Goal: Task Accomplishment & Management: Manage account settings

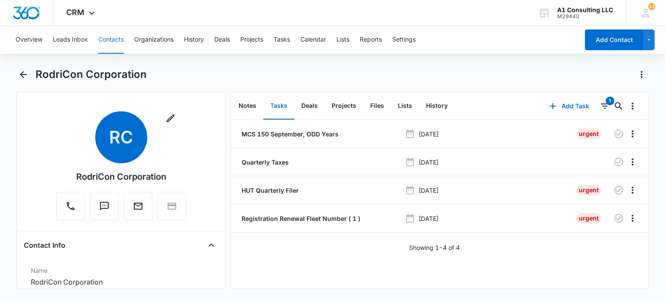
scroll to position [130, 0]
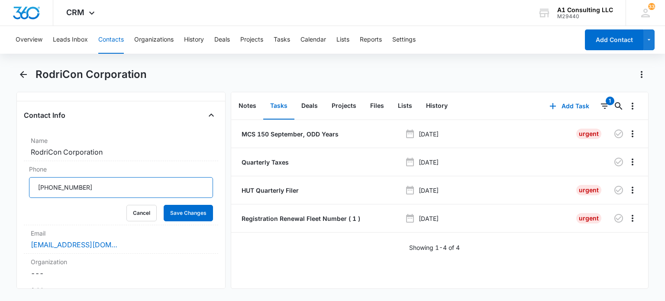
click at [121, 185] on input "Phone" at bounding box center [120, 187] width 183 height 21
click at [179, 211] on button "Save Changes" at bounding box center [188, 213] width 49 height 16
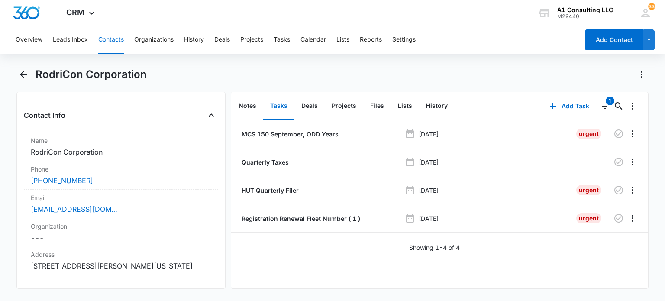
drag, startPoint x: 109, startPoint y: 41, endPoint x: 154, endPoint y: 57, distance: 47.8
click at [109, 41] on button "Contacts" at bounding box center [111, 40] width 26 height 28
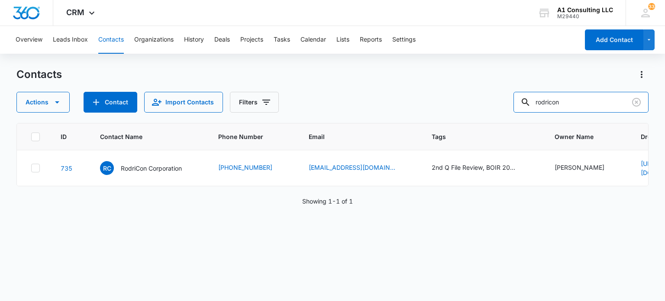
click at [508, 99] on div "Actions Contact Import Contacts Filters rodricon" at bounding box center [331, 102] width 631 height 21
type input "minelly"
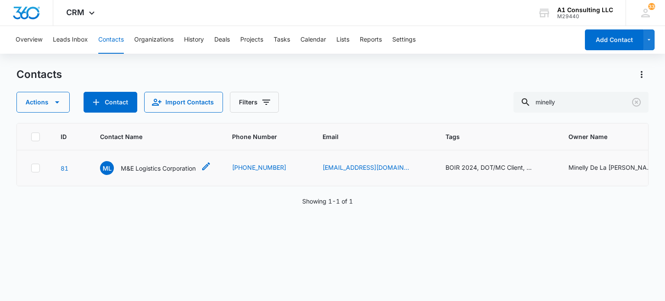
click at [162, 171] on p "M&E Logistics Corporation" at bounding box center [158, 168] width 75 height 9
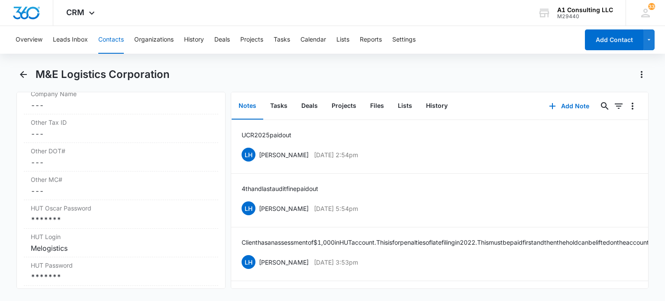
scroll to position [1385, 0]
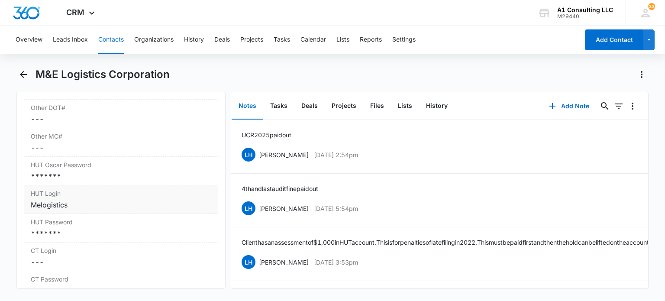
click at [79, 210] on div "Melogistics" at bounding box center [121, 204] width 180 height 10
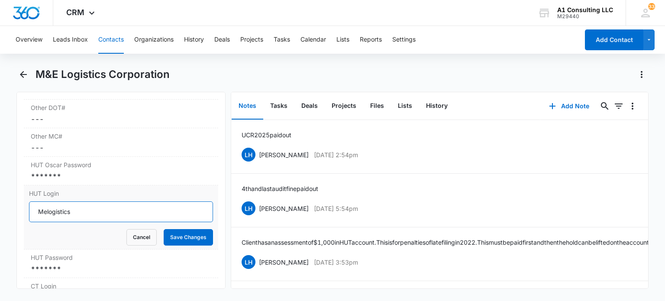
click at [201, 222] on input "Melogistics" at bounding box center [120, 211] width 183 height 21
click at [179, 222] on input "Melogistics" at bounding box center [120, 211] width 183 height 21
click at [176, 245] on button "Save Changes" at bounding box center [188, 237] width 49 height 16
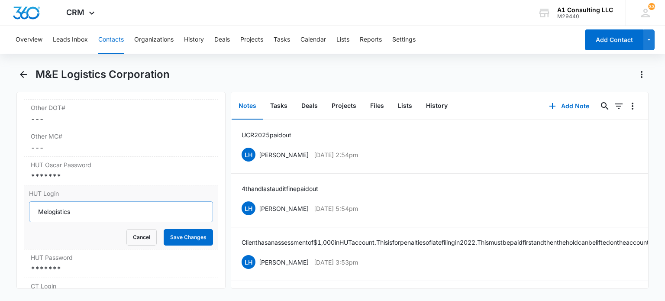
scroll to position [1471, 0]
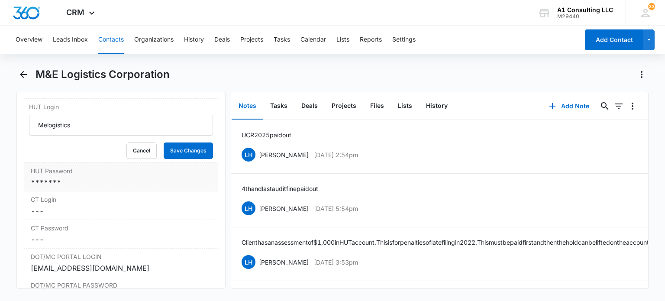
click at [99, 193] on dl "EIN# Cancel Save Changes 84-4478638 Corp Code NJ Only Cancel Save Changes 52929…" at bounding box center [121, 173] width 194 height 892
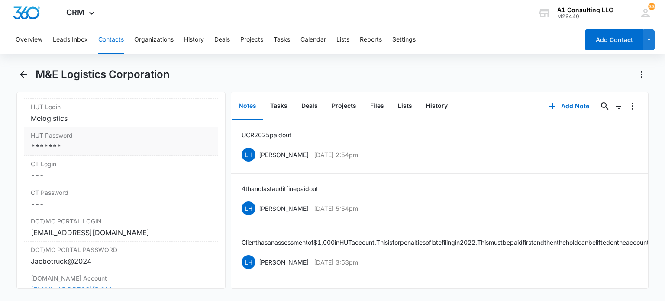
click at [82, 152] on div "*******" at bounding box center [121, 146] width 180 height 10
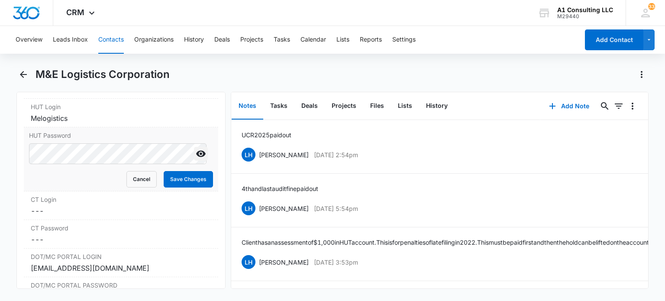
click at [196, 157] on icon "Show" at bounding box center [201, 154] width 10 height 6
click at [167, 187] on button "Save Changes" at bounding box center [188, 179] width 49 height 16
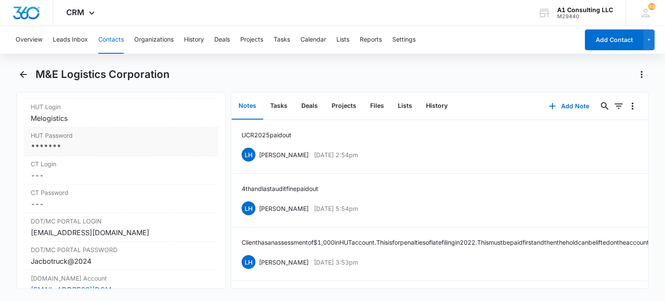
click at [84, 152] on div "*******" at bounding box center [121, 146] width 180 height 10
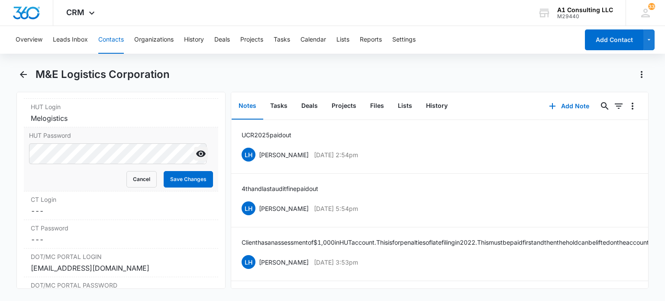
click at [196, 157] on icon "Show" at bounding box center [201, 154] width 10 height 6
click at [140, 187] on button "Cancel" at bounding box center [141, 179] width 30 height 16
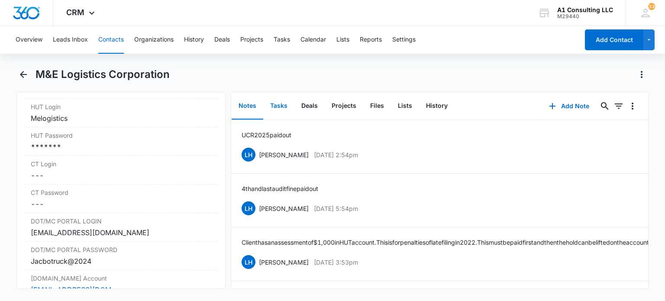
click at [279, 104] on button "Tasks" at bounding box center [278, 106] width 31 height 27
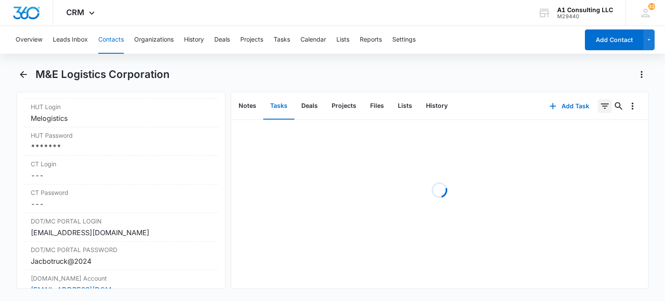
click at [601, 106] on icon "Filters" at bounding box center [605, 105] width 8 height 5
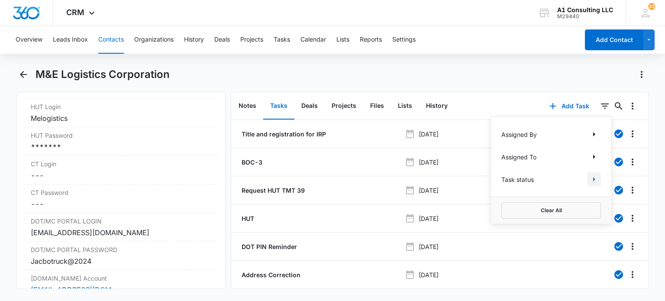
click at [588, 179] on icon "Show Task status filters" at bounding box center [593, 179] width 10 height 10
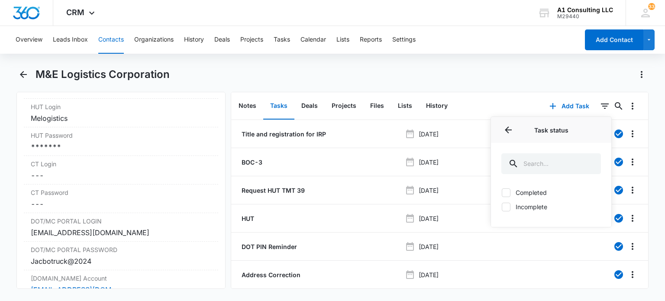
click at [518, 206] on label "Incomplete" at bounding box center [551, 206] width 100 height 9
click at [501, 206] on input "Incomplete" at bounding box center [501, 206] width 0 height 0
checkbox input "true"
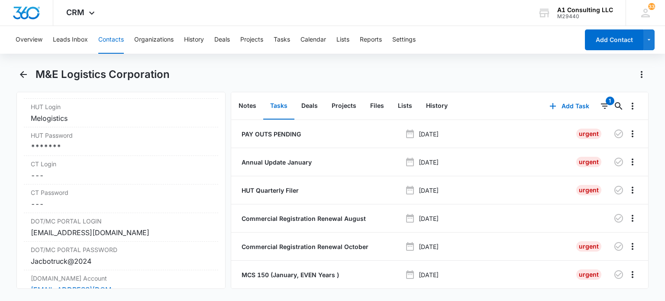
click at [434, 74] on div "M&E Logistics Corporation" at bounding box center [341, 74] width 613 height 14
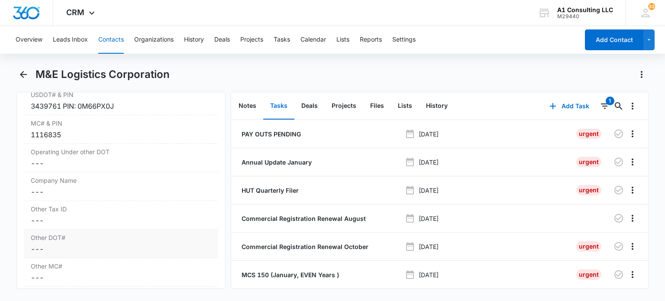
scroll to position [1168, 0]
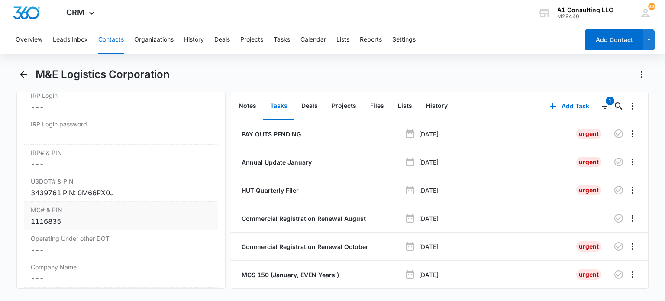
click at [59, 198] on div "3439761 PIN: 0M66PX0J" at bounding box center [121, 192] width 180 height 10
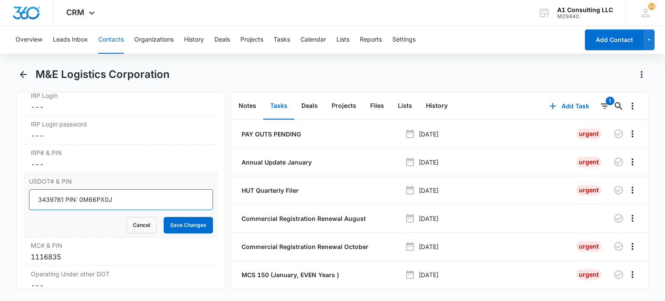
drag, startPoint x: 61, startPoint y: 215, endPoint x: 48, endPoint y: 221, distance: 13.8
click at [19, 218] on div "Remove ML M&E Logistics Corporation Contact Info Name Cancel Save Changes M&E L…" at bounding box center [120, 190] width 209 height 197
drag, startPoint x: 181, startPoint y: 247, endPoint x: 322, endPoint y: 91, distance: 209.8
click at [182, 233] on button "Save Changes" at bounding box center [188, 225] width 49 height 16
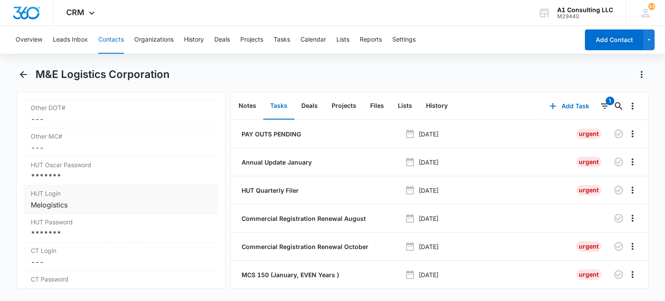
scroll to position [1428, 0]
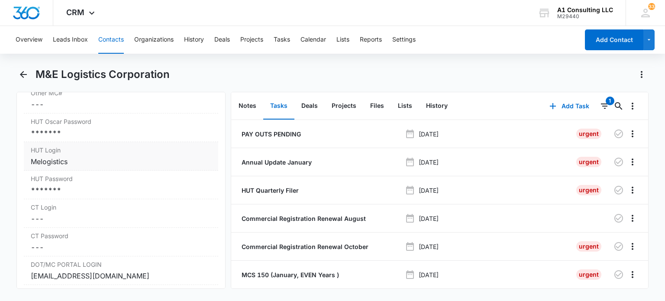
click at [93, 167] on div "Melogistics" at bounding box center [121, 161] width 180 height 10
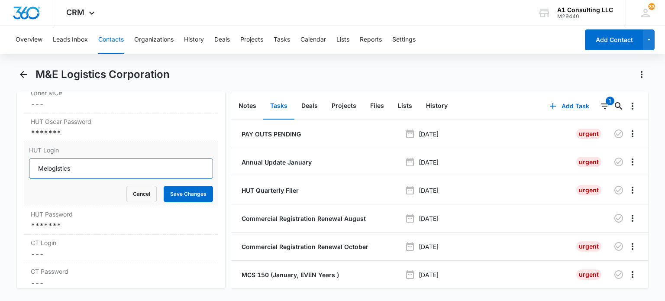
click at [93, 176] on input "Melogistics" at bounding box center [120, 168] width 183 height 21
drag, startPoint x: 138, startPoint y: 206, endPoint x: 128, endPoint y: 217, distance: 15.6
click at [137, 202] on button "Cancel" at bounding box center [141, 194] width 30 height 16
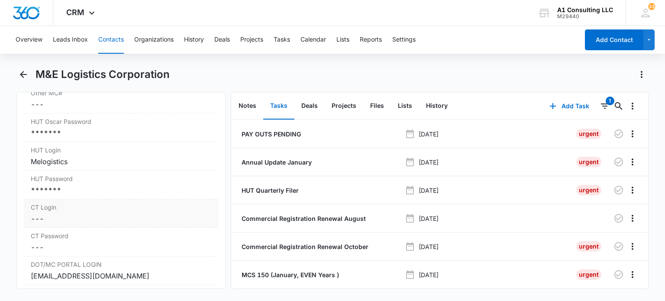
click at [100, 195] on div "*******" at bounding box center [121, 190] width 180 height 10
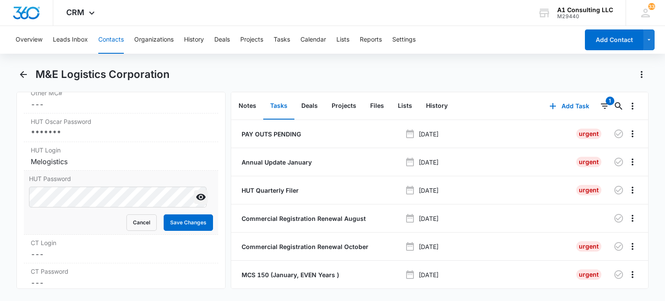
click at [196, 202] on icon "Show" at bounding box center [201, 197] width 10 height 10
click at [183, 231] on button "Save Changes" at bounding box center [188, 222] width 49 height 16
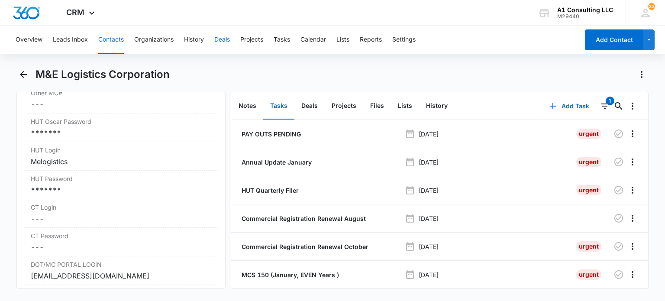
click at [112, 44] on button "Contacts" at bounding box center [111, 40] width 26 height 28
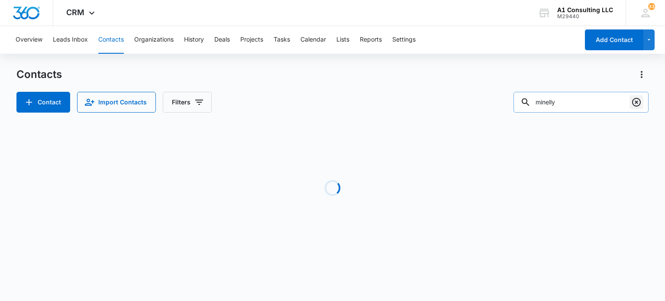
drag, startPoint x: 638, startPoint y: 102, endPoint x: 386, endPoint y: 1, distance: 271.9
click at [637, 102] on icon "Clear" at bounding box center [636, 102] width 10 height 10
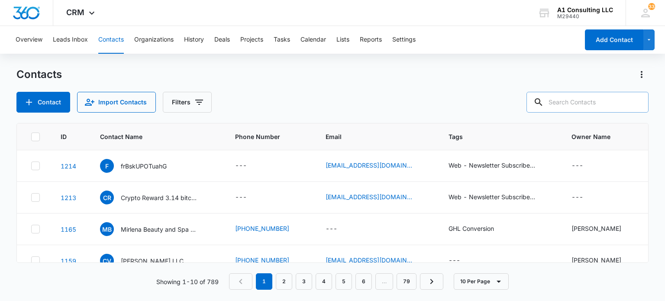
click at [581, 100] on input "text" at bounding box center [587, 102] width 122 height 21
type input "ngu"
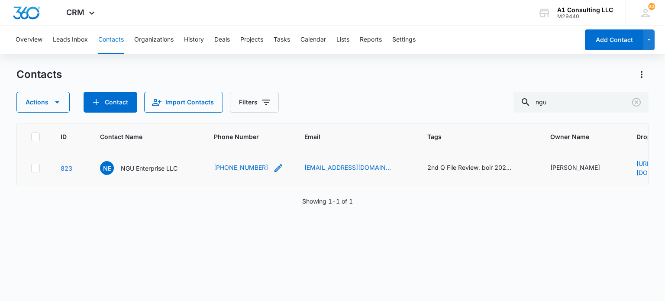
click at [273, 167] on icon "Phone Number - 9148887782 - Select to Edit Field" at bounding box center [278, 168] width 10 height 10
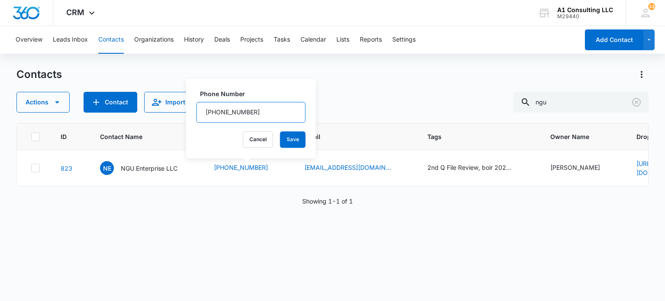
click at [271, 105] on input "Phone Number" at bounding box center [250, 112] width 109 height 21
click at [281, 144] on button "Save" at bounding box center [293, 139] width 26 height 16
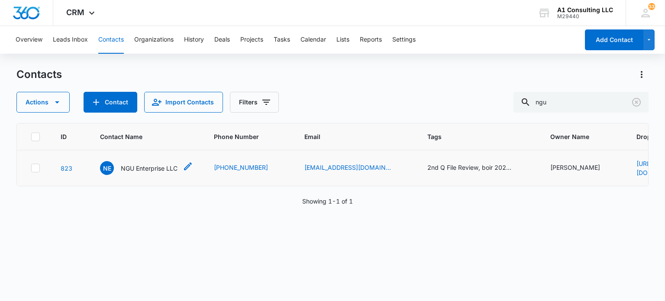
click at [149, 169] on p "NGU Enterprise LLC" at bounding box center [149, 168] width 57 height 9
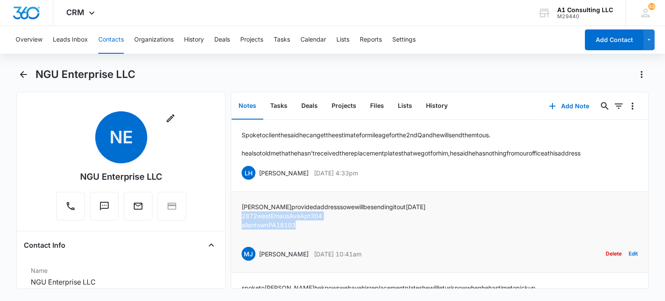
drag, startPoint x: 302, startPoint y: 226, endPoint x: 236, endPoint y: 214, distance: 66.4
click at [236, 214] on li "juan provided address so we will be sending it out today 2872 west Emaus Ave Ap…" at bounding box center [439, 232] width 417 height 81
copy div "2872 west Emaus Ave Apt 304 allentown PA 18103"
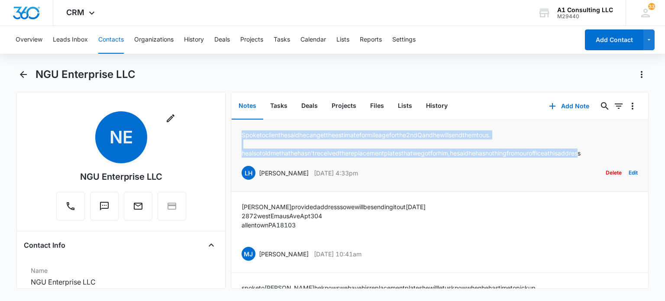
drag, startPoint x: 241, startPoint y: 132, endPoint x: 623, endPoint y: 153, distance: 382.6
click at [580, 153] on div "Spoke to client he said he can get the estimate for mileage for the 2nd Q and h…" at bounding box center [410, 143] width 339 height 27
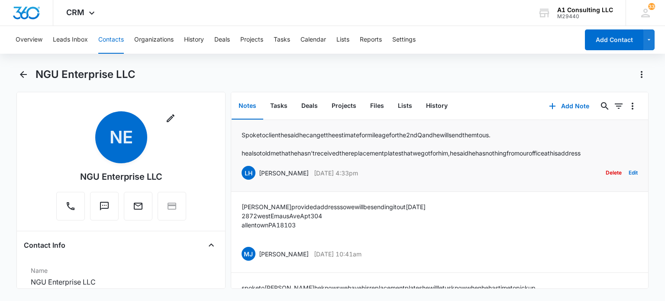
click at [580, 154] on p "he also told me that he hasn't received the replacement plates that we got for …" at bounding box center [410, 152] width 339 height 9
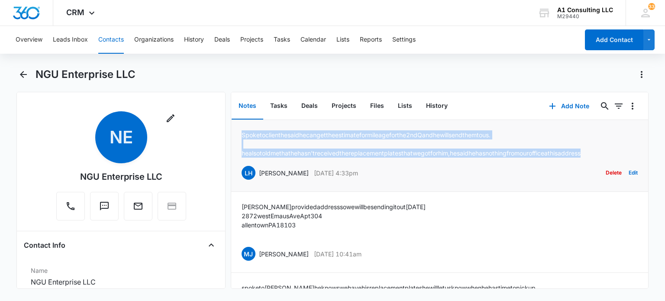
drag, startPoint x: 626, startPoint y: 151, endPoint x: 239, endPoint y: 136, distance: 387.5
click at [239, 136] on li "Spoke to client he said he can get the estimate for mileage for the 2nd Q and h…" at bounding box center [439, 156] width 417 height 72
click at [239, 135] on li "Spoke to client he said he can get the estimate for mileage for the 2nd Q and h…" at bounding box center [439, 156] width 417 height 72
drag, startPoint x: 241, startPoint y: 133, endPoint x: 626, endPoint y: 154, distance: 385.6
click at [580, 154] on div "Spoke to client he said he can get the estimate for mileage for the 2nd Q and h…" at bounding box center [410, 143] width 339 height 27
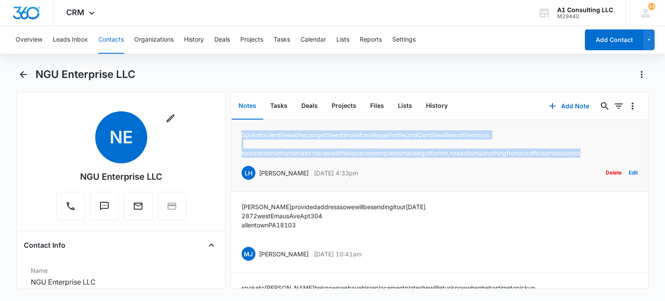
click at [580, 154] on p "he also told me that he hasn't received the replacement plates that we got for …" at bounding box center [410, 152] width 339 height 9
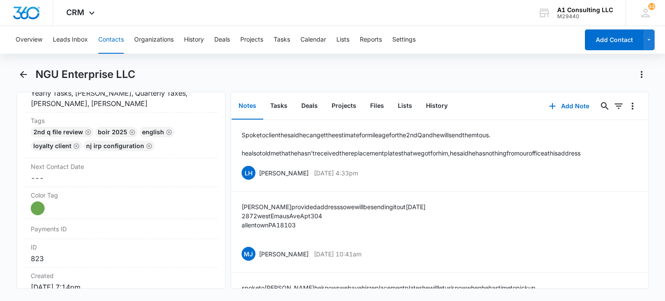
scroll to position [649, 0]
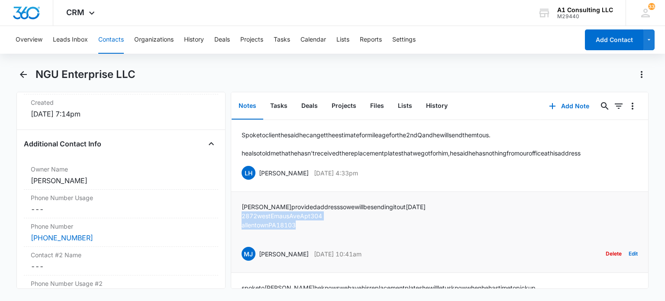
drag, startPoint x: 308, startPoint y: 225, endPoint x: 241, endPoint y: 214, distance: 67.4
click at [241, 214] on div "juan provided address so we will be sending it out today 2872 west Emaus Ave Ap…" at bounding box center [333, 220] width 184 height 36
click at [569, 99] on button "Add Note" at bounding box center [569, 106] width 58 height 21
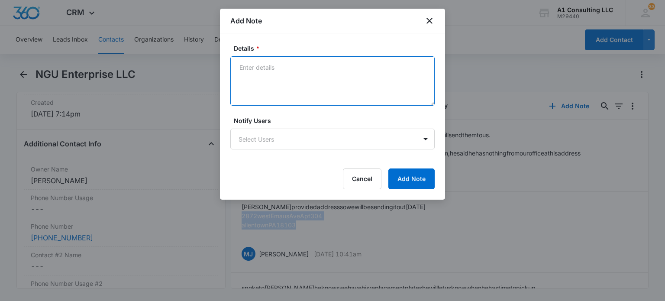
click at [336, 96] on textarea "Details *" at bounding box center [332, 80] width 204 height 49
paste textarea "2872 West Emaus Ave Apt 304, Allentown PA 18103"
click at [347, 67] on textarea "client wants us to mail his plate again 2872 West Emaus Ave Apt 304, Allentown …" at bounding box center [332, 80] width 204 height 49
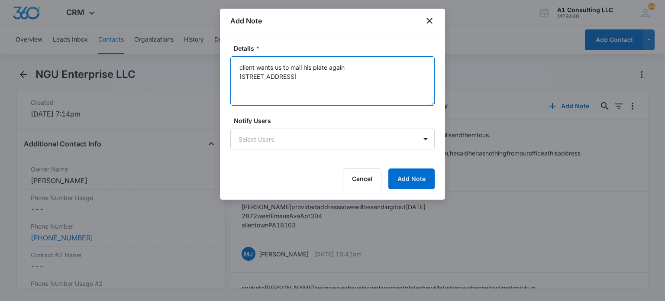
click at [335, 90] on textarea "client wants us to mail his plate again 2872 West Emaus Ave Apt 304, Allentown …" at bounding box center [332, 80] width 204 height 49
type textarea "client wants us to mail his plate again 2872 West Emaus Ave Apt 304, Allentown …"
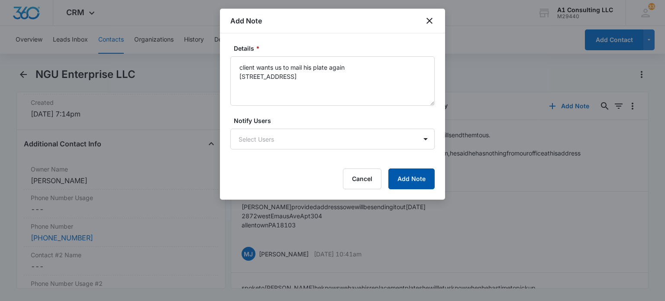
click at [405, 173] on button "Add Note" at bounding box center [411, 178] width 46 height 21
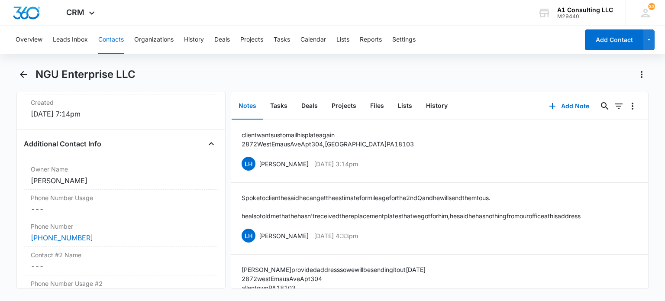
click at [107, 46] on button "Contacts" at bounding box center [111, 40] width 26 height 28
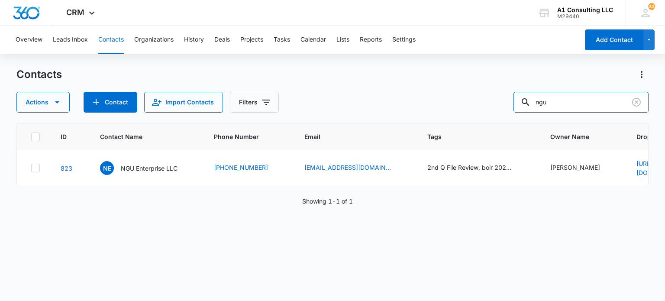
drag, startPoint x: 569, startPoint y: 103, endPoint x: 436, endPoint y: 105, distance: 133.7
click at [436, 105] on div "Actions Contact Import Contacts Filters ngu" at bounding box center [331, 102] width 631 height 21
type input "ali raw"
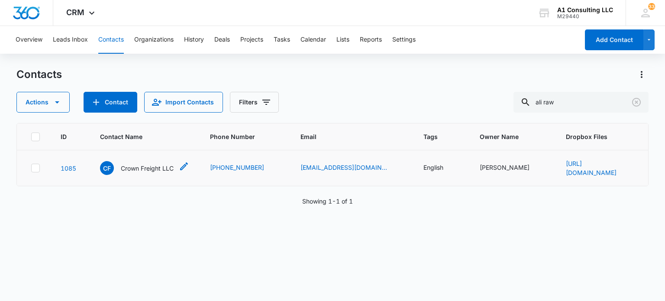
click at [146, 167] on p "Crown Freight LLC" at bounding box center [147, 168] width 53 height 9
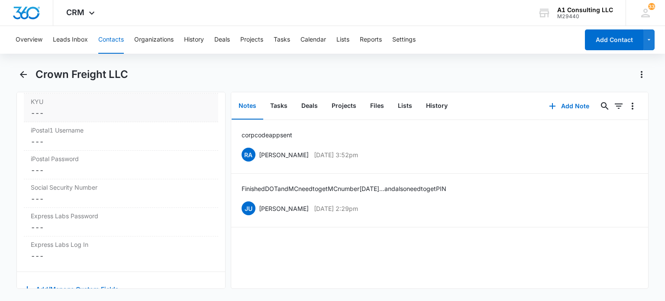
scroll to position [1754, 0]
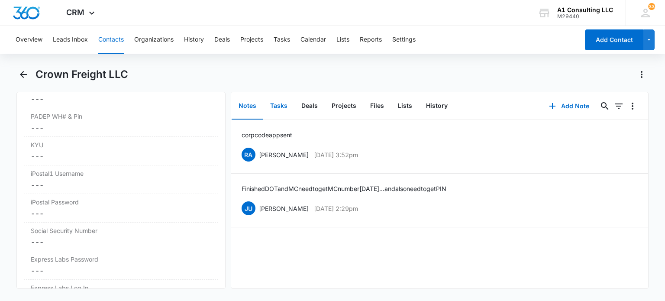
click at [281, 114] on button "Tasks" at bounding box center [278, 106] width 31 height 27
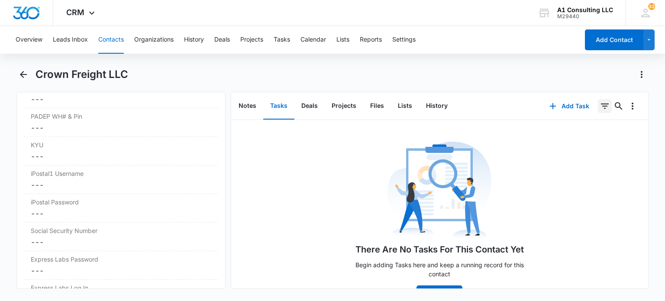
click at [601, 110] on icon "Filters" at bounding box center [604, 106] width 10 height 10
drag, startPoint x: 566, startPoint y: 71, endPoint x: 514, endPoint y: 6, distance: 83.7
click at [566, 71] on div "Crown Freight LLC" at bounding box center [341, 74] width 613 height 14
click at [104, 45] on button "Contacts" at bounding box center [111, 40] width 26 height 28
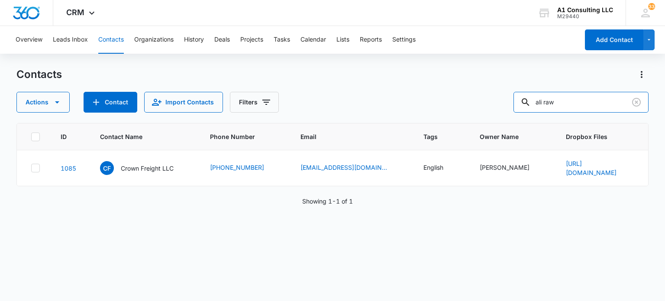
drag, startPoint x: 571, startPoint y: 101, endPoint x: 315, endPoint y: 81, distance: 256.9
click at [315, 81] on div "Contacts Actions Contact Import Contacts Filters ali raw" at bounding box center [331, 89] width 631 height 45
type input "epc enter"
drag, startPoint x: 558, startPoint y: 73, endPoint x: 546, endPoint y: 81, distance: 14.3
click at [558, 73] on div "Contacts" at bounding box center [331, 74] width 631 height 14
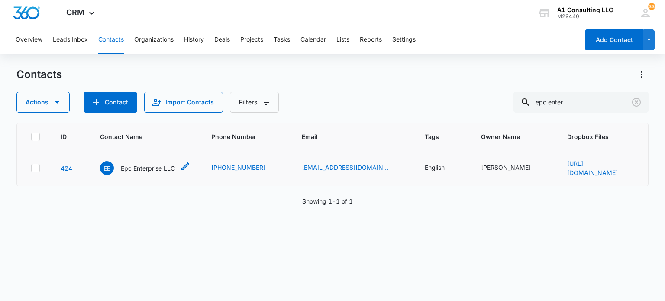
click at [147, 169] on p "Epc Enterprise LLC" at bounding box center [148, 168] width 54 height 9
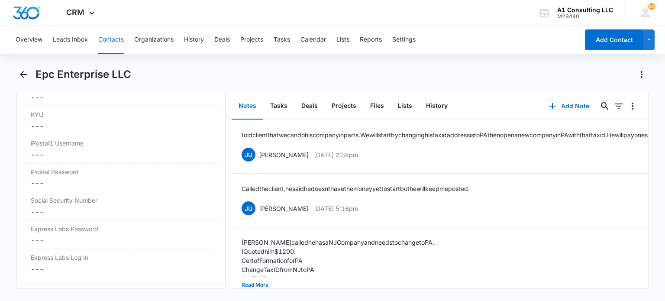
scroll to position [1820, 0]
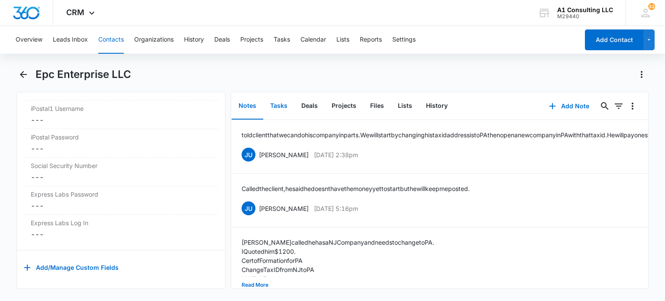
click at [279, 109] on button "Tasks" at bounding box center [278, 106] width 31 height 27
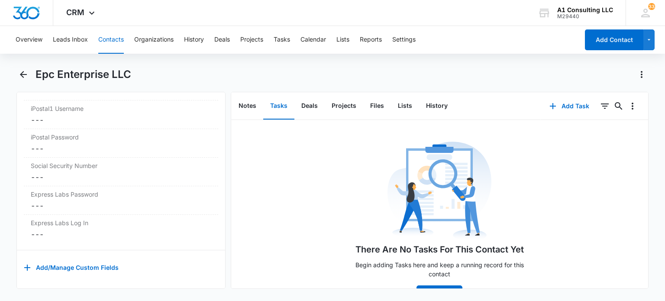
click at [116, 44] on button "Contacts" at bounding box center [111, 40] width 26 height 28
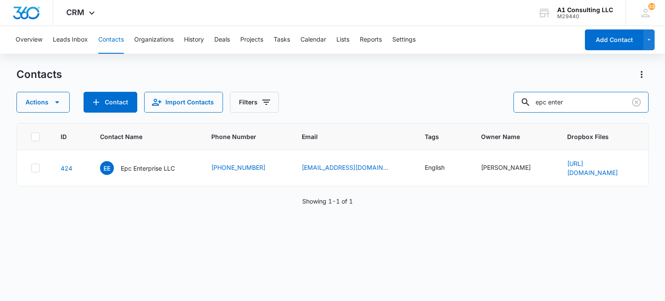
drag, startPoint x: 592, startPoint y: 102, endPoint x: 508, endPoint y: 109, distance: 84.3
click at [508, 110] on div "Actions Contact Import Contacts Filters epc enter" at bounding box center [331, 102] width 631 height 21
type input "norma"
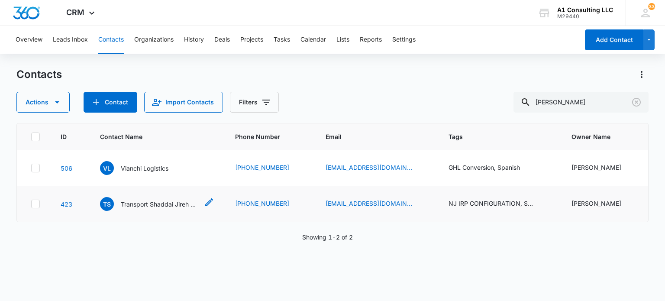
drag, startPoint x: 148, startPoint y: 203, endPoint x: 157, endPoint y: 162, distance: 42.2
click at [148, 202] on p "Transport Shaddai Jireh LLC" at bounding box center [160, 203] width 78 height 9
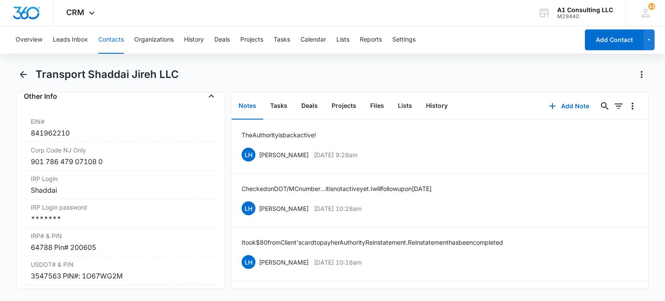
scroll to position [1125, 0]
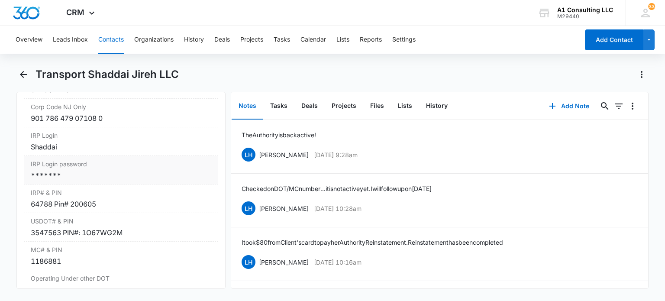
click at [74, 180] on div "*******" at bounding box center [121, 175] width 180 height 10
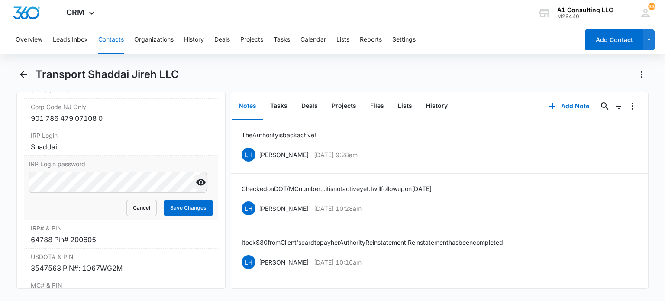
click at [196, 186] on icon "Show" at bounding box center [201, 182] width 10 height 6
click at [175, 216] on button "Save Changes" at bounding box center [188, 207] width 49 height 16
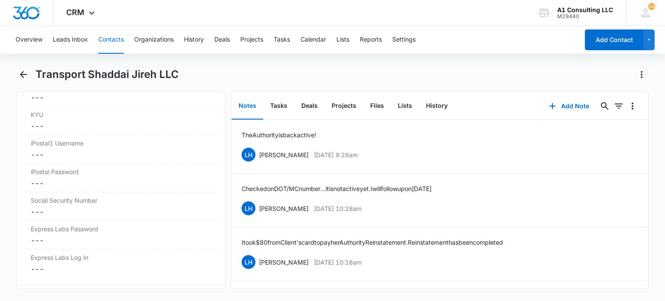
scroll to position [1817, 0]
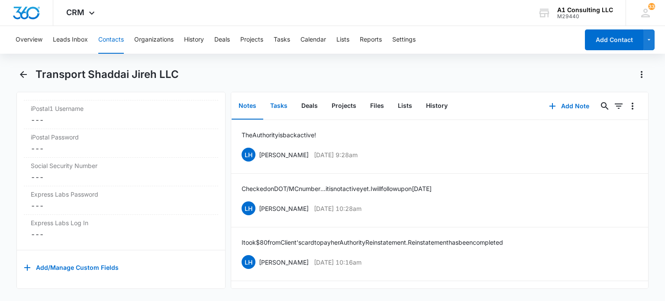
click at [277, 108] on button "Tasks" at bounding box center [278, 106] width 31 height 27
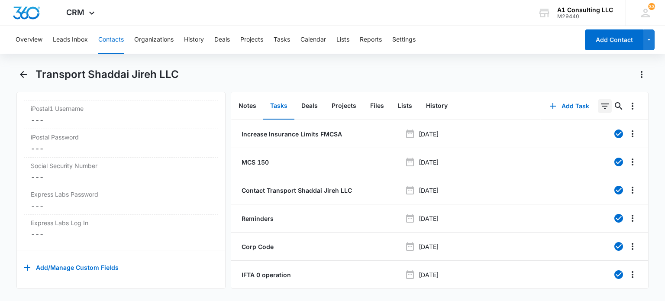
click at [599, 107] on icon "Filters" at bounding box center [604, 106] width 10 height 10
click at [588, 179] on icon "Show Task status filters" at bounding box center [593, 179] width 10 height 10
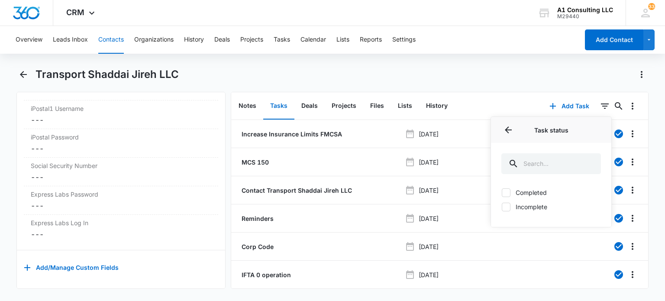
click at [526, 207] on label "Incomplete" at bounding box center [551, 206] width 100 height 9
click at [501, 207] on input "Incomplete" at bounding box center [501, 206] width 0 height 0
checkbox input "true"
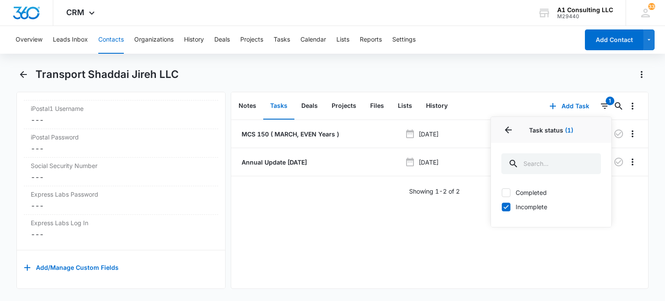
click at [531, 66] on div "Overview Leads Inbox Contacts Organizations History Deals Projects Tasks Calend…" at bounding box center [332, 162] width 665 height 273
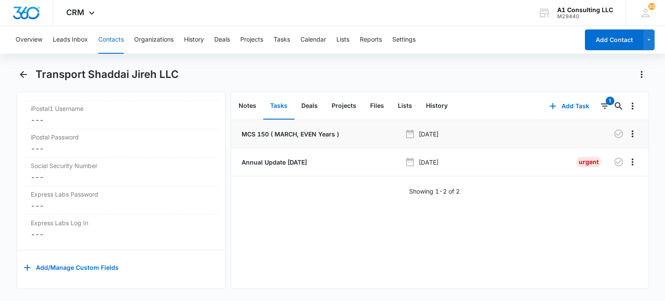
click at [302, 135] on p "MCS 150 ( MARCH, EVEN Years )" at bounding box center [289, 133] width 99 height 9
click at [298, 163] on p "Annual Update JUNE 2019" at bounding box center [273, 161] width 67 height 9
drag, startPoint x: 104, startPoint y: 40, endPoint x: 118, endPoint y: 39, distance: 13.4
click at [105, 39] on button "Contacts" at bounding box center [111, 40] width 26 height 28
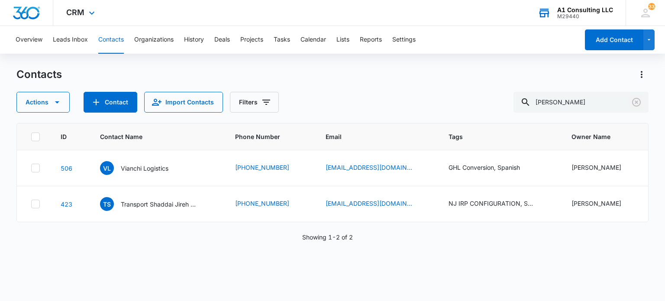
drag, startPoint x: 636, startPoint y: 101, endPoint x: 543, endPoint y: 2, distance: 135.9
click at [636, 101] on icon "Clear" at bounding box center [636, 102] width 10 height 10
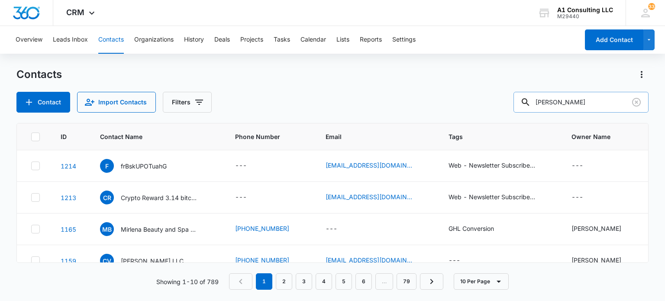
type input "nelson"
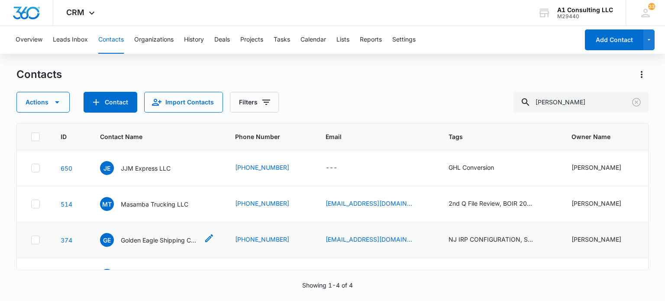
click at [167, 239] on p "Golden Eagle Shipping Corp" at bounding box center [160, 239] width 78 height 9
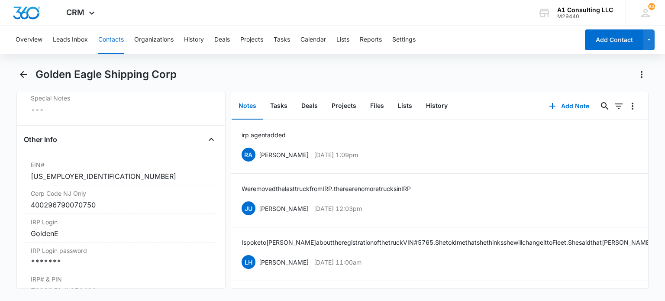
scroll to position [1082, 0]
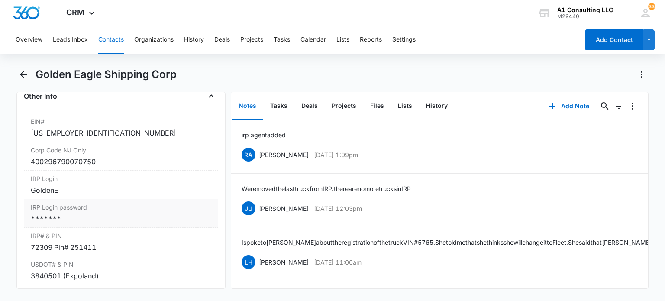
click at [78, 224] on div "*******" at bounding box center [121, 218] width 180 height 10
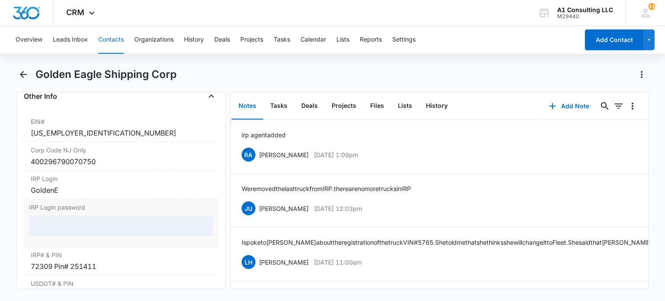
scroll to position [1125, 0]
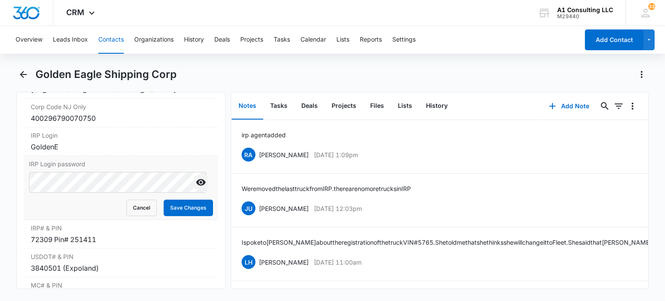
drag, startPoint x: 196, startPoint y: 200, endPoint x: 189, endPoint y: 199, distance: 7.8
click at [196, 186] on icon "Show" at bounding box center [201, 182] width 10 height 6
drag, startPoint x: 179, startPoint y: 227, endPoint x: 398, endPoint y: 155, distance: 230.7
click at [180, 216] on button "Save Changes" at bounding box center [188, 207] width 49 height 16
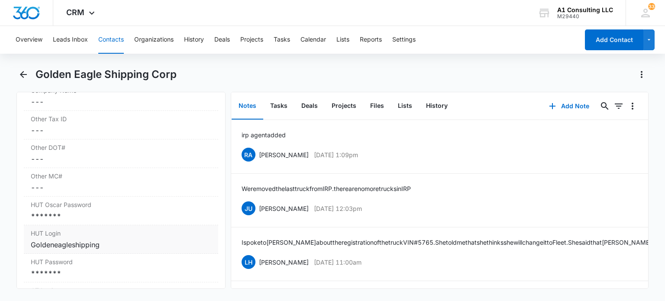
scroll to position [1385, 0]
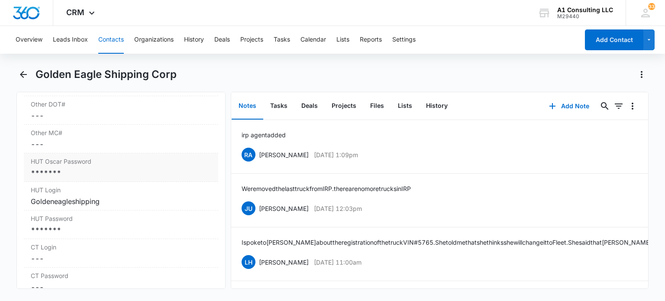
click at [103, 178] on div "*******" at bounding box center [121, 172] width 180 height 10
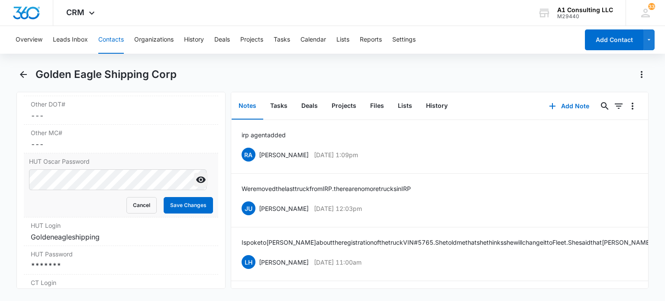
drag, startPoint x: 199, startPoint y: 196, endPoint x: 188, endPoint y: 196, distance: 11.3
click at [199, 186] on button "Show" at bounding box center [201, 180] width 14 height 14
drag, startPoint x: 170, startPoint y: 222, endPoint x: 250, endPoint y: 155, distance: 103.8
click at [171, 213] on button "Save Changes" at bounding box center [188, 205] width 49 height 16
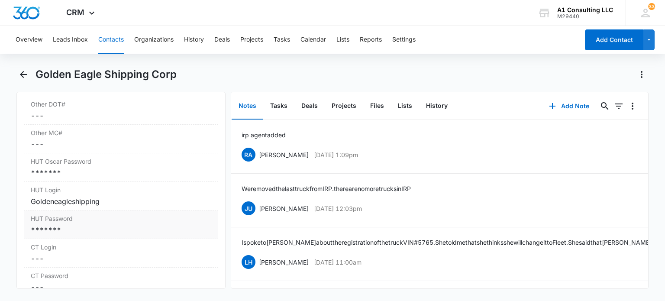
click at [66, 235] on div "*******" at bounding box center [121, 230] width 180 height 10
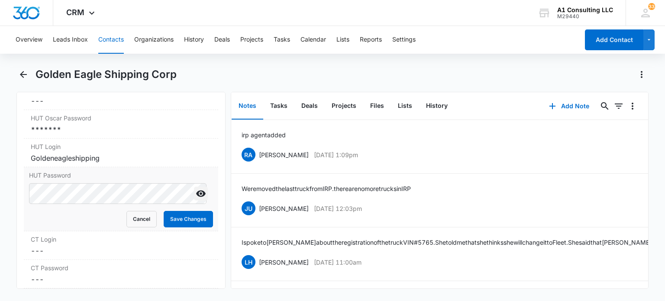
drag, startPoint x: 195, startPoint y: 210, endPoint x: 187, endPoint y: 211, distance: 7.4
click at [196, 197] on icon "Show" at bounding box center [201, 193] width 10 height 6
drag, startPoint x: 167, startPoint y: 231, endPoint x: 247, endPoint y: 152, distance: 112.3
click at [168, 227] on button "Save Changes" at bounding box center [188, 219] width 49 height 16
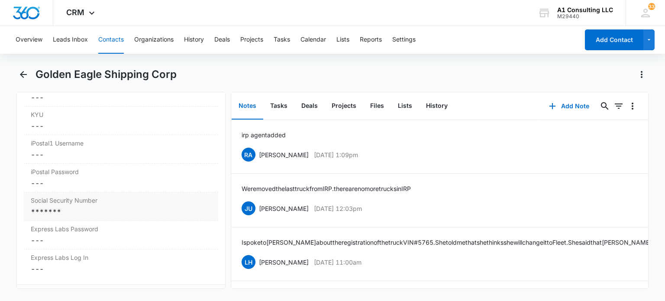
scroll to position [1817, 0]
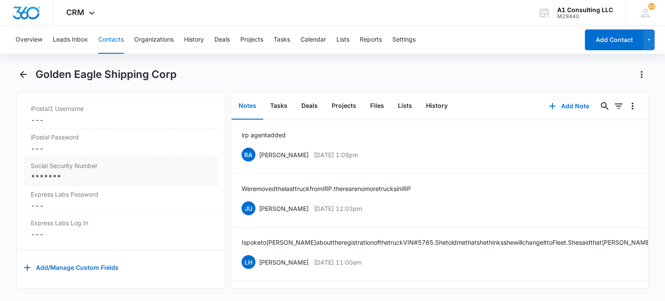
click at [97, 182] on div "*******" at bounding box center [121, 177] width 180 height 10
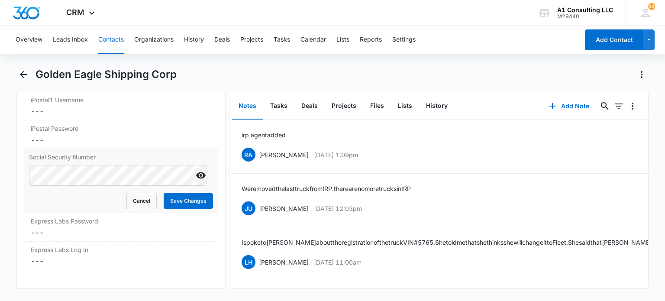
click at [196, 180] on icon "Show" at bounding box center [201, 175] width 10 height 10
drag, startPoint x: 173, startPoint y: 216, endPoint x: 308, endPoint y: 103, distance: 176.3
click at [173, 209] on button "Save Changes" at bounding box center [188, 201] width 49 height 16
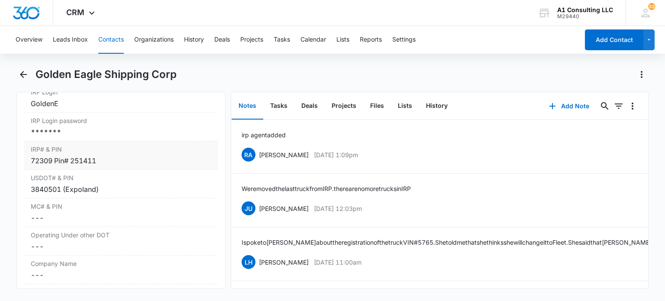
scroll to position [1125, 0]
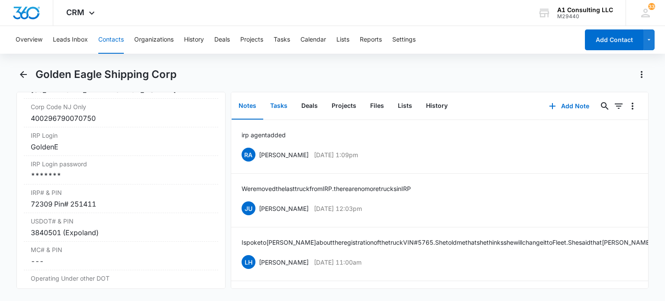
click at [275, 112] on button "Tasks" at bounding box center [278, 106] width 31 height 27
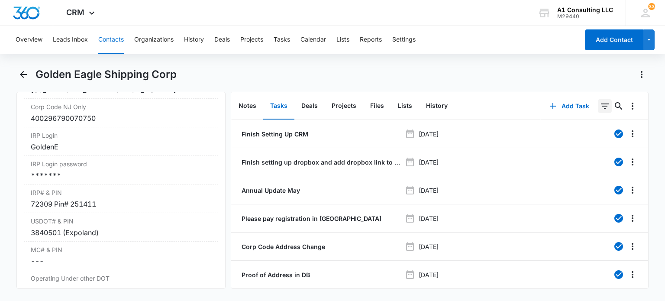
click at [599, 103] on icon "Filters" at bounding box center [604, 106] width 10 height 10
click at [588, 177] on icon "Show Task status filters" at bounding box center [593, 179] width 10 height 10
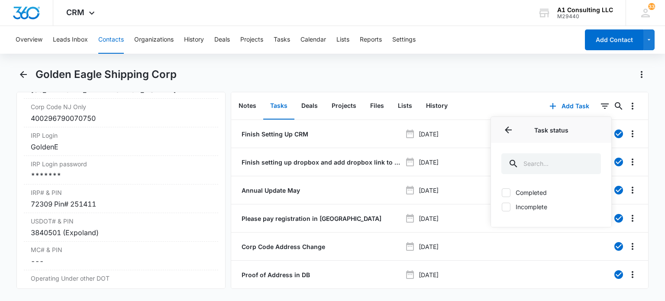
click at [540, 207] on label "Incomplete" at bounding box center [551, 206] width 100 height 9
click at [501, 207] on input "Incomplete" at bounding box center [501, 206] width 0 height 0
checkbox input "true"
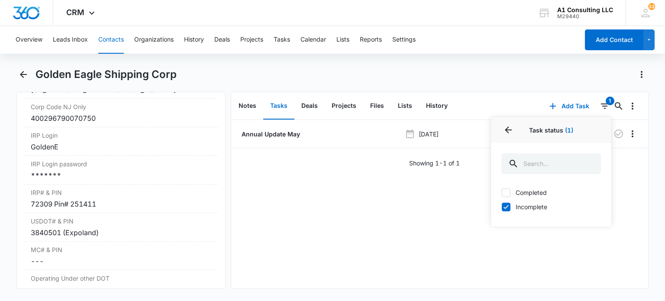
click at [516, 67] on div "Overview Leads Inbox Contacts Organizations History Deals Projects Tasks Calend…" at bounding box center [332, 162] width 665 height 273
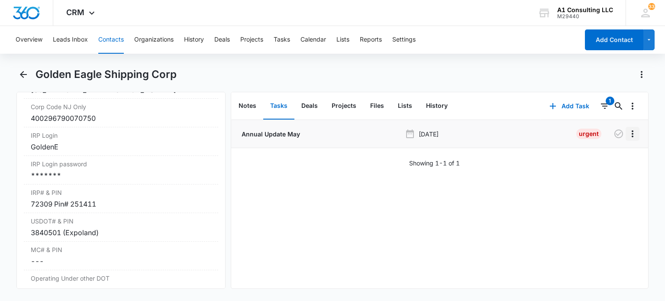
click at [627, 135] on icon "Overflow Menu" at bounding box center [632, 134] width 10 height 10
click at [602, 171] on div "Delete" at bounding box center [602, 171] width 18 height 6
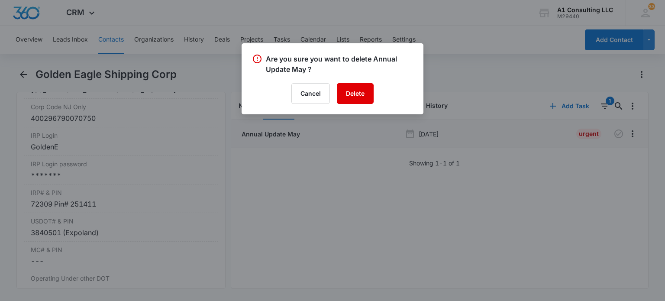
drag, startPoint x: 356, startPoint y: 92, endPoint x: 416, endPoint y: 5, distance: 106.1
click at [356, 92] on button "Delete" at bounding box center [355, 93] width 37 height 21
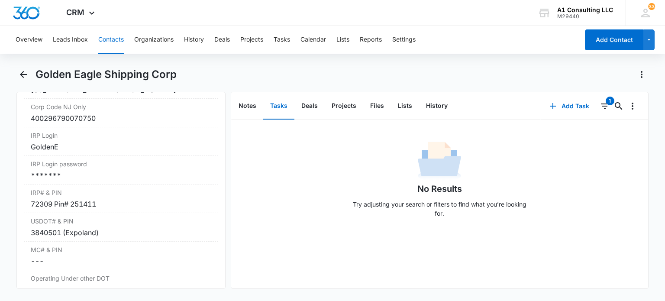
click at [112, 34] on button "Contacts" at bounding box center [111, 40] width 26 height 28
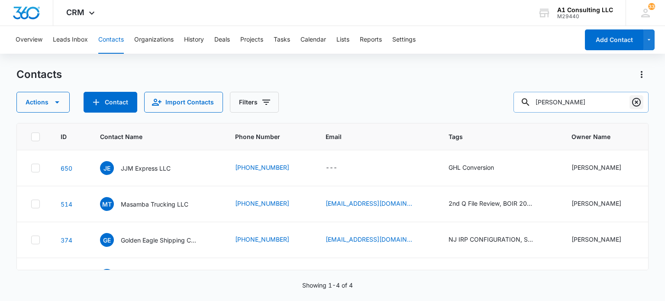
click at [636, 104] on icon "Clear" at bounding box center [636, 102] width 10 height 10
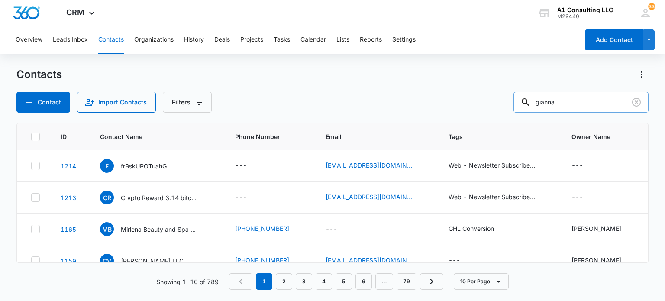
type input "gianna"
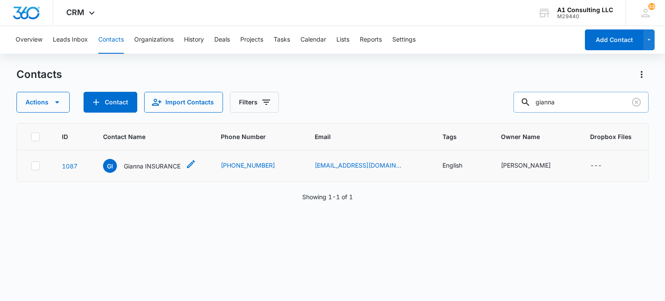
click at [169, 164] on p "Gianna INSURANCE" at bounding box center [152, 165] width 57 height 9
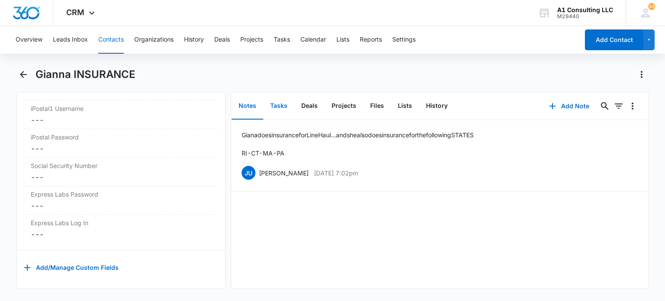
scroll to position [1560, 0]
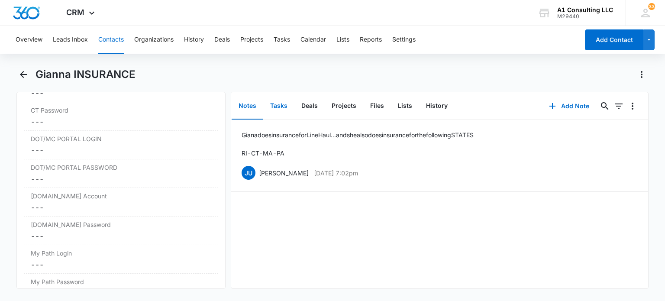
click at [279, 106] on button "Tasks" at bounding box center [278, 106] width 31 height 27
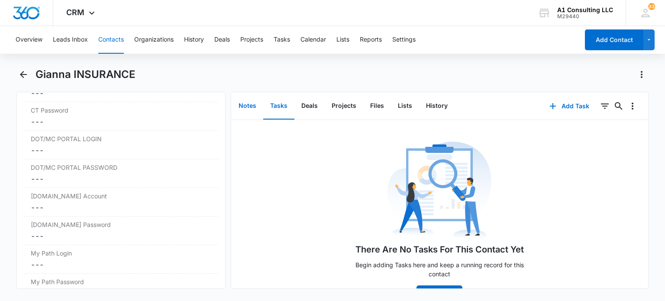
click at [249, 110] on button "Notes" at bounding box center [247, 106] width 32 height 27
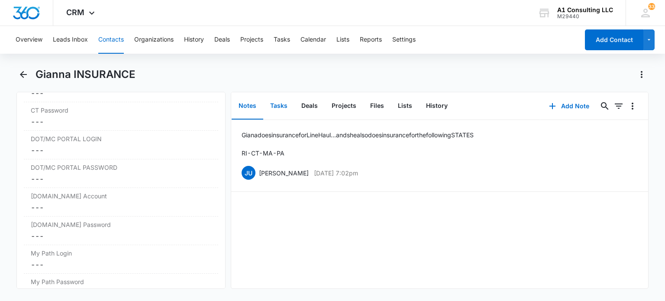
click at [281, 102] on button "Tasks" at bounding box center [278, 106] width 31 height 27
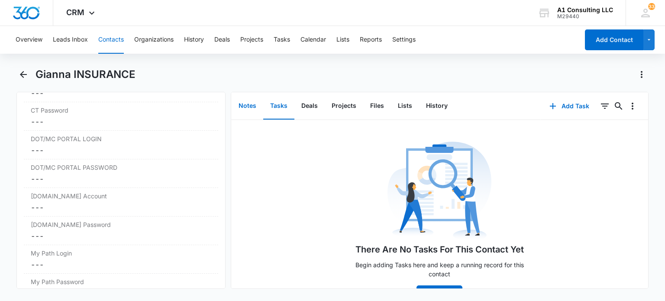
click at [253, 106] on button "Notes" at bounding box center [247, 106] width 32 height 27
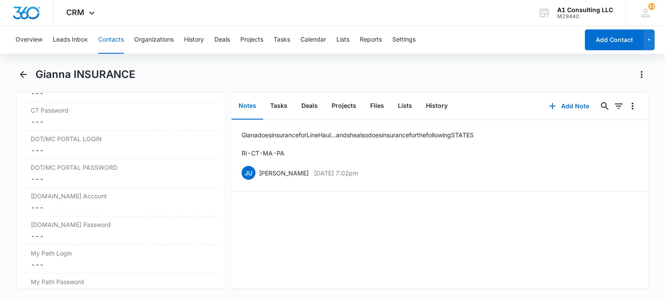
click at [112, 36] on button "Contacts" at bounding box center [111, 40] width 26 height 28
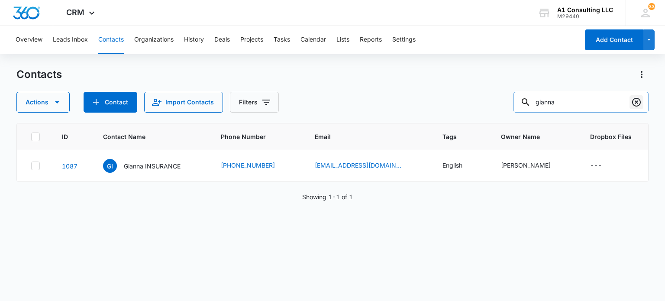
click at [633, 102] on icon "Clear" at bounding box center [636, 102] width 10 height 10
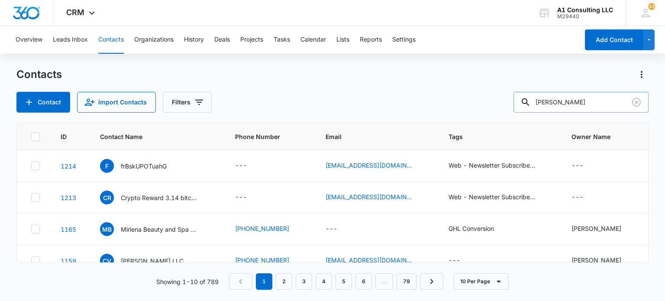
type input "rafael"
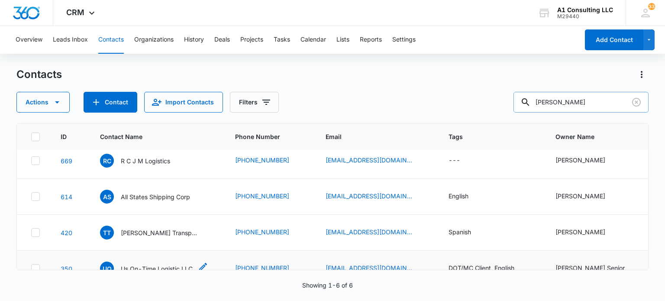
scroll to position [80, 0]
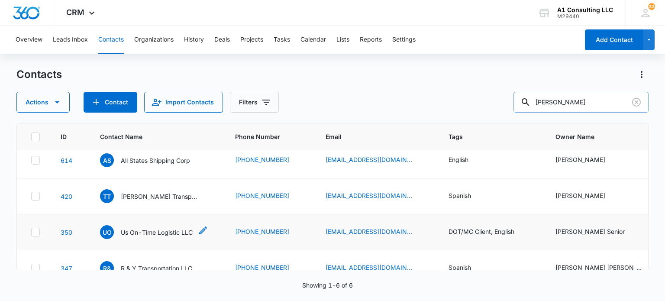
click at [173, 228] on p "Us On-Time Logistic LLC" at bounding box center [157, 232] width 72 height 9
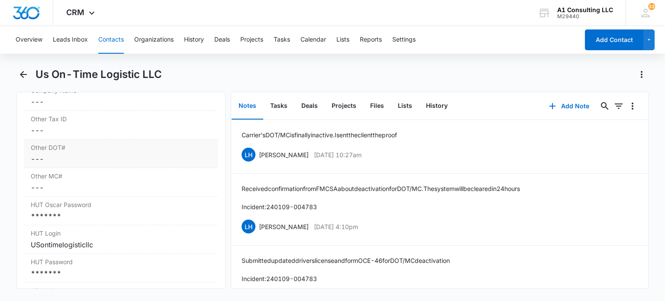
scroll to position [1428, 0]
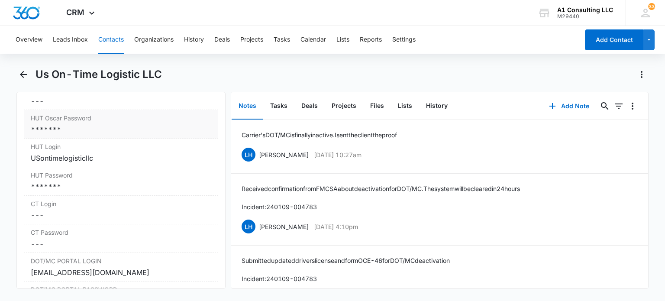
click at [90, 135] on div "*******" at bounding box center [121, 129] width 180 height 10
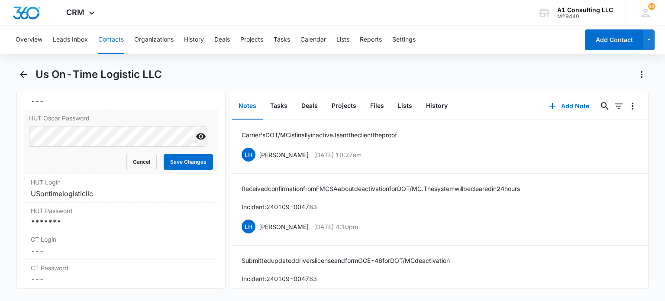
click at [196, 141] on icon "Show" at bounding box center [201, 136] width 10 height 10
click at [87, 227] on div "*******" at bounding box center [121, 222] width 180 height 10
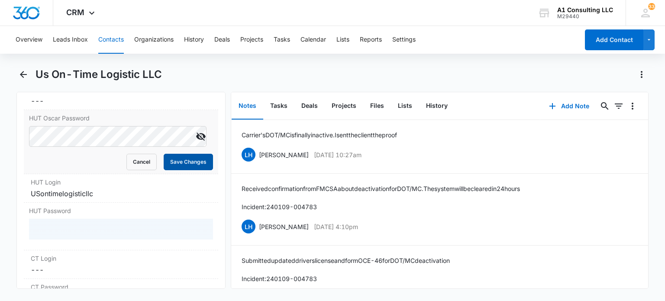
click at [173, 170] on button "Save Changes" at bounding box center [188, 162] width 49 height 16
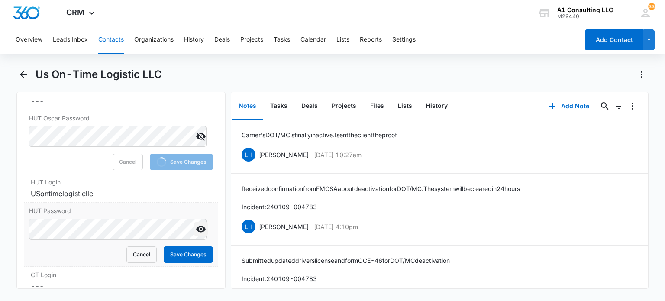
click at [196, 230] on icon "Show" at bounding box center [201, 229] width 10 height 10
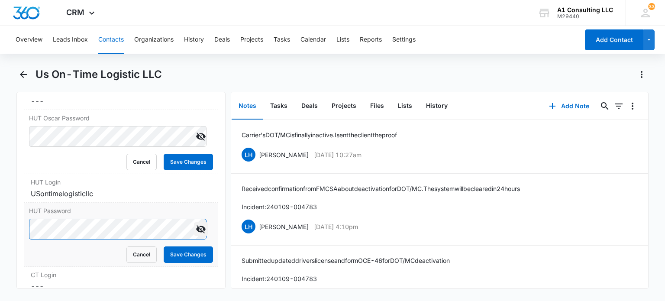
click at [104, 232] on form "Cancel Save Changes" at bounding box center [120, 240] width 183 height 44
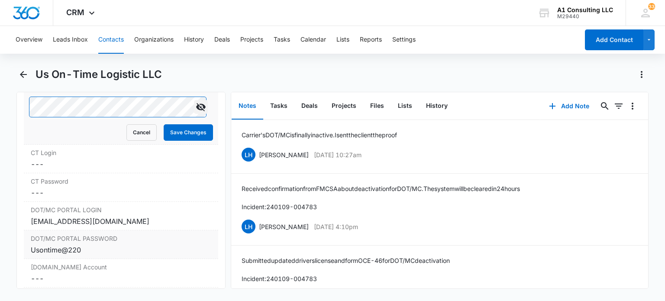
scroll to position [1558, 0]
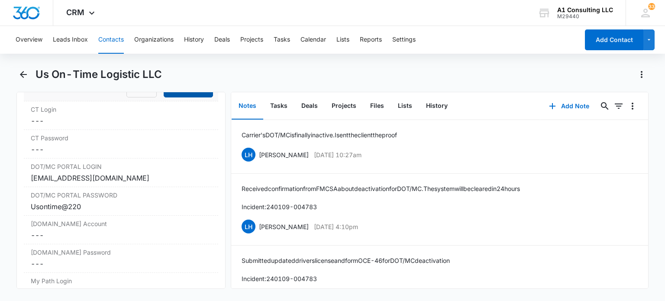
click at [173, 96] on button "Save Changes" at bounding box center [188, 89] width 49 height 16
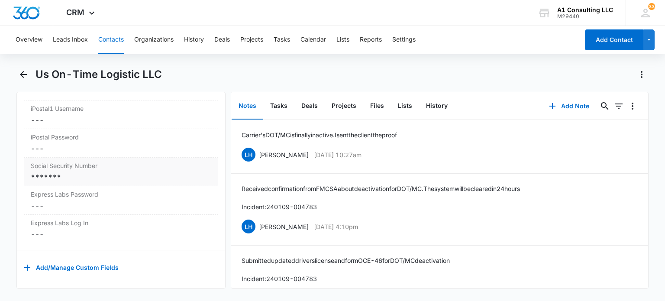
click at [109, 178] on div "Social Security Number Cancel Save Changes *******" at bounding box center [121, 171] width 194 height 29
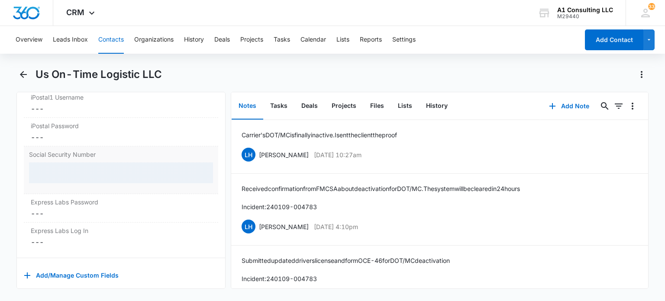
scroll to position [1820, 0]
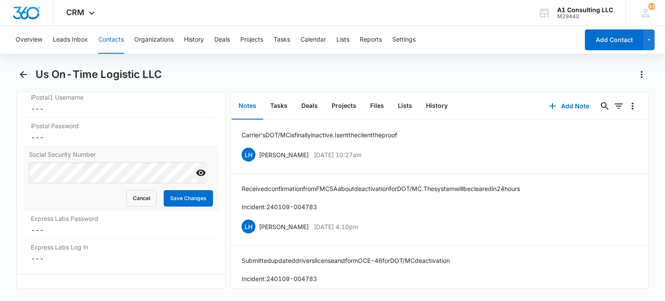
click at [196, 176] on icon "Show" at bounding box center [201, 173] width 10 height 6
drag, startPoint x: 177, startPoint y: 201, endPoint x: 407, endPoint y: 22, distance: 291.4
click at [181, 199] on button "Save Changes" at bounding box center [188, 198] width 49 height 16
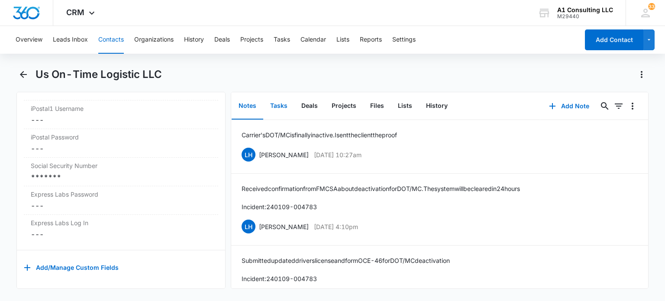
click at [282, 102] on button "Tasks" at bounding box center [278, 106] width 31 height 27
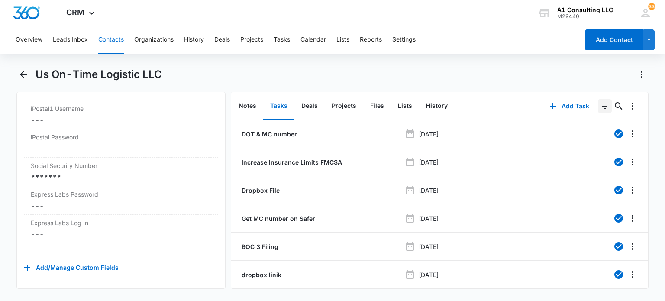
click at [599, 106] on icon "Filters" at bounding box center [604, 106] width 10 height 10
click at [588, 177] on icon "Show Task status filters" at bounding box center [593, 179] width 10 height 10
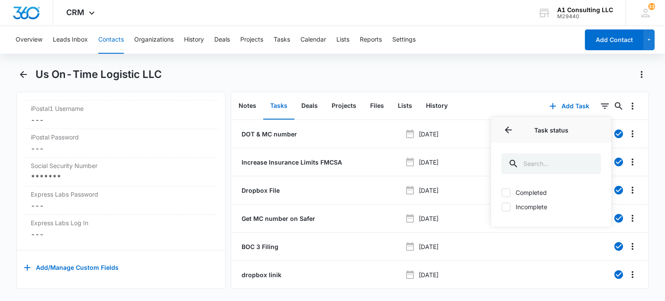
click at [540, 206] on label "Incomplete" at bounding box center [551, 206] width 100 height 9
click at [501, 206] on input "Incomplete" at bounding box center [501, 206] width 0 height 0
checkbox input "true"
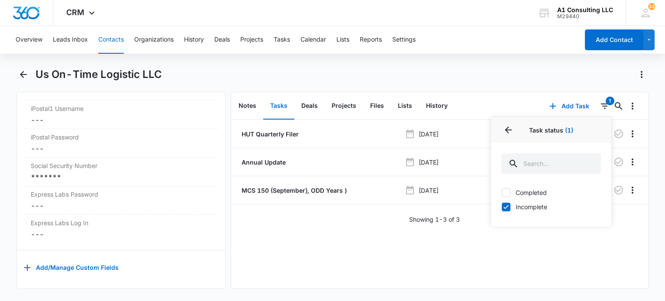
click at [504, 74] on div "Us On-Time Logistic LLC" at bounding box center [341, 74] width 613 height 14
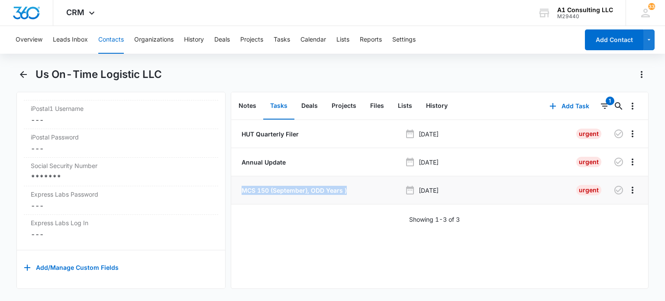
drag, startPoint x: 353, startPoint y: 192, endPoint x: 238, endPoint y: 190, distance: 114.7
click at [238, 190] on li "MCS 150 (September}, ODD Years ) Sep 1, 2025 Urgent" at bounding box center [439, 190] width 417 height 28
copy p "MCS 150 (September}, ODD Years )"
drag, startPoint x: 276, startPoint y: 190, endPoint x: 276, endPoint y: 183, distance: 6.5
click at [276, 190] on p "MCS 150 (September}, ODD Years )" at bounding box center [293, 190] width 107 height 9
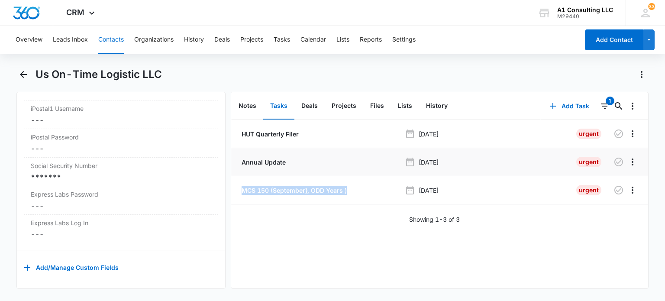
click at [276, 163] on p "Annual Update" at bounding box center [263, 161] width 46 height 9
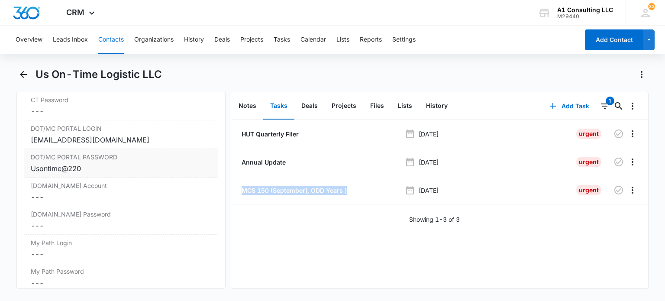
scroll to position [1474, 0]
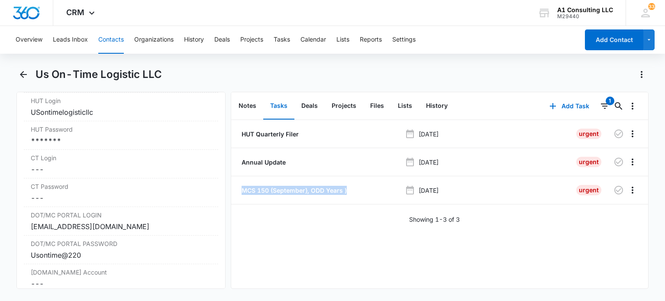
click at [116, 36] on button "Contacts" at bounding box center [111, 40] width 26 height 28
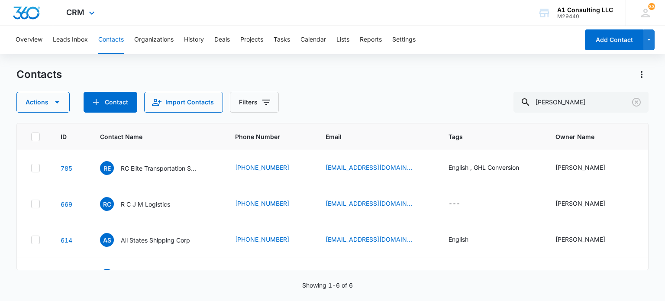
scroll to position [80, 0]
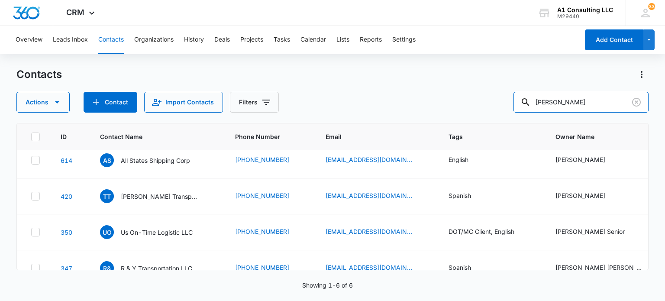
drag, startPoint x: 556, startPoint y: 105, endPoint x: 418, endPoint y: 95, distance: 137.5
click at [418, 95] on div "Actions Contact Import Contacts Filters rafael" at bounding box center [331, 102] width 631 height 21
drag, startPoint x: 584, startPoint y: 102, endPoint x: 464, endPoint y: 109, distance: 120.5
click at [464, 109] on div "Actions Contact Import Contacts Filters rafael" at bounding box center [331, 102] width 631 height 21
type input "r"
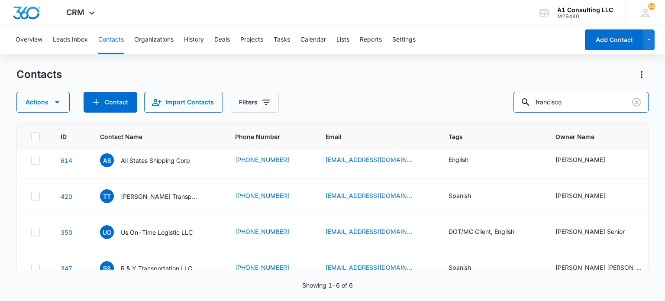
type input "francisco"
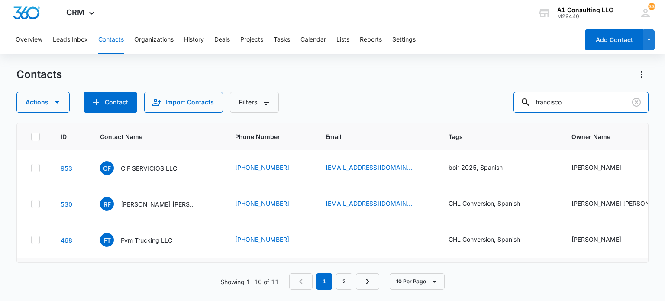
scroll to position [87, 0]
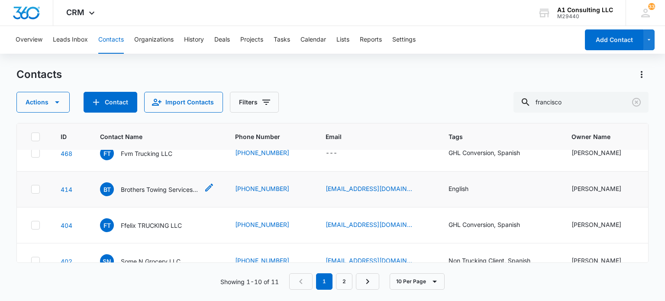
drag, startPoint x: 173, startPoint y: 180, endPoint x: 337, endPoint y: 32, distance: 221.2
click at [173, 185] on p "Brothers Towing Services LLC" at bounding box center [160, 189] width 78 height 9
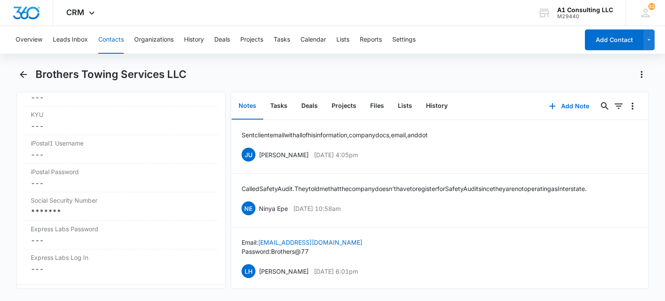
scroll to position [1817, 0]
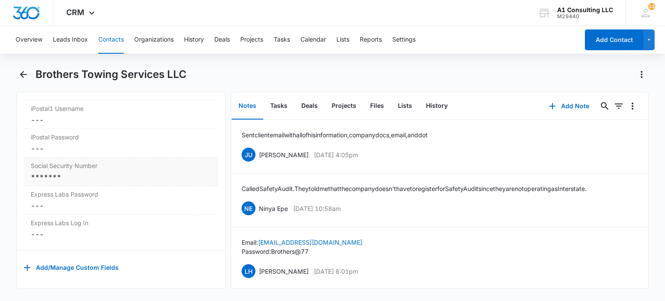
click at [107, 182] on div "*******" at bounding box center [121, 177] width 180 height 10
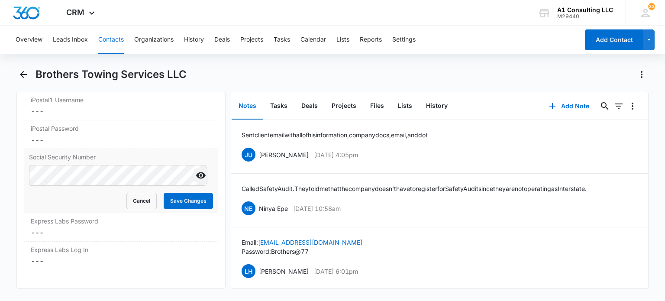
click at [198, 179] on icon "Show" at bounding box center [201, 175] width 10 height 6
click at [182, 209] on button "Save Changes" at bounding box center [188, 201] width 49 height 16
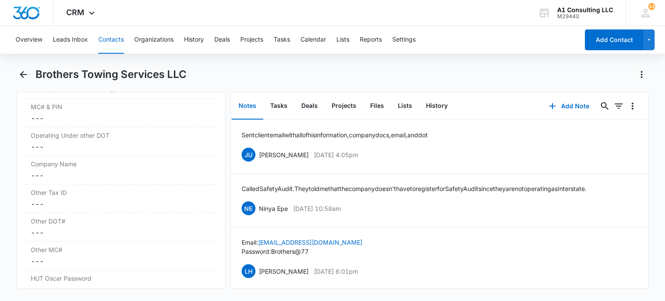
scroll to position [1224, 0]
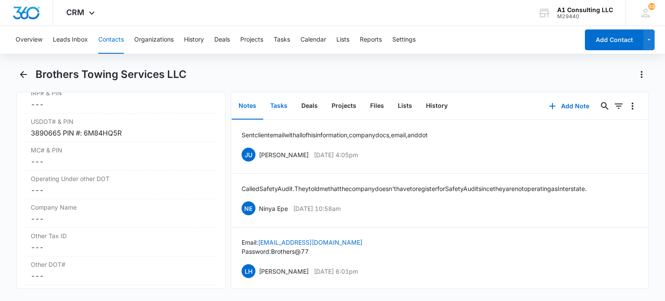
drag, startPoint x: 279, startPoint y: 101, endPoint x: 379, endPoint y: 6, distance: 138.3
click at [279, 101] on button "Tasks" at bounding box center [278, 106] width 31 height 27
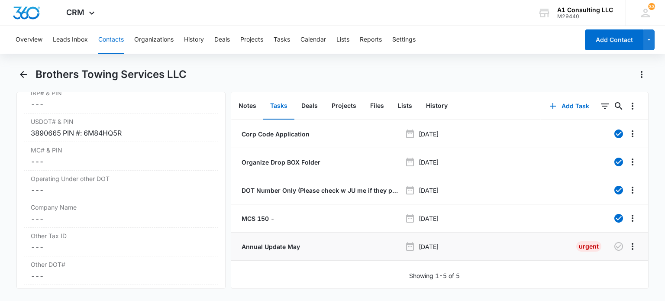
click at [261, 247] on p "Annual Update May" at bounding box center [270, 246] width 60 height 9
click at [119, 32] on button "Contacts" at bounding box center [111, 40] width 26 height 28
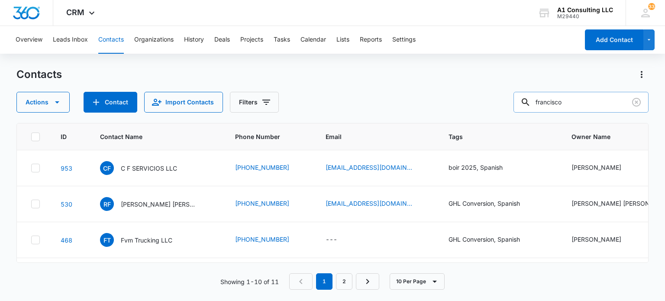
scroll to position [87, 0]
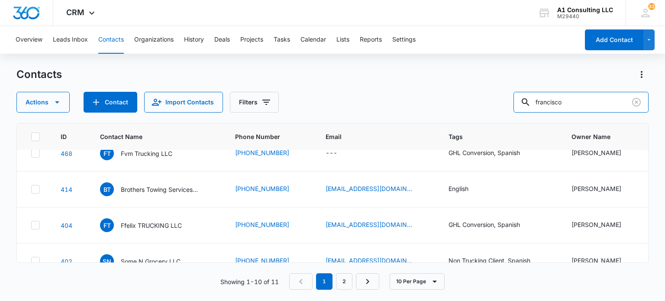
drag, startPoint x: 594, startPoint y: 106, endPoint x: 386, endPoint y: 107, distance: 207.7
click at [386, 107] on div "Actions Contact Import Contacts Filters francisco" at bounding box center [331, 102] width 631 height 21
type input "ramon"
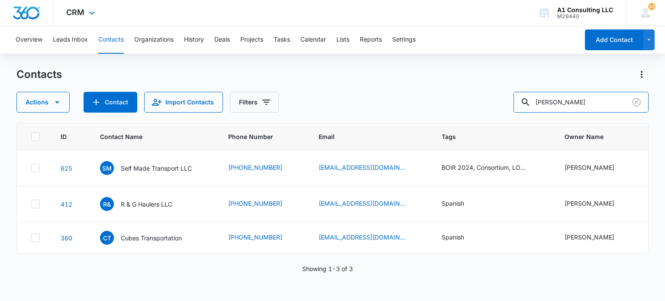
scroll to position [0, 0]
click at [153, 204] on p "R & G Haulers LLC" at bounding box center [146, 203] width 51 height 9
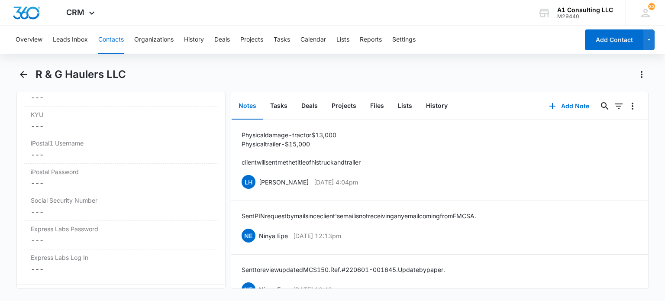
scroll to position [1817, 0]
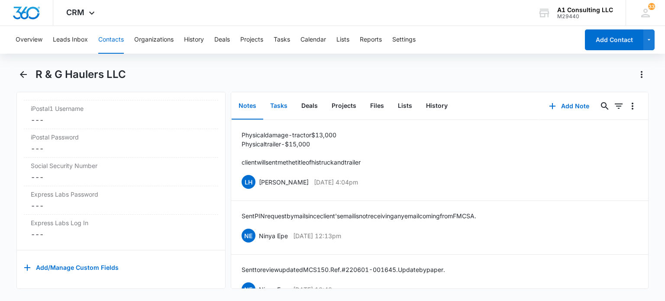
click at [269, 107] on button "Tasks" at bounding box center [278, 106] width 31 height 27
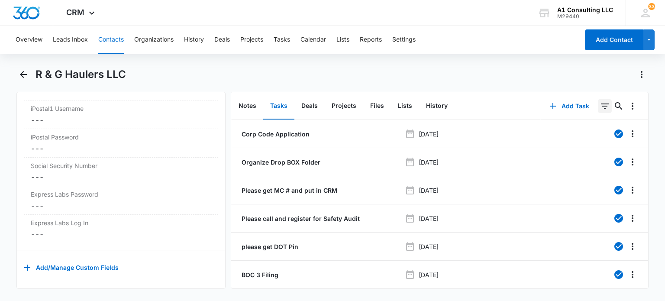
click at [599, 110] on icon "Filters" at bounding box center [604, 106] width 10 height 10
click at [593, 179] on icon "Show Task status filters" at bounding box center [594, 179] width 2 height 4
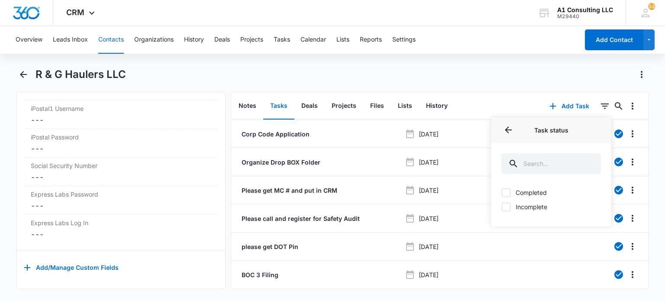
click at [521, 206] on label "Incomplete" at bounding box center [551, 206] width 100 height 9
click at [501, 206] on input "Incomplete" at bounding box center [501, 206] width 0 height 0
checkbox input "true"
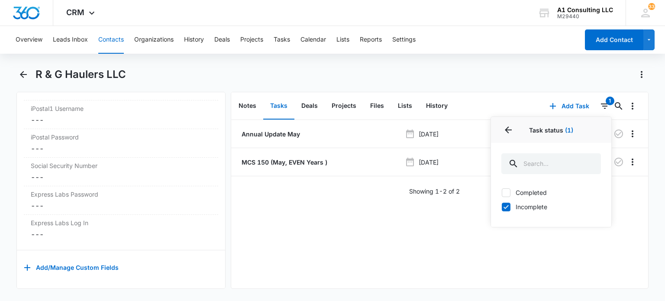
click at [478, 79] on div "R & G Haulers LLC" at bounding box center [341, 74] width 613 height 14
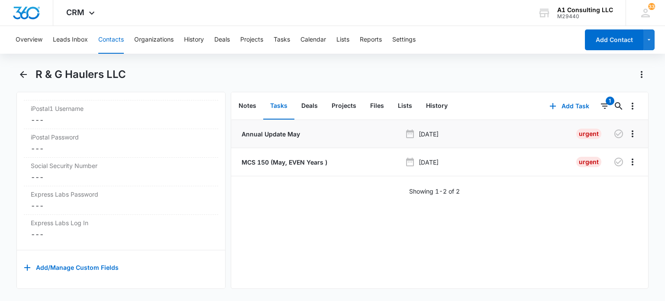
click at [267, 131] on p "Annual Update May" at bounding box center [270, 133] width 60 height 9
click at [317, 160] on p "MCS 150 (May, EVEN Years )" at bounding box center [283, 161] width 87 height 9
click at [117, 40] on button "Contacts" at bounding box center [111, 40] width 26 height 28
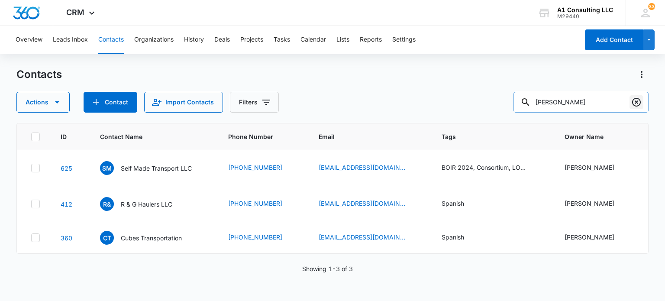
click at [633, 102] on icon "Clear" at bounding box center [636, 102] width 10 height 10
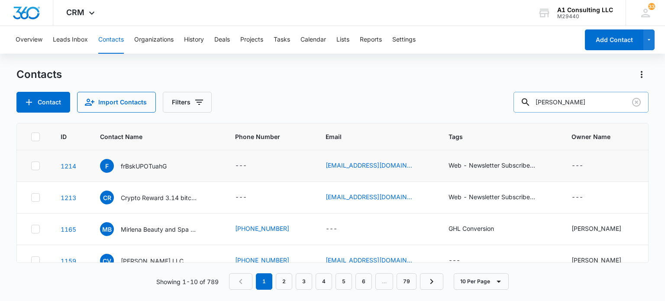
type input "galvan"
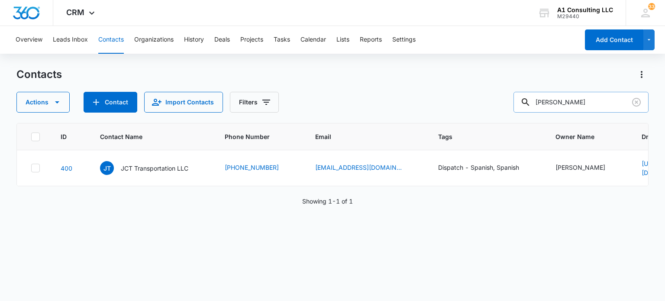
click at [50, 264] on div "ID Contact Name Phone Number Email Tags Owner Name Dropbox Files 400 JT JCT Tra…" at bounding box center [331, 206] width 631 height 167
click at [164, 242] on div "ID Contact Name Phone Number Email Tags Owner Name Dropbox Files 400 JT JCT Tra…" at bounding box center [331, 206] width 631 height 167
click at [162, 165] on p "JCT Transportation LLC" at bounding box center [154, 168] width 67 height 9
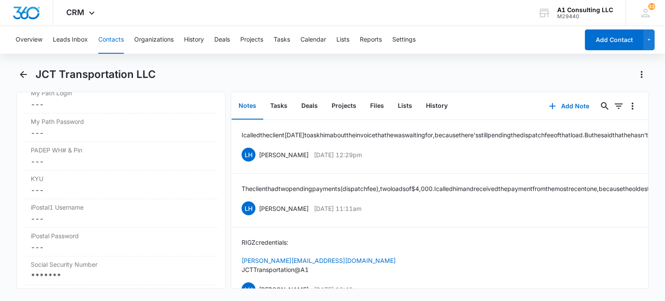
scroll to position [1774, 0]
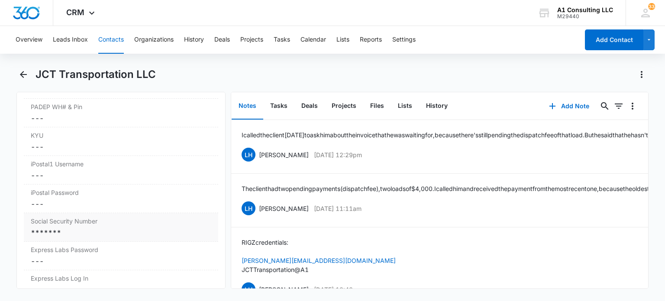
click at [75, 227] on div "*******" at bounding box center [121, 232] width 180 height 10
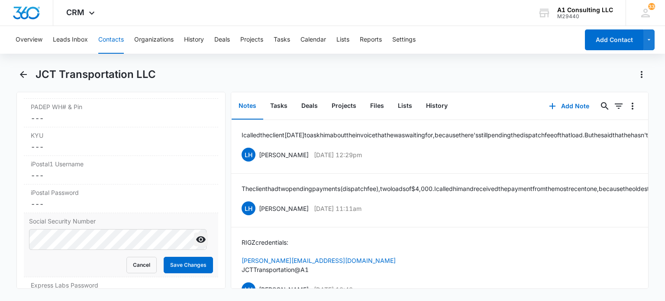
click at [196, 234] on icon "Show" at bounding box center [201, 239] width 10 height 10
drag, startPoint x: 200, startPoint y: 250, endPoint x: 193, endPoint y: 230, distance: 21.4
click at [199, 257] on button "Save Changes" at bounding box center [188, 265] width 49 height 16
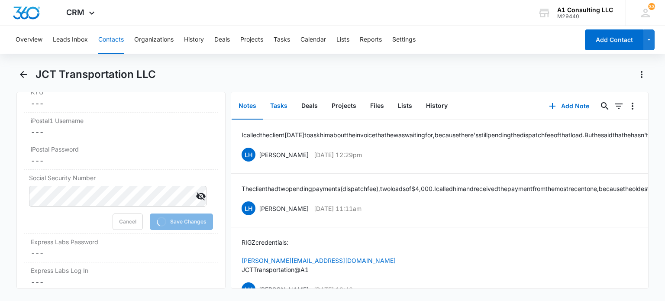
click at [275, 100] on button "Tasks" at bounding box center [278, 106] width 31 height 27
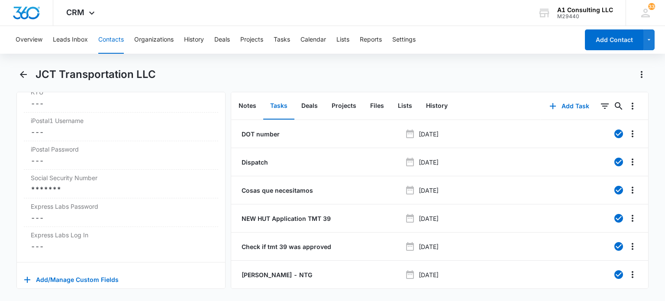
scroll to position [145, 0]
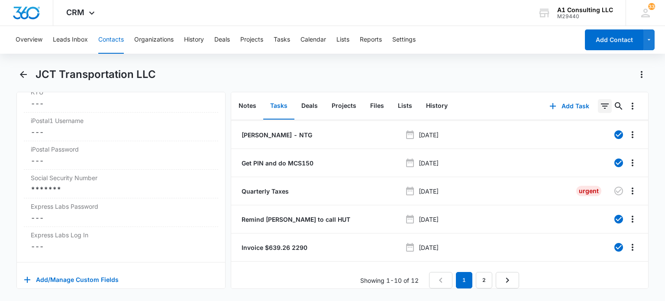
click at [599, 108] on icon "Filters" at bounding box center [604, 106] width 10 height 10
click at [588, 174] on icon "Show Task status filters" at bounding box center [593, 179] width 10 height 10
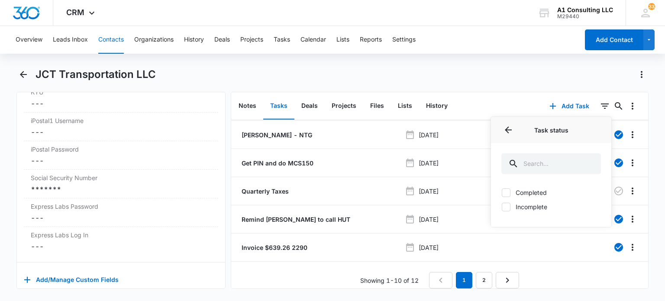
click at [526, 205] on label "Incomplete" at bounding box center [551, 206] width 100 height 9
click at [501, 206] on input "Incomplete" at bounding box center [501, 206] width 0 height 0
checkbox input "true"
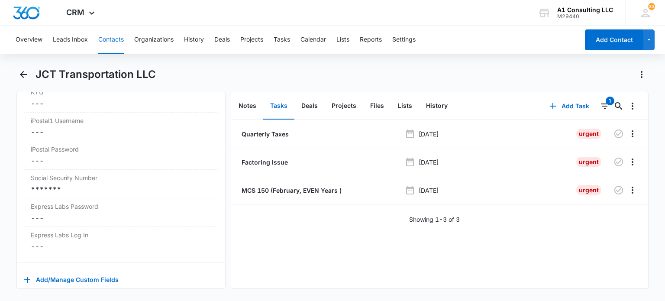
click at [504, 76] on div "JCT Transportation LLC" at bounding box center [341, 74] width 613 height 14
click at [627, 136] on icon "Overflow Menu" at bounding box center [632, 134] width 10 height 10
click at [598, 172] on div "Delete" at bounding box center [602, 171] width 18 height 6
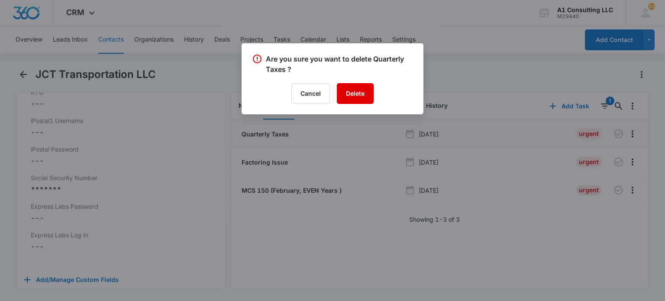
click at [353, 90] on button "Delete" at bounding box center [355, 93] width 37 height 21
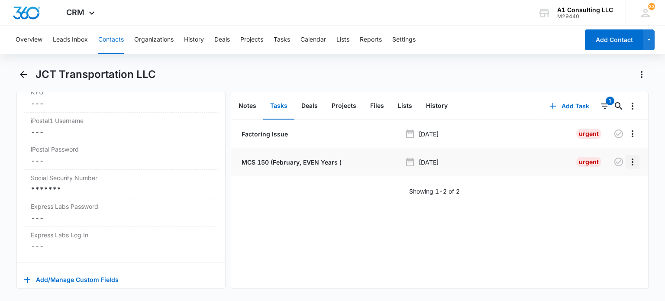
click at [631, 164] on icon "Overflow Menu" at bounding box center [632, 161] width 2 height 7
click at [607, 197] on div "Delete" at bounding box center [602, 199] width 18 height 6
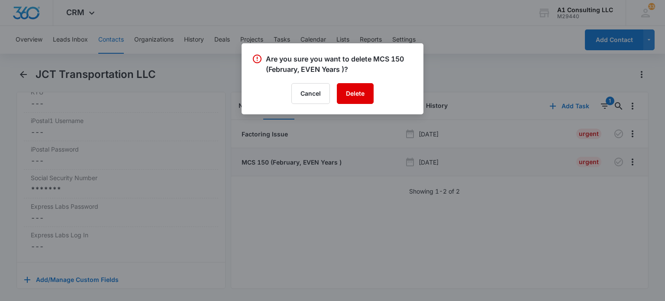
click at [357, 89] on button "Delete" at bounding box center [355, 93] width 37 height 21
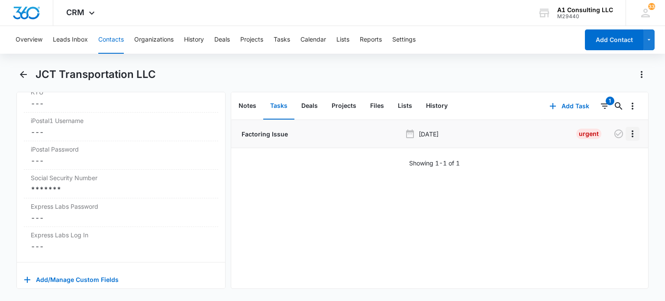
click at [627, 132] on icon "Overflow Menu" at bounding box center [632, 134] width 10 height 10
click at [596, 172] on div "Delete" at bounding box center [602, 171] width 18 height 6
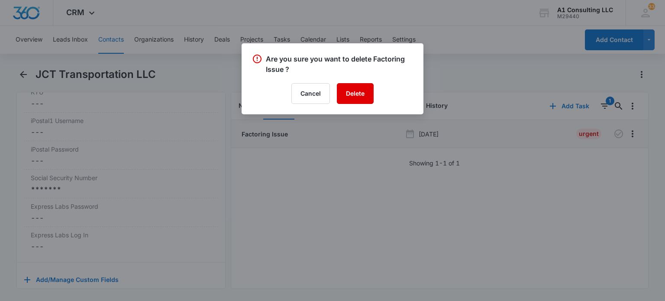
drag, startPoint x: 363, startPoint y: 97, endPoint x: 338, endPoint y: 87, distance: 26.6
click at [363, 97] on button "Delete" at bounding box center [355, 93] width 37 height 21
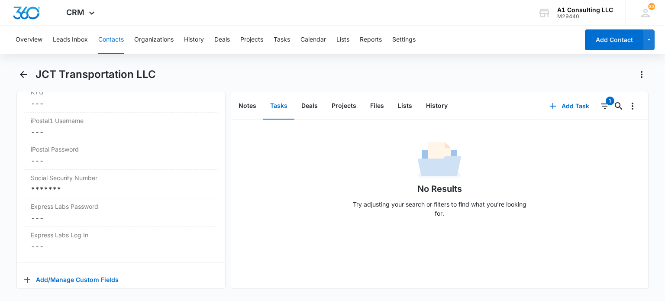
click at [106, 39] on button "Contacts" at bounding box center [111, 40] width 26 height 28
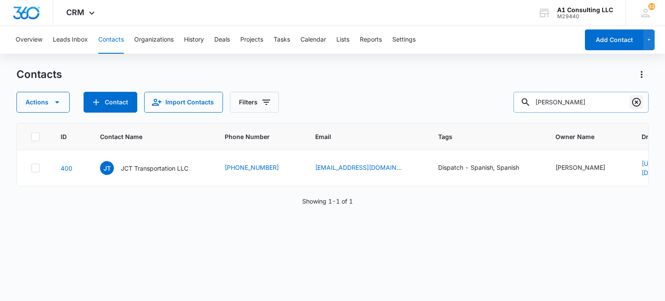
click at [634, 100] on icon "Clear" at bounding box center [636, 102] width 10 height 10
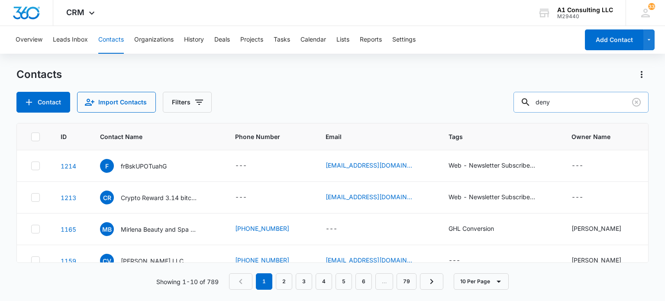
type input "deny"
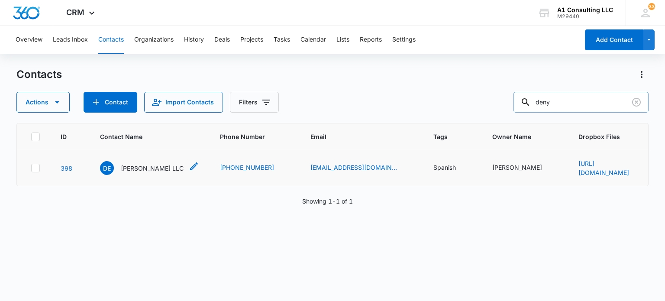
click at [154, 172] on p "D Espinal LLC" at bounding box center [152, 168] width 63 height 9
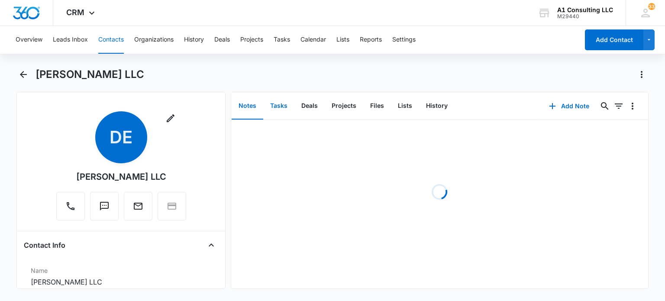
click at [272, 105] on button "Tasks" at bounding box center [278, 106] width 31 height 27
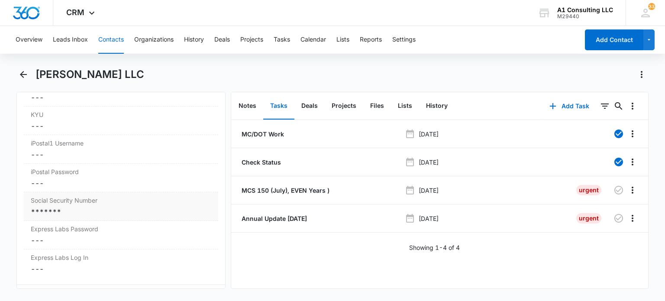
scroll to position [1817, 0]
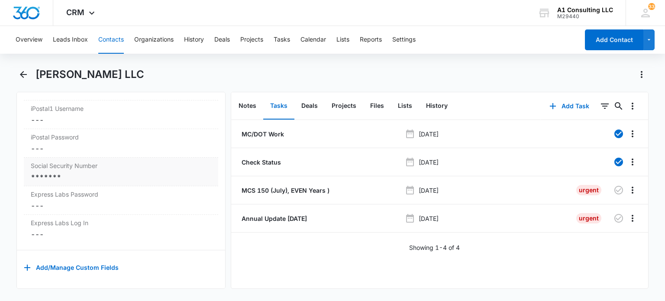
click at [95, 182] on div "*******" at bounding box center [121, 177] width 180 height 10
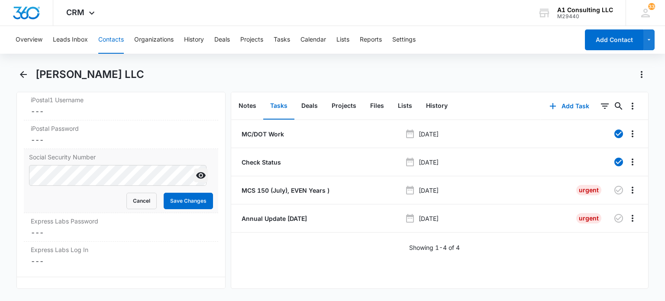
click at [196, 179] on icon "Show" at bounding box center [201, 175] width 10 height 6
click at [169, 209] on button "Save Changes" at bounding box center [188, 201] width 49 height 16
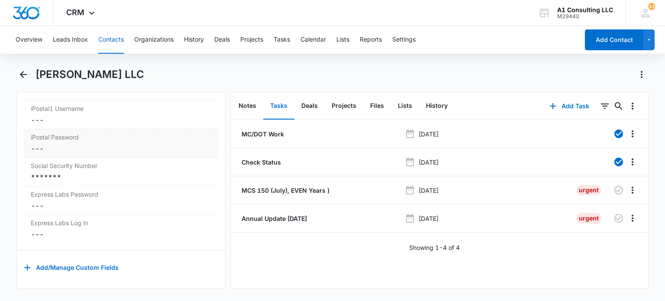
scroll to position [1744, 0]
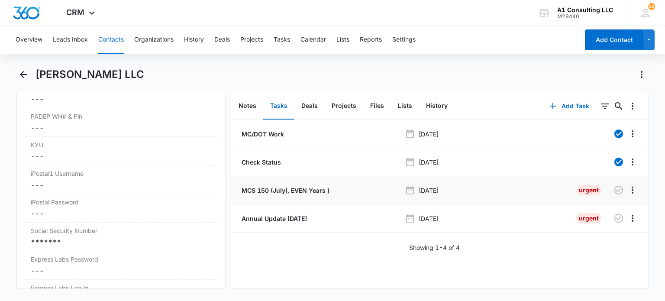
click at [305, 189] on p "MCS 150 (July), EVEN Years )" at bounding box center [285, 190] width 90 height 9
click at [303, 219] on p "Annual Update August 2021" at bounding box center [273, 218] width 67 height 9
click at [244, 105] on button "Notes" at bounding box center [247, 106] width 32 height 27
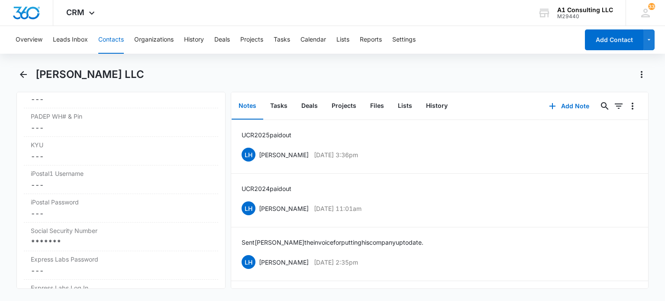
drag, startPoint x: 112, startPoint y: 42, endPoint x: 121, endPoint y: 43, distance: 9.6
click at [112, 41] on button "Contacts" at bounding box center [111, 40] width 26 height 28
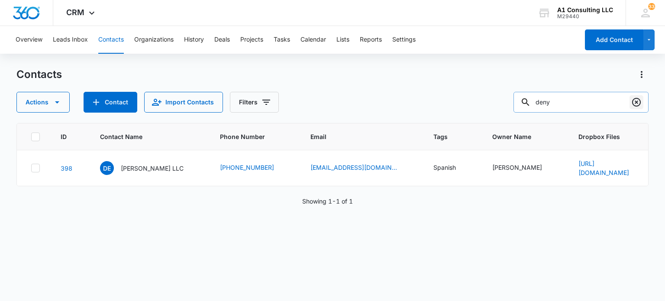
click at [630, 98] on button "Clear" at bounding box center [636, 102] width 14 height 14
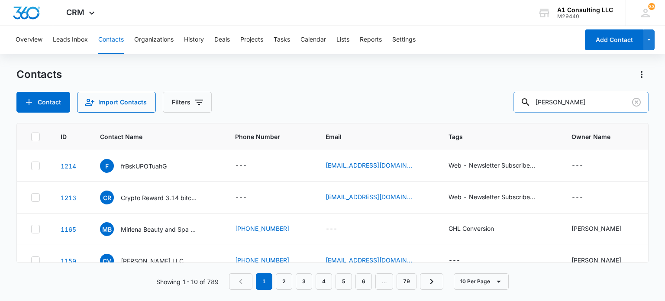
type input "shonna"
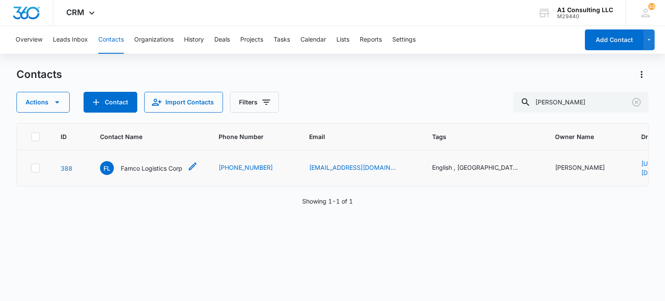
click at [170, 167] on p "Famco Logistics Corp" at bounding box center [151, 168] width 61 height 9
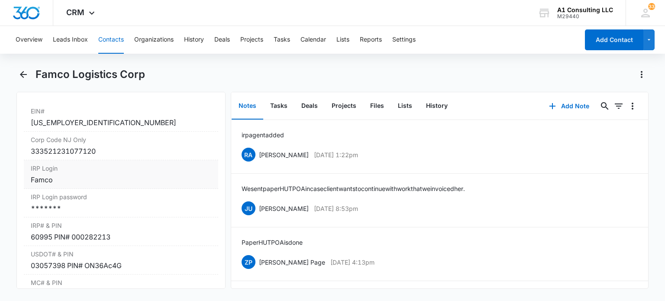
scroll to position [1125, 0]
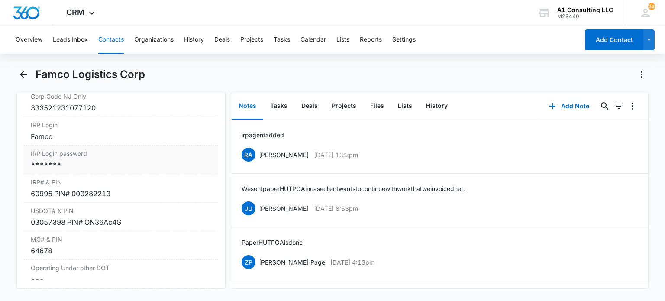
click at [127, 170] on div "*******" at bounding box center [121, 165] width 180 height 10
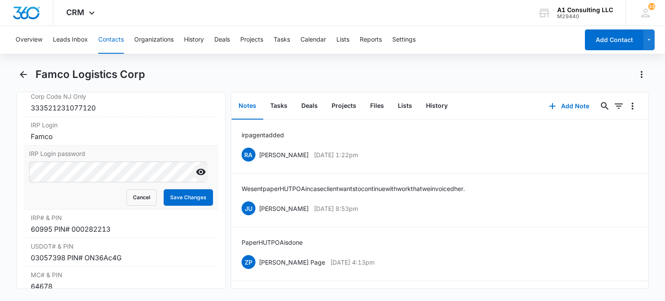
click at [196, 177] on icon "Show" at bounding box center [201, 172] width 10 height 10
click at [175, 206] on button "Save Changes" at bounding box center [188, 197] width 49 height 16
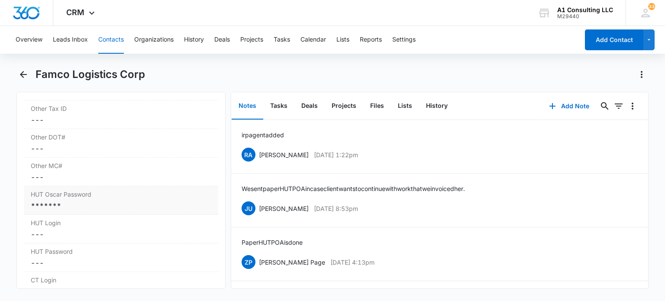
scroll to position [1385, 0]
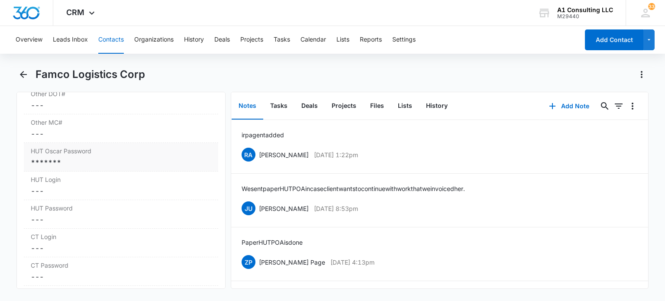
click at [83, 167] on div "*******" at bounding box center [121, 162] width 180 height 10
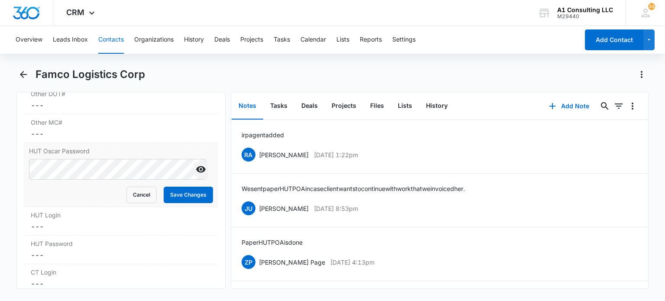
click at [196, 173] on icon "Show" at bounding box center [201, 169] width 10 height 6
click at [178, 202] on button "Save Changes" at bounding box center [188, 194] width 49 height 16
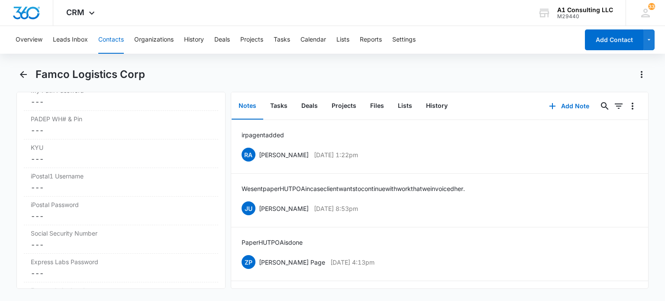
scroll to position [1809, 0]
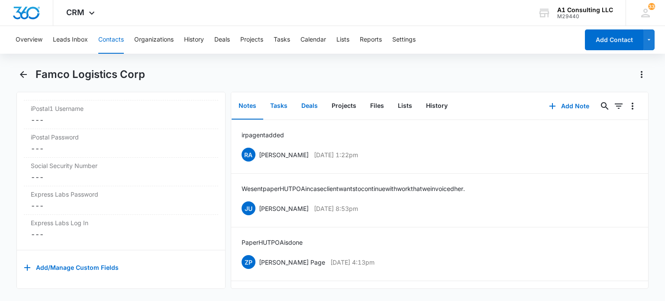
drag, startPoint x: 279, startPoint y: 105, endPoint x: 320, endPoint y: 117, distance: 43.3
click at [279, 105] on button "Tasks" at bounding box center [278, 106] width 31 height 27
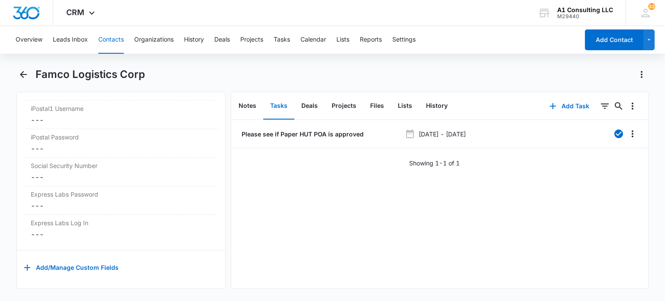
click at [104, 40] on button "Contacts" at bounding box center [111, 40] width 26 height 28
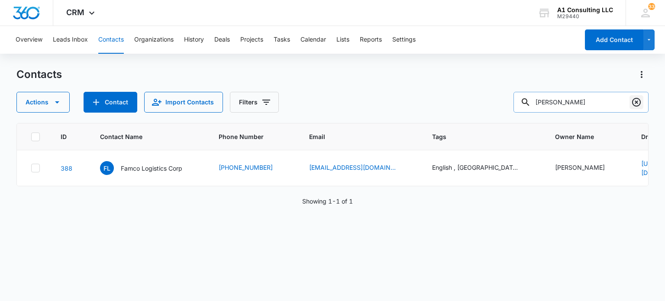
click at [636, 104] on icon "Clear" at bounding box center [636, 102] width 10 height 10
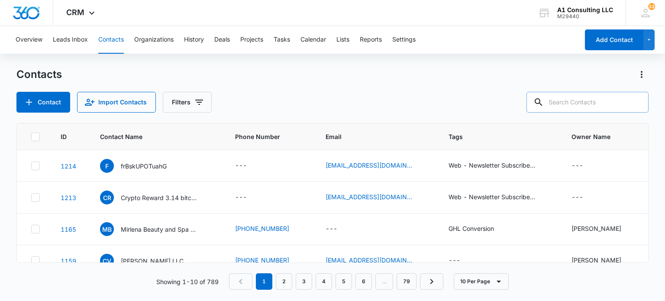
click at [587, 103] on input "text" at bounding box center [587, 102] width 122 height 21
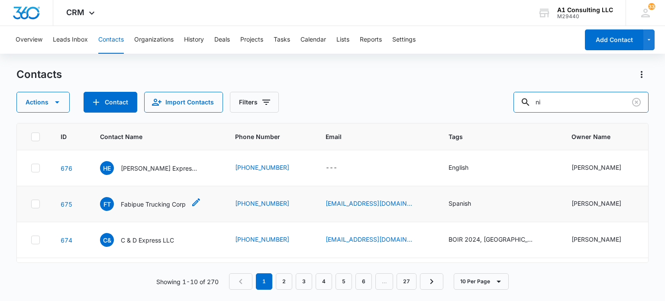
type input "n"
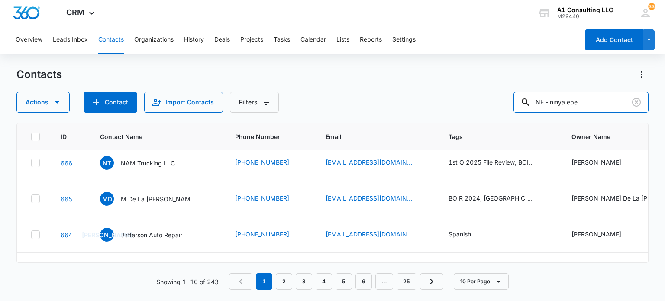
scroll to position [247, 0]
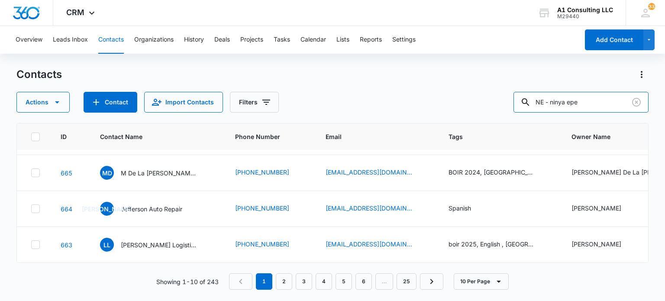
drag, startPoint x: 551, startPoint y: 106, endPoint x: 493, endPoint y: 107, distance: 57.5
click at [493, 107] on div "Actions Contact Import Contacts Filters NE - ninya epe" at bounding box center [331, 102] width 631 height 21
type input "i"
type input "nina@a1consultingfirm.com"
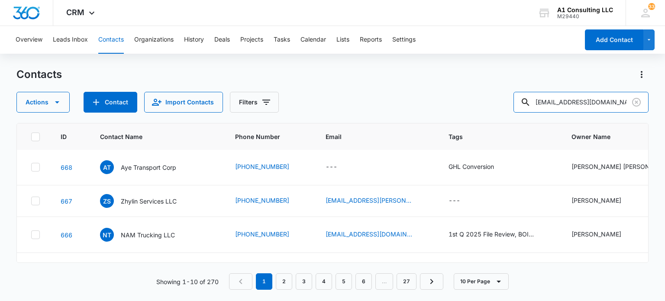
scroll to position [243, 0]
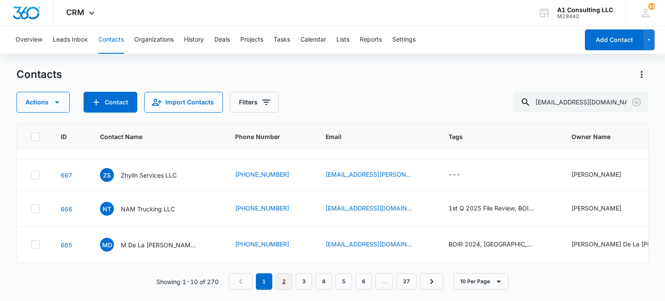
click at [291, 280] on link "2" at bounding box center [284, 281] width 16 height 16
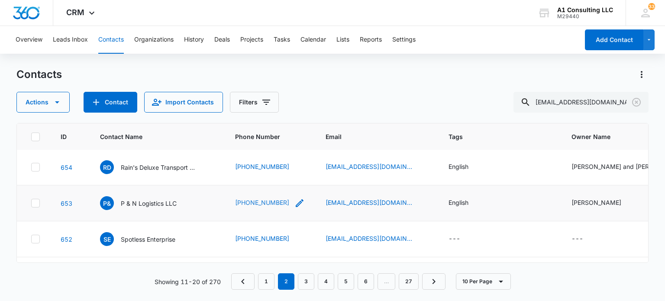
scroll to position [226, 0]
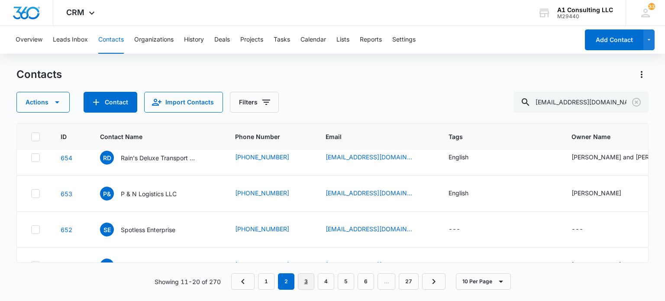
click at [305, 279] on link "3" at bounding box center [306, 281] width 16 height 16
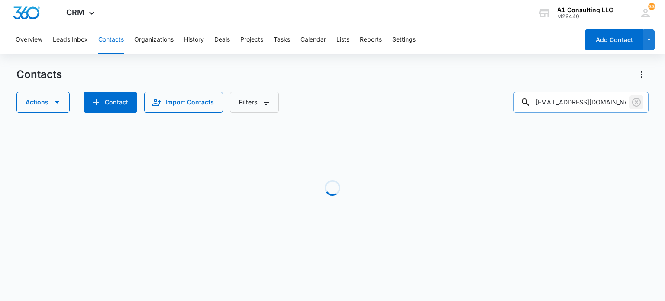
click at [636, 102] on icon "Clear" at bounding box center [636, 102] width 9 height 9
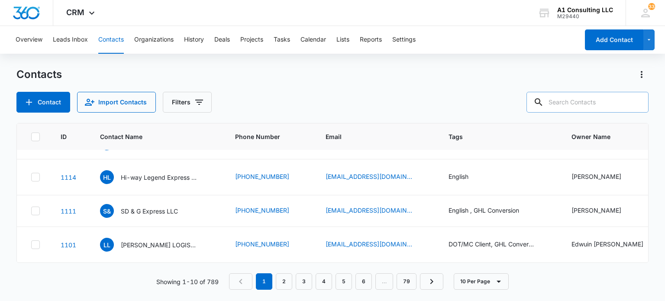
scroll to position [0, 0]
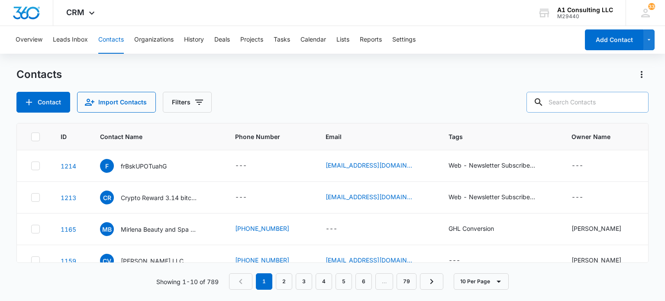
click at [594, 100] on input "text" at bounding box center [587, 102] width 122 height 21
type input "amos"
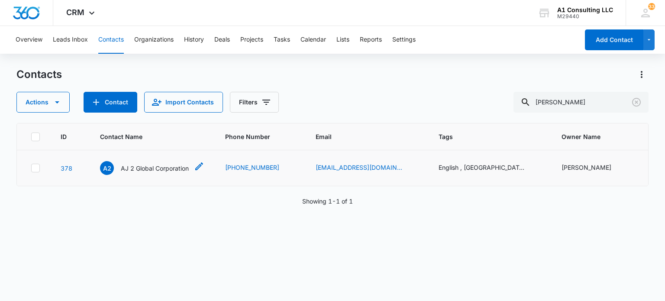
click at [165, 166] on p "AJ 2 Global Corporation" at bounding box center [155, 168] width 68 height 9
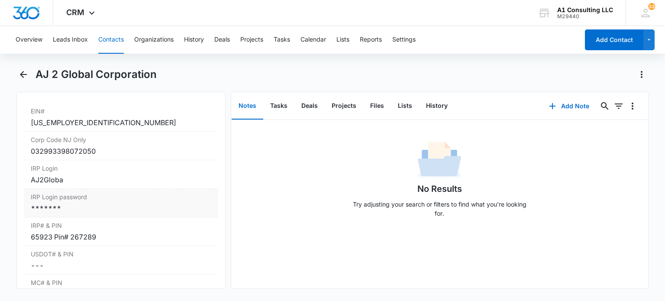
scroll to position [1125, 0]
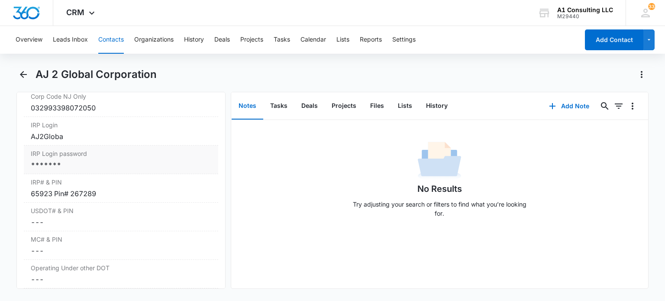
click at [109, 170] on div "*******" at bounding box center [121, 165] width 180 height 10
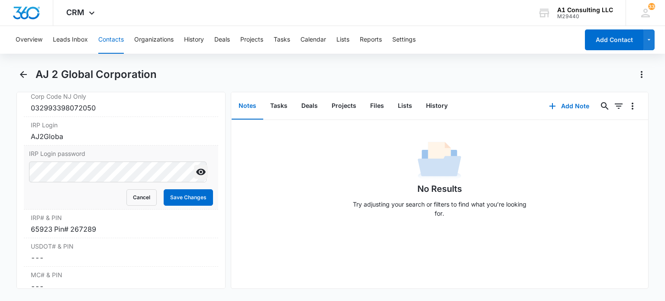
click at [196, 177] on icon "Show" at bounding box center [201, 172] width 10 height 10
click at [183, 206] on button "Save Changes" at bounding box center [188, 197] width 49 height 16
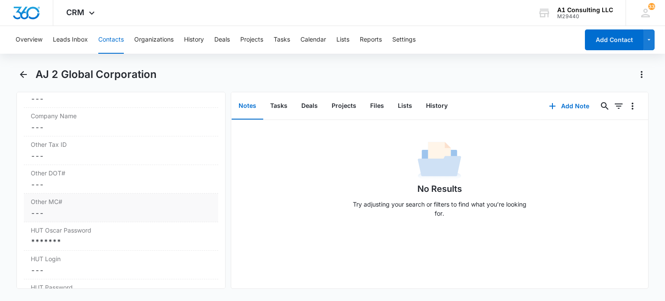
scroll to position [1349, 0]
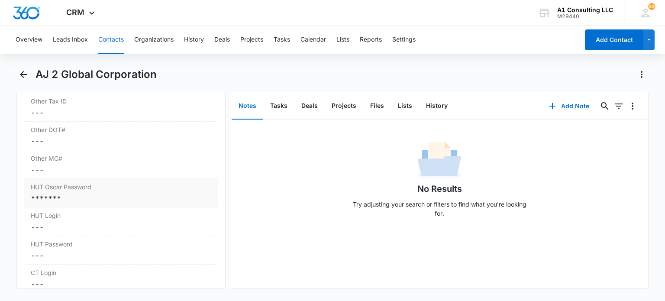
click at [77, 203] on div "*******" at bounding box center [121, 198] width 180 height 10
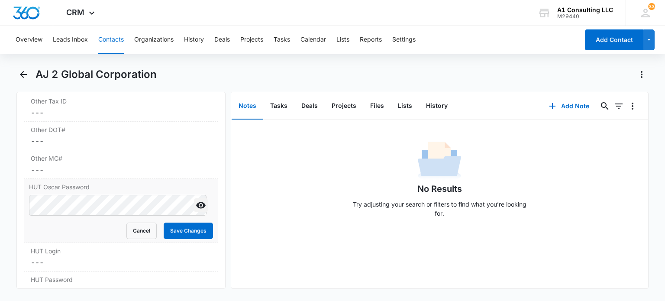
click at [196, 210] on icon "Show" at bounding box center [201, 205] width 10 height 10
drag, startPoint x: 171, startPoint y: 244, endPoint x: 222, endPoint y: 72, distance: 179.1
click at [172, 239] on button "Save Changes" at bounding box center [188, 230] width 49 height 16
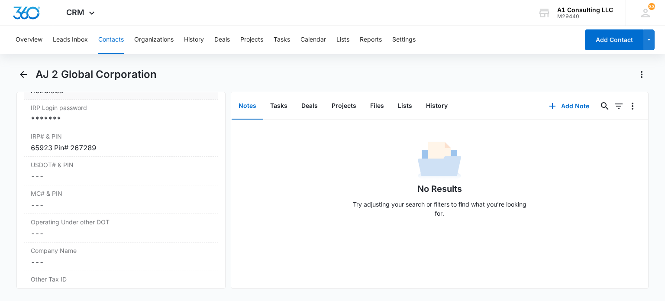
scroll to position [1128, 0]
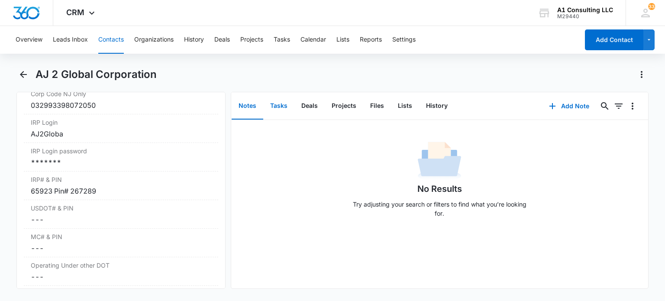
click at [278, 109] on button "Tasks" at bounding box center [278, 106] width 31 height 27
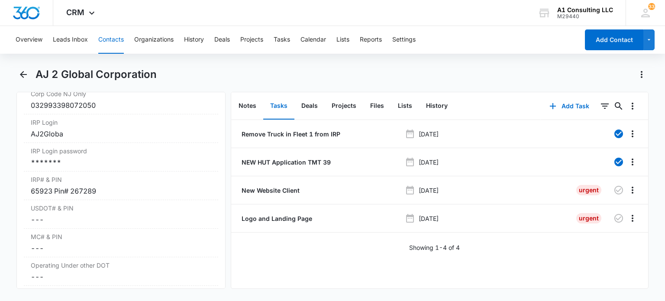
click at [112, 45] on button "Contacts" at bounding box center [111, 40] width 26 height 28
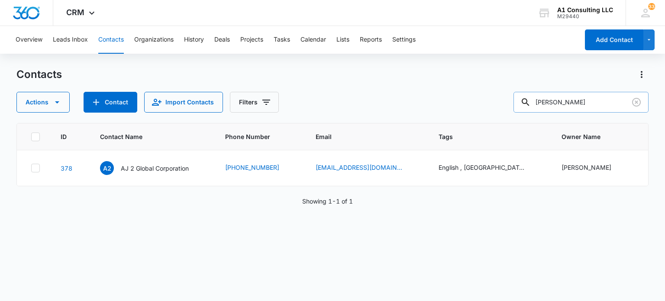
drag, startPoint x: 559, startPoint y: 106, endPoint x: 524, endPoint y: 106, distance: 35.5
click at [524, 106] on input "amos" at bounding box center [580, 102] width 135 height 21
type input "rafael"
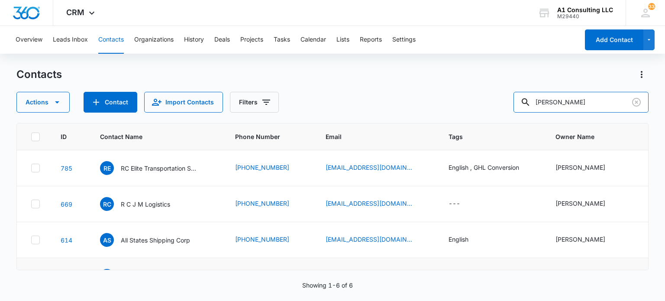
scroll to position [43, 0]
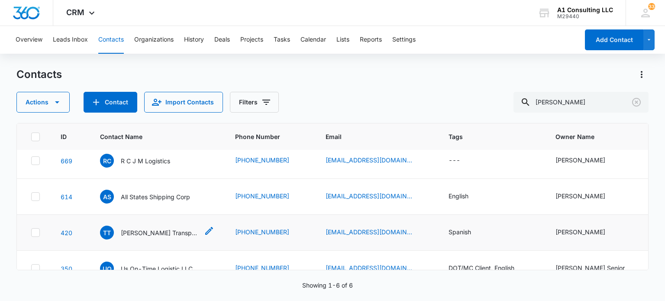
click at [173, 228] on p "Terrero Transport LLC" at bounding box center [160, 232] width 78 height 9
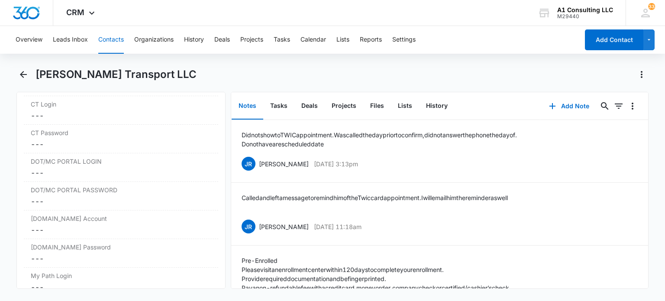
scroll to position [1484, 0]
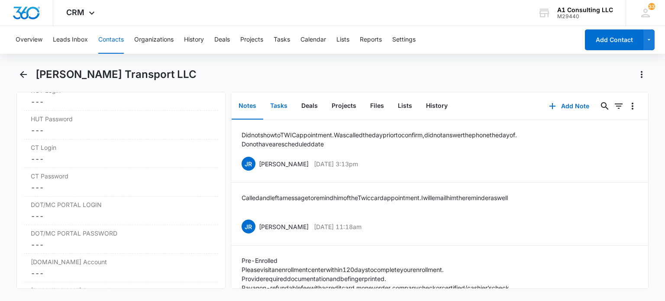
click at [279, 102] on button "Tasks" at bounding box center [278, 106] width 31 height 27
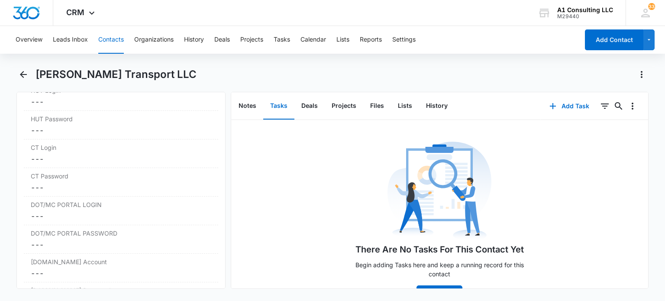
click at [112, 37] on button "Contacts" at bounding box center [111, 40] width 26 height 28
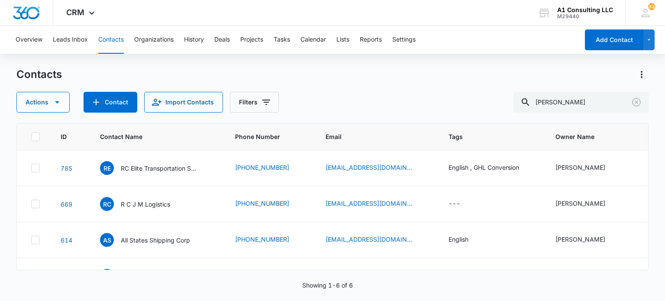
scroll to position [43, 0]
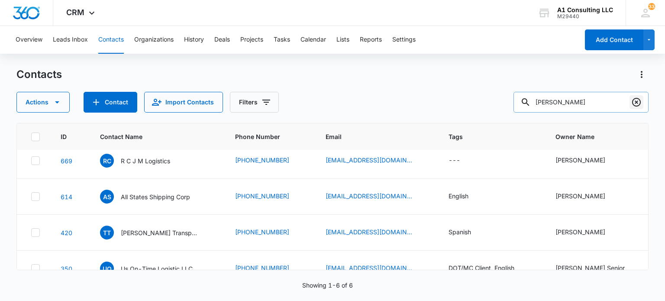
drag, startPoint x: 640, startPoint y: 99, endPoint x: 328, endPoint y: 5, distance: 326.6
click at [640, 99] on icon "Clear" at bounding box center [636, 102] width 10 height 10
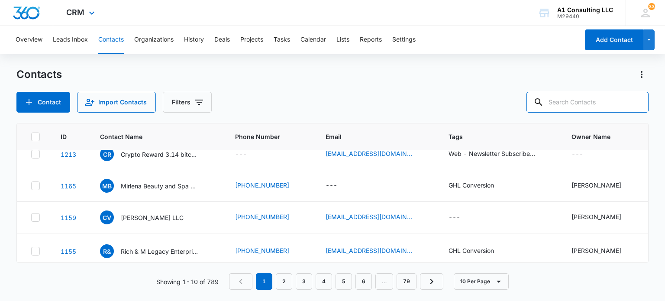
scroll to position [0, 0]
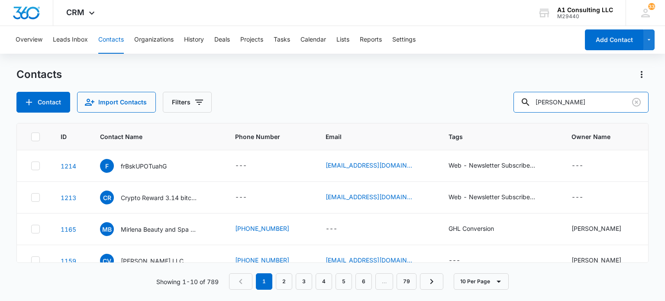
type input "jose carmon"
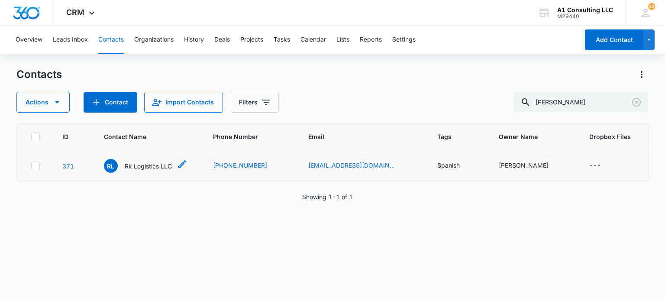
click at [142, 165] on p "Rk Logistics LLC" at bounding box center [148, 165] width 47 height 9
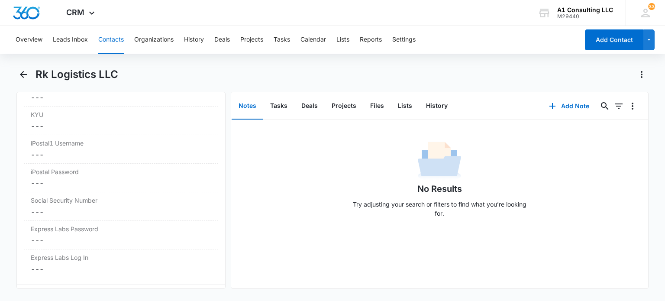
scroll to position [1809, 0]
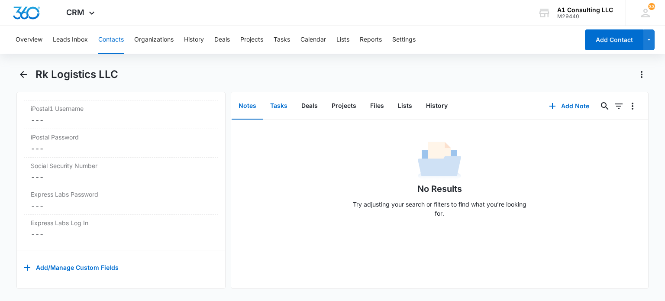
click at [272, 110] on button "Tasks" at bounding box center [278, 106] width 31 height 27
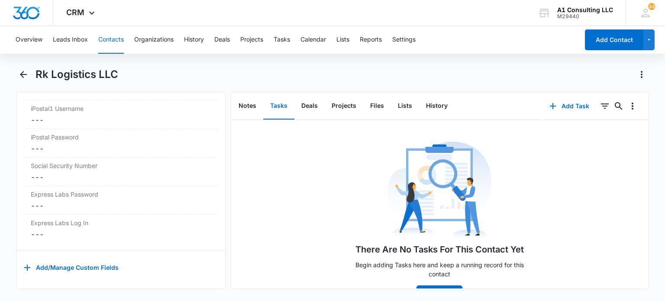
click at [119, 45] on button "Contacts" at bounding box center [111, 40] width 26 height 28
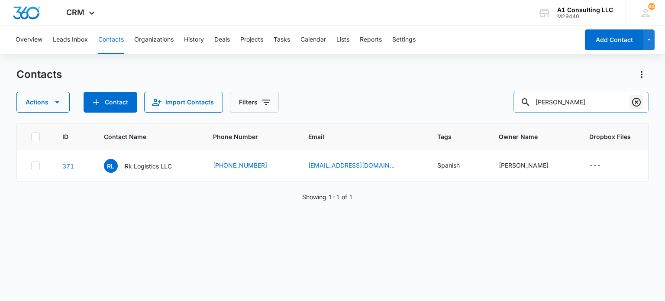
click at [640, 101] on icon "Clear" at bounding box center [636, 102] width 10 height 10
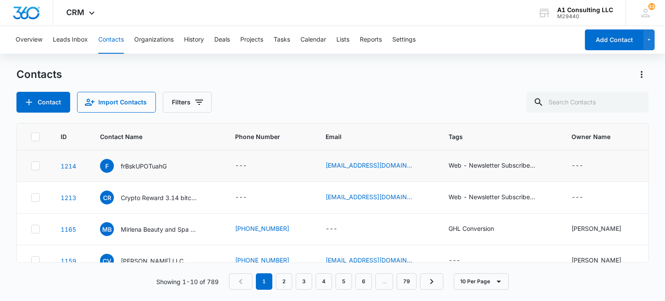
drag, startPoint x: 34, startPoint y: 164, endPoint x: 34, endPoint y: 172, distance: 8.2
click at [34, 167] on icon at bounding box center [36, 166] width 8 height 8
click at [31, 166] on input "checkbox" at bounding box center [31, 166] width 0 height 0
checkbox input "true"
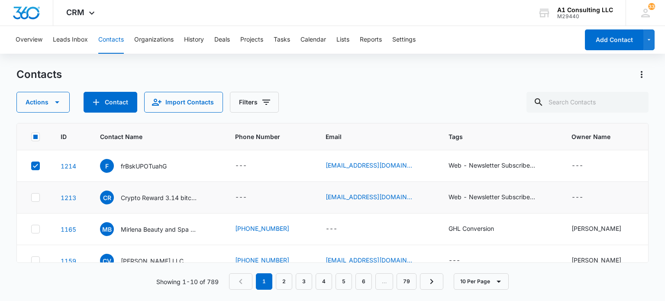
drag, startPoint x: 35, startPoint y: 199, endPoint x: 35, endPoint y: 193, distance: 5.2
click at [35, 198] on icon at bounding box center [35, 197] width 5 height 4
click at [31, 198] on input "checkbox" at bounding box center [31, 197] width 0 height 0
checkbox input "true"
click at [58, 98] on icon "button" at bounding box center [57, 102] width 10 height 10
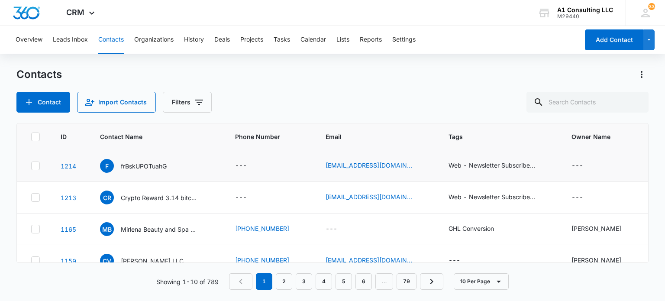
click at [36, 165] on icon at bounding box center [35, 166] width 5 height 4
click at [31, 166] on input "checkbox" at bounding box center [31, 166] width 0 height 0
checkbox input "true"
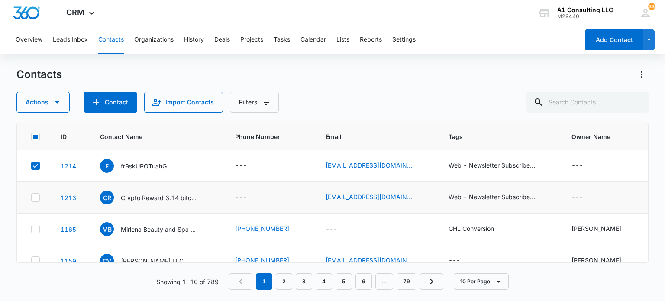
click at [35, 199] on icon at bounding box center [36, 197] width 8 height 8
click at [31, 198] on input "checkbox" at bounding box center [31, 197] width 0 height 0
checkbox input "true"
click at [55, 100] on icon "button" at bounding box center [57, 102] width 10 height 10
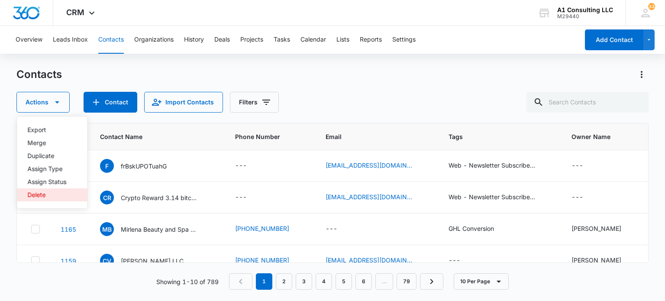
click at [43, 197] on div "Delete" at bounding box center [46, 195] width 39 height 6
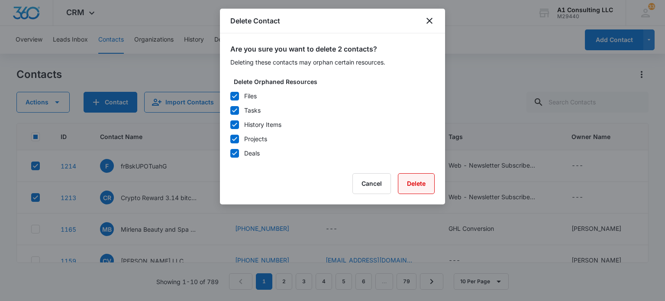
click at [423, 180] on button "Delete" at bounding box center [416, 183] width 37 height 21
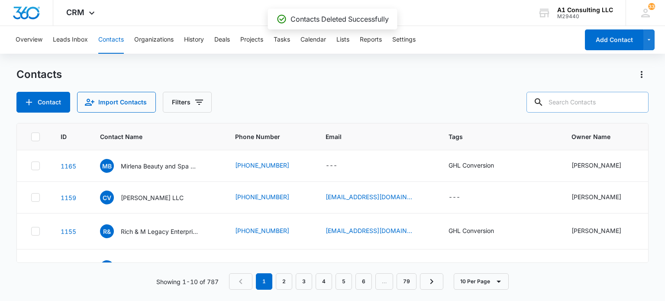
click at [580, 101] on input "text" at bounding box center [587, 102] width 122 height 21
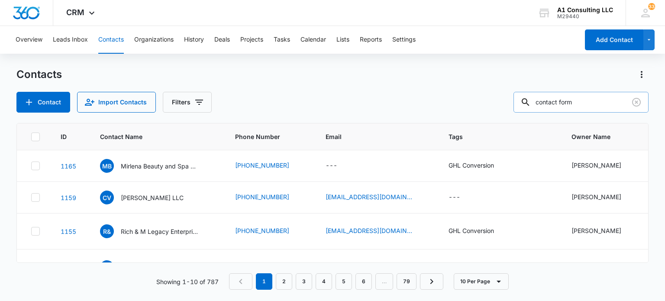
type input "contact form"
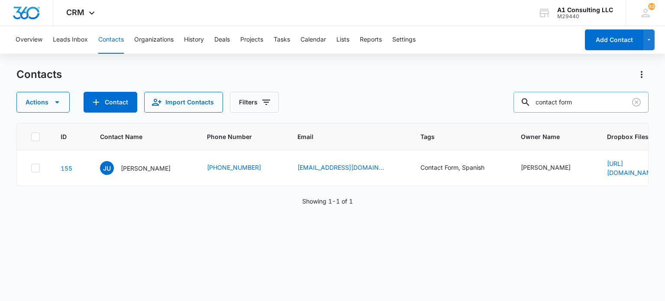
drag, startPoint x: 594, startPoint y: 103, endPoint x: 550, endPoint y: 109, distance: 44.1
click at [550, 109] on input "contact form" at bounding box center [580, 102] width 135 height 21
click at [585, 104] on input "contact form" at bounding box center [580, 102] width 135 height 21
drag, startPoint x: 585, startPoint y: 104, endPoint x: 518, endPoint y: 104, distance: 66.6
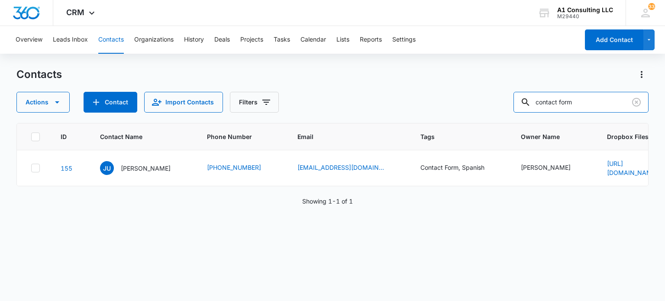
click at [518, 104] on div "Actions Contact Import Contacts Filters contact form" at bounding box center [331, 102] width 631 height 21
drag, startPoint x: 635, startPoint y: 103, endPoint x: 296, endPoint y: 3, distance: 353.6
click at [634, 103] on icon "Clear" at bounding box center [636, 102] width 9 height 9
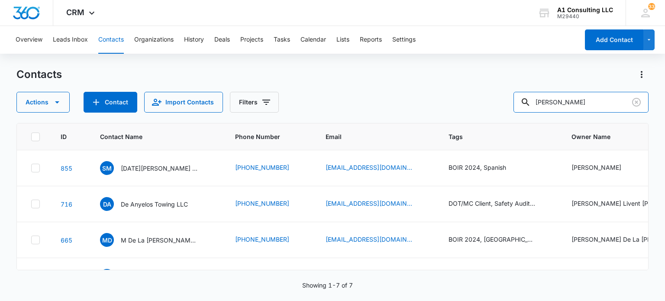
drag, startPoint x: 578, startPoint y: 98, endPoint x: 407, endPoint y: 116, distance: 171.8
click at [407, 116] on div "Contacts Actions Contact Import Contacts Filters miguel ID Contact Name Phone N…" at bounding box center [331, 183] width 631 height 232
type input "desire"
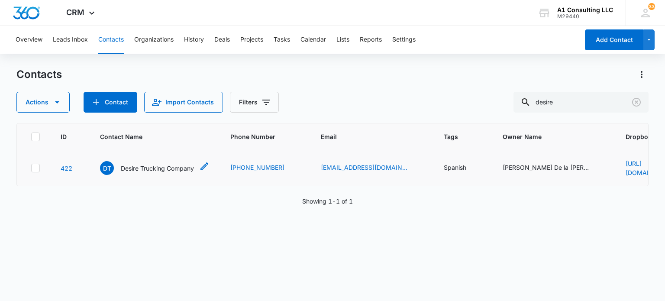
click at [153, 165] on p "Desire Trucking Company" at bounding box center [157, 168] width 73 height 9
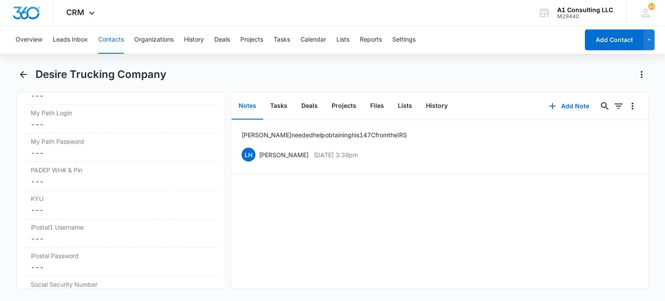
scroll to position [1647, 0]
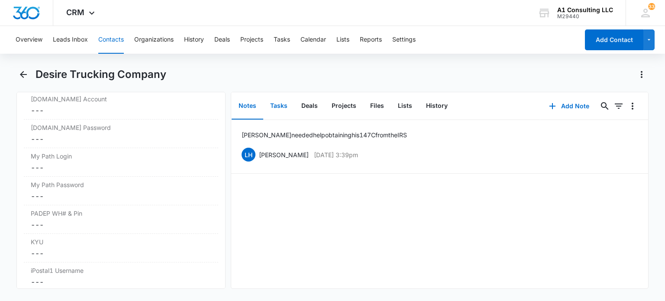
click at [279, 115] on button "Tasks" at bounding box center [278, 106] width 31 height 27
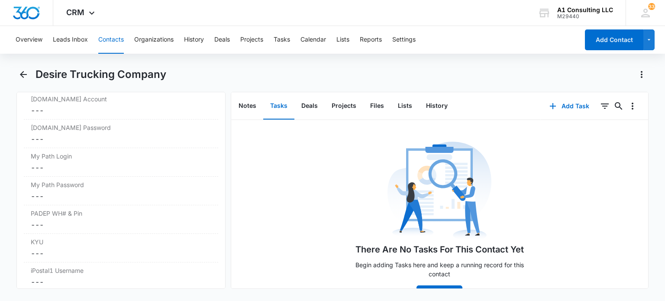
click at [108, 39] on button "Contacts" at bounding box center [111, 40] width 26 height 28
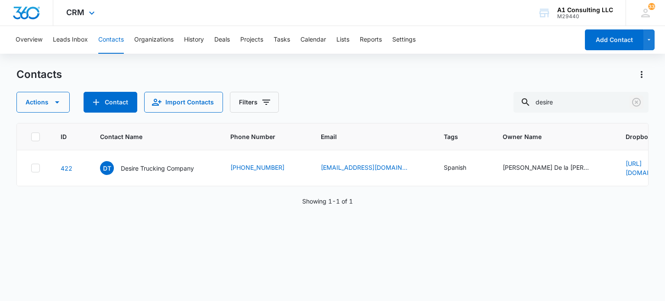
drag, startPoint x: 639, startPoint y: 102, endPoint x: 338, endPoint y: 10, distance: 313.8
click at [637, 102] on icon "Clear" at bounding box center [636, 102] width 10 height 10
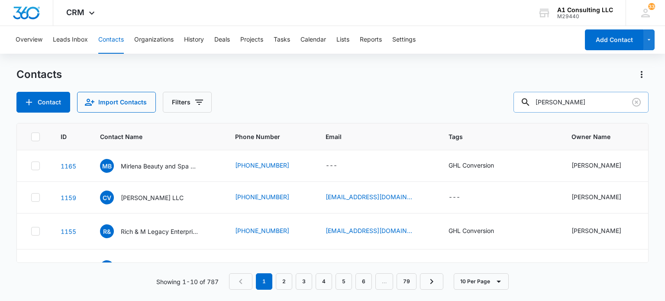
type input "rafael medina"
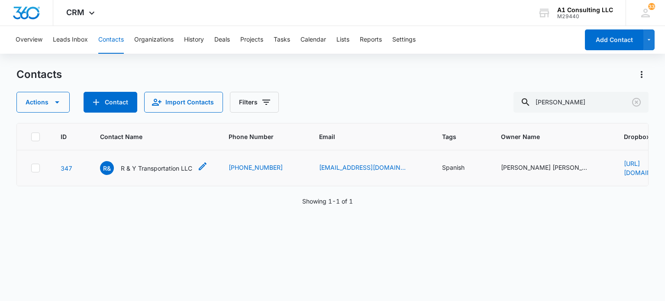
click at [179, 167] on p "R & Y Transportation LLC" at bounding box center [156, 168] width 71 height 9
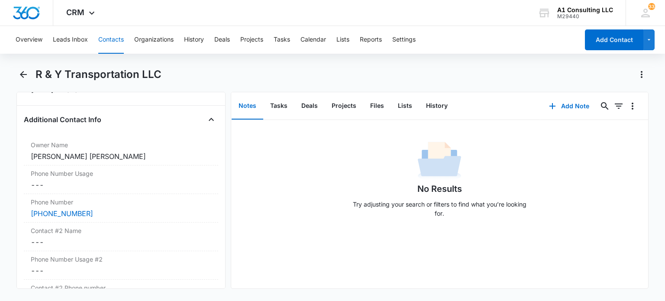
scroll to position [692, 0]
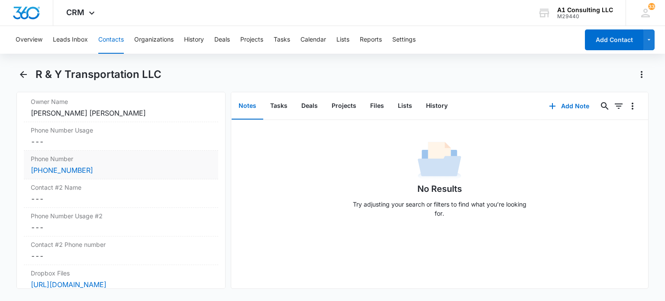
click at [127, 169] on div "(646) 785-5824" at bounding box center [121, 170] width 180 height 10
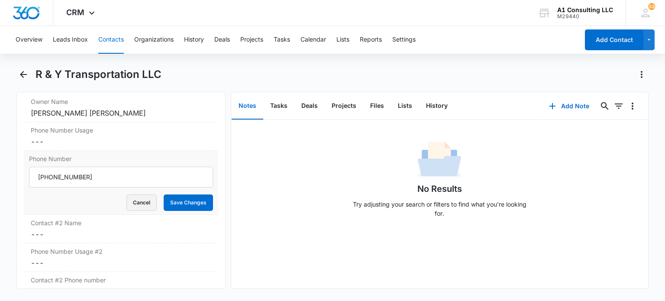
click at [138, 206] on button "Cancel" at bounding box center [141, 202] width 30 height 16
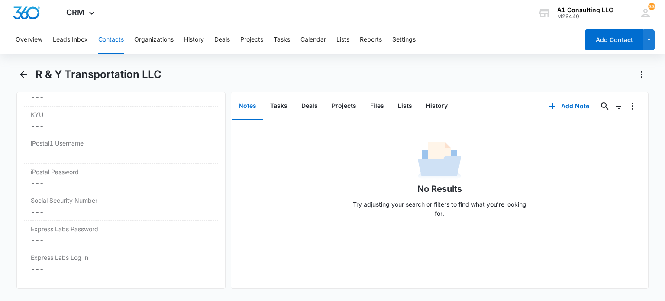
scroll to position [1820, 0]
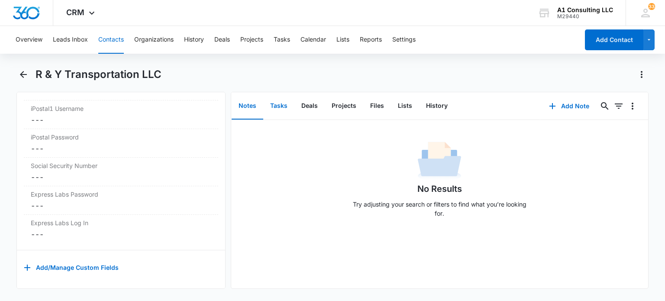
click at [276, 103] on button "Tasks" at bounding box center [278, 106] width 31 height 27
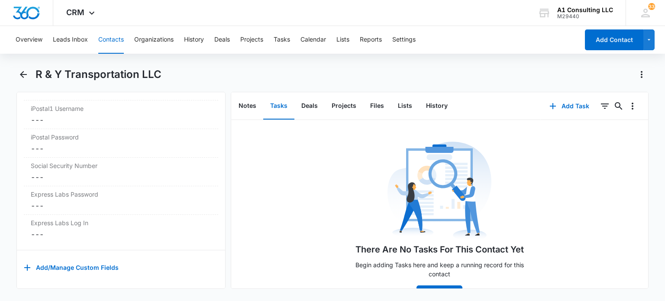
drag, startPoint x: 107, startPoint y: 43, endPoint x: 126, endPoint y: 50, distance: 20.4
click at [108, 43] on button "Contacts" at bounding box center [111, 40] width 26 height 28
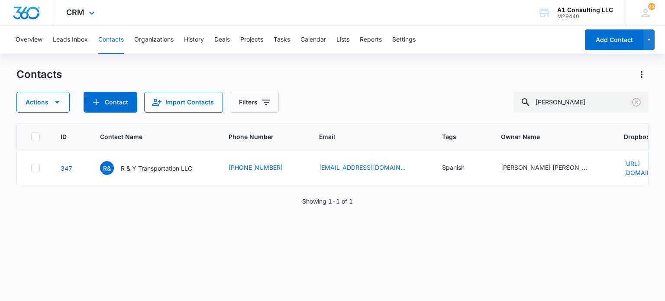
drag, startPoint x: 634, startPoint y: 102, endPoint x: 350, endPoint y: 6, distance: 299.6
click at [633, 102] on icon "Clear" at bounding box center [636, 102] width 10 height 10
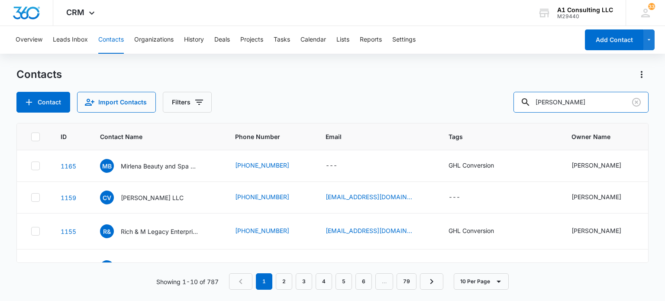
type input "luis minier"
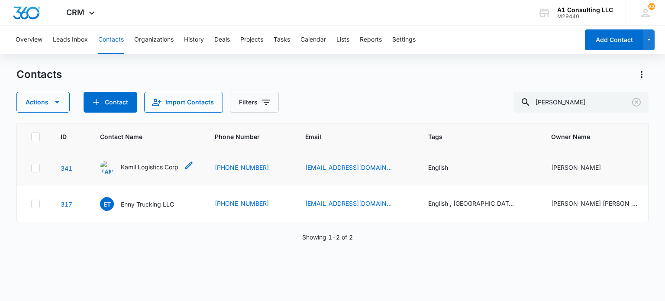
click at [135, 170] on p "Kamil Logistics Corp" at bounding box center [150, 166] width 58 height 9
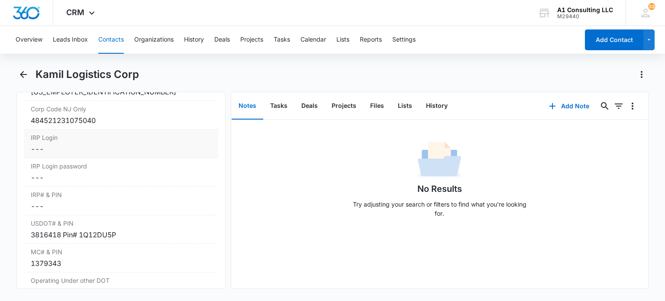
scroll to position [1168, 0]
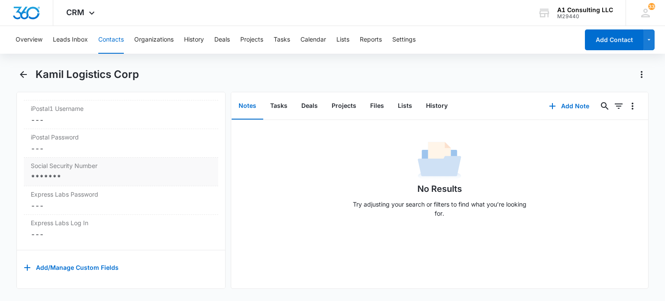
click at [99, 174] on div "*******" at bounding box center [121, 177] width 180 height 10
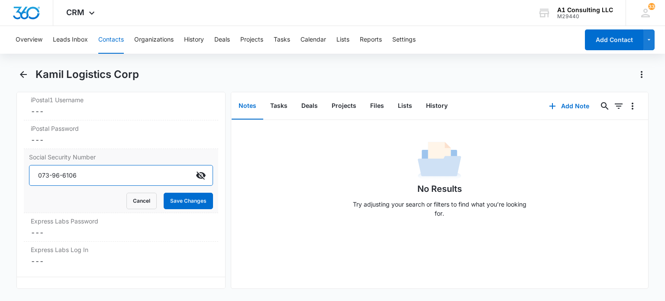
click at [141, 185] on input "073-96-6106" at bounding box center [120, 175] width 183 height 21
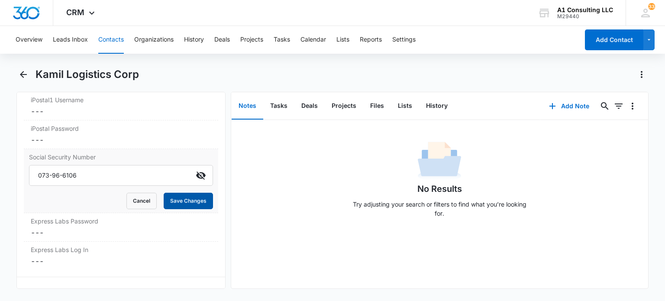
click at [177, 201] on button "Save Changes" at bounding box center [188, 201] width 49 height 16
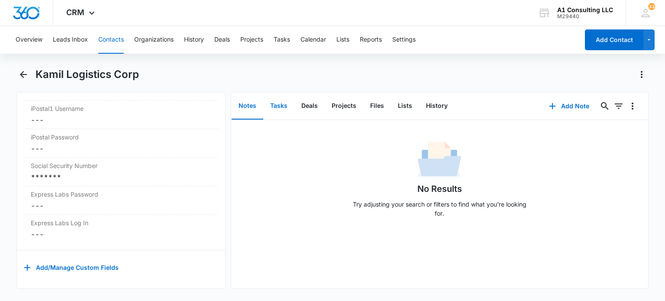
click at [270, 104] on button "Tasks" at bounding box center [278, 106] width 31 height 27
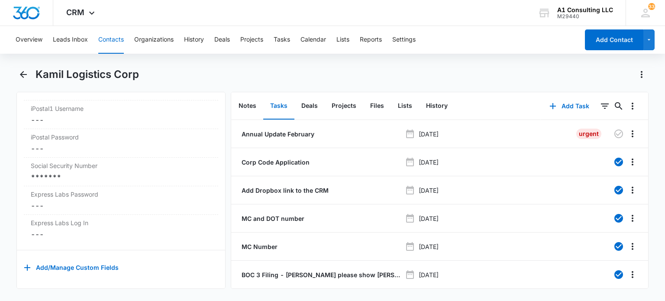
click at [114, 39] on button "Contacts" at bounding box center [111, 40] width 26 height 28
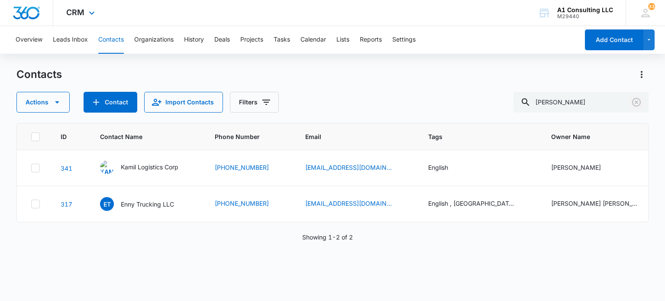
drag, startPoint x: 639, startPoint y: 103, endPoint x: 443, endPoint y: 4, distance: 220.2
click at [639, 103] on icon "Clear" at bounding box center [636, 102] width 9 height 9
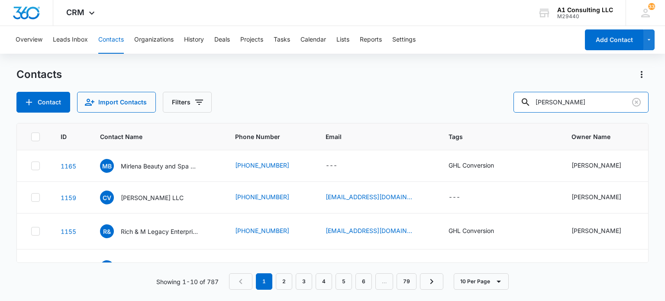
type input "[PERSON_NAME]"
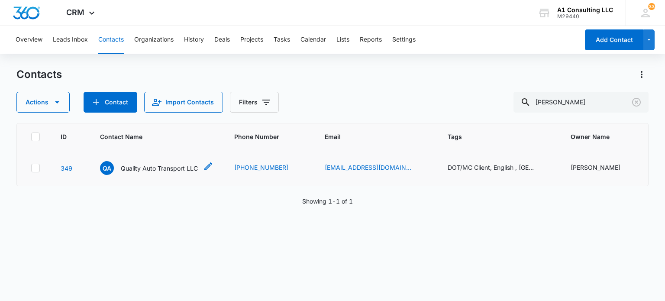
click at [164, 169] on p "Quality Auto Transport LLC" at bounding box center [159, 168] width 77 height 9
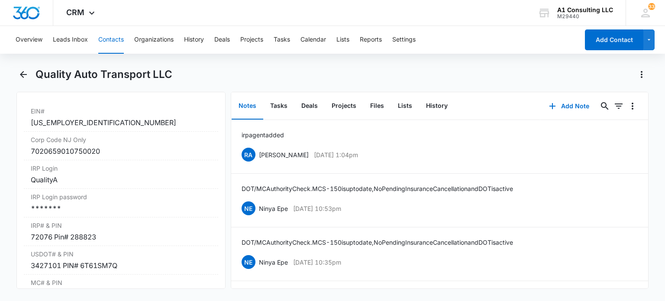
scroll to position [1125, 0]
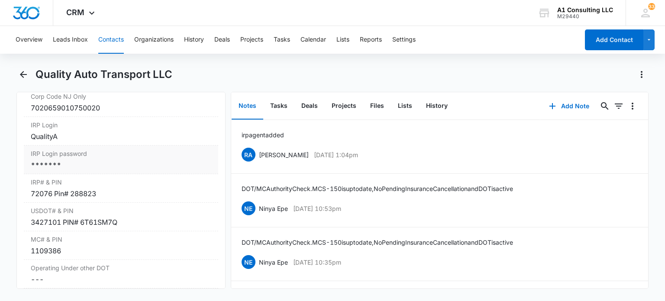
click at [106, 170] on div "*******" at bounding box center [121, 165] width 180 height 10
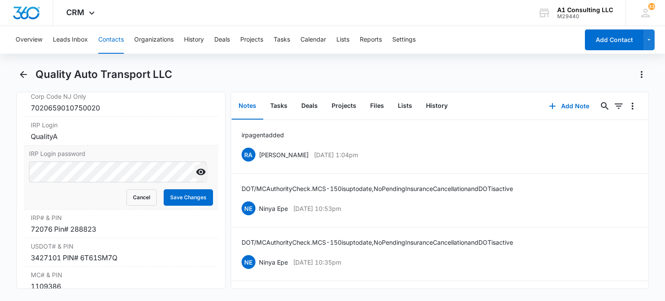
click at [196, 175] on icon "Show" at bounding box center [201, 172] width 10 height 6
click at [174, 206] on button "Save Changes" at bounding box center [188, 197] width 49 height 16
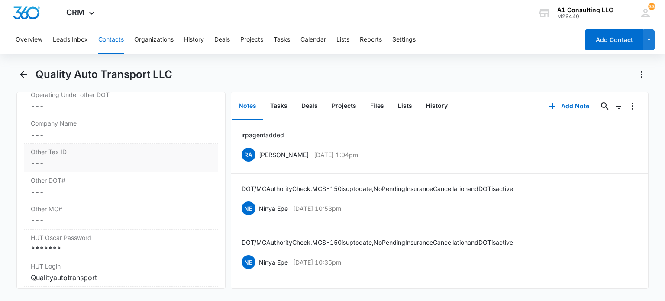
scroll to position [1341, 0]
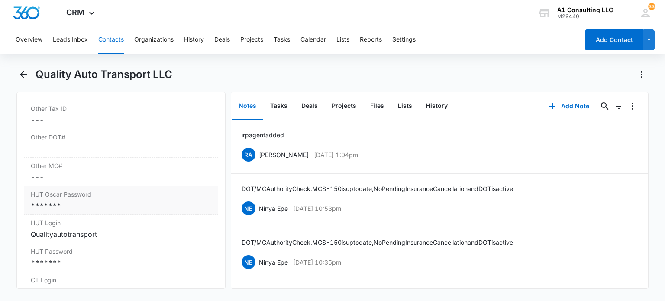
click at [102, 211] on div "*******" at bounding box center [121, 205] width 180 height 10
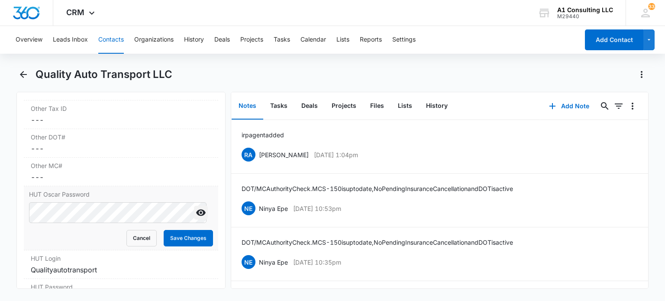
click at [197, 216] on icon "Show" at bounding box center [201, 212] width 10 height 6
drag, startPoint x: 192, startPoint y: 260, endPoint x: 211, endPoint y: 199, distance: 64.9
click at [192, 246] on button "Save Changes" at bounding box center [188, 238] width 49 height 16
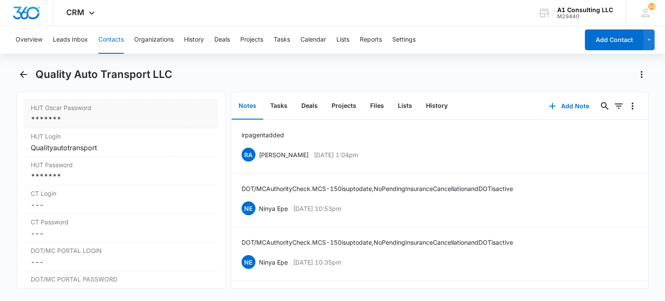
scroll to position [1471, 0]
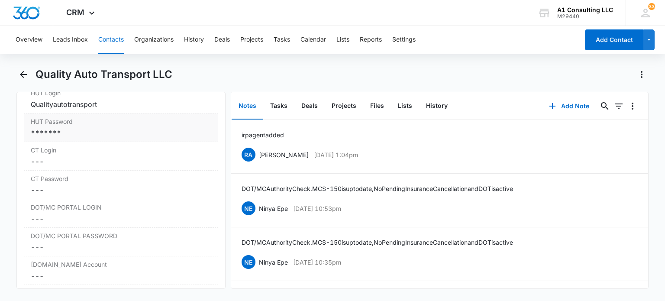
click at [74, 138] on div "*******" at bounding box center [121, 133] width 180 height 10
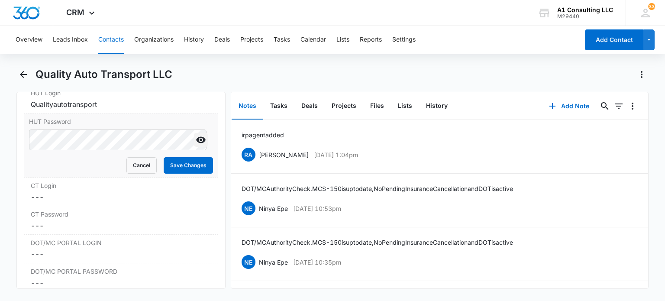
click at [196, 145] on icon "Show" at bounding box center [201, 140] width 10 height 10
click at [178, 173] on button "Save Changes" at bounding box center [188, 165] width 49 height 16
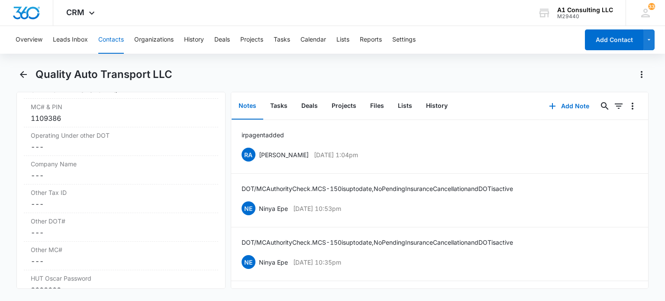
scroll to position [1171, 0]
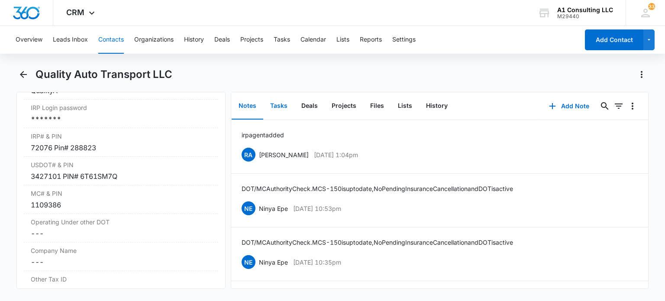
click at [275, 108] on button "Tasks" at bounding box center [278, 106] width 31 height 27
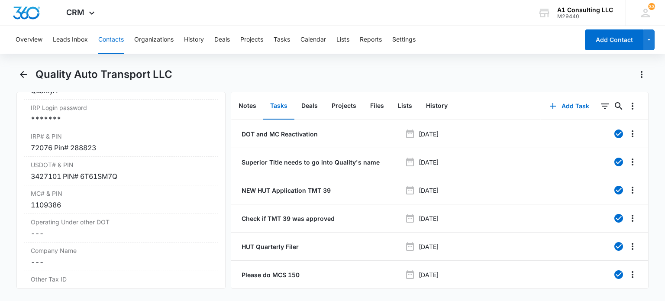
click at [105, 39] on button "Contacts" at bounding box center [111, 40] width 26 height 28
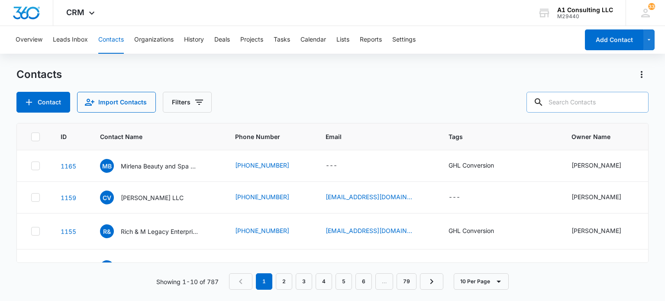
click at [636, 98] on div at bounding box center [636, 102] width 14 height 21
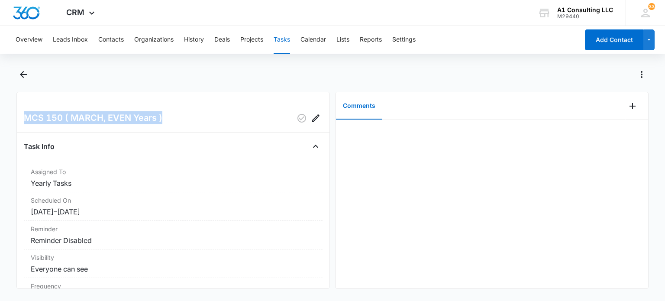
drag, startPoint x: 173, startPoint y: 115, endPoint x: 24, endPoint y: 120, distance: 148.9
click at [24, 120] on div "MCS 150 ( MARCH, EVEN Years )" at bounding box center [173, 118] width 299 height 14
copy h2 "MCS 150 ( MARCH, EVEN Years )"
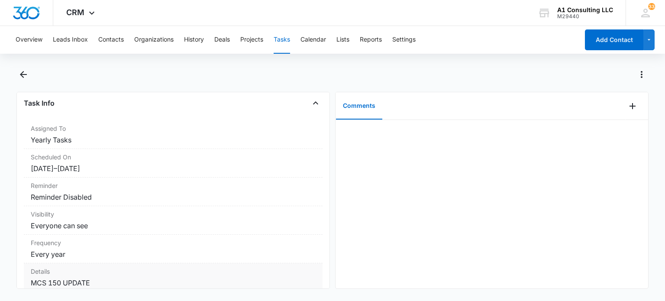
scroll to position [130, 0]
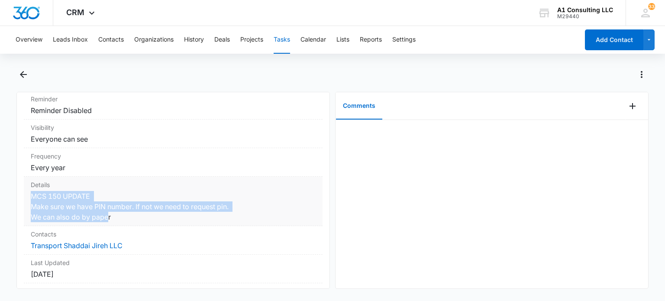
drag, startPoint x: 110, startPoint y: 214, endPoint x: 31, endPoint y: 195, distance: 81.4
click at [31, 195] on dd "MCS 150 UPDATE Make sure we have PIN number. If not we need to request pin. We …" at bounding box center [173, 206] width 285 height 31
copy dd "MCS 150 UPDATE Make sure we have PIN number. If not we need to request pin. We …"
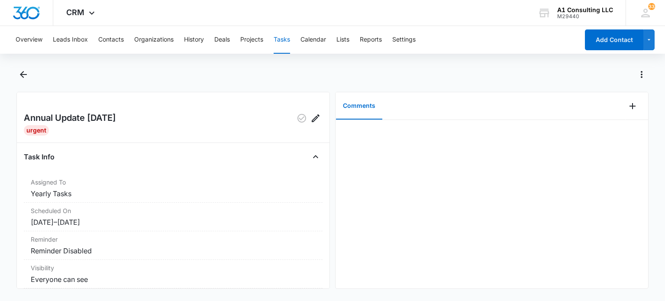
drag, startPoint x: 102, startPoint y: 114, endPoint x: 0, endPoint y: 112, distance: 102.1
click at [0, 112] on main "Annual Update JUNE 2019 Urgent Task Info Assigned To Yearly Tasks Scheduled On …" at bounding box center [332, 182] width 665 height 231
copy h2 "Annual Update JUNE 2019"
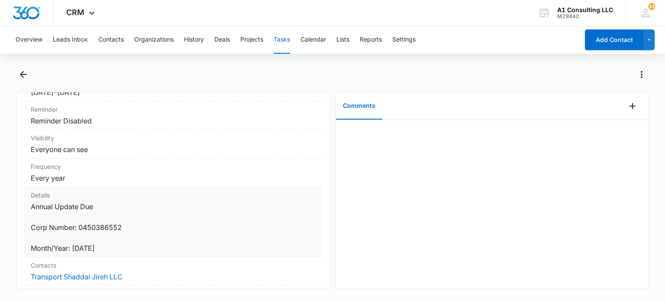
scroll to position [173, 0]
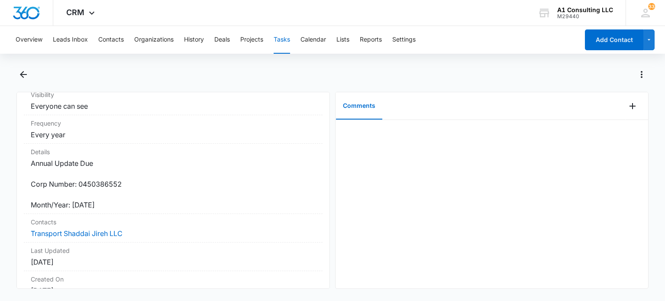
drag, startPoint x: 106, startPoint y: 199, endPoint x: 21, endPoint y: 167, distance: 90.9
click at [21, 167] on div "Annual Update JUNE 2019 Urgent Task Info Assigned To Yearly Tasks Scheduled On …" at bounding box center [172, 190] width 313 height 197
copy dd "Annual Update Due Corp Number: 0450386552 Month/Year: JUNE 2019"
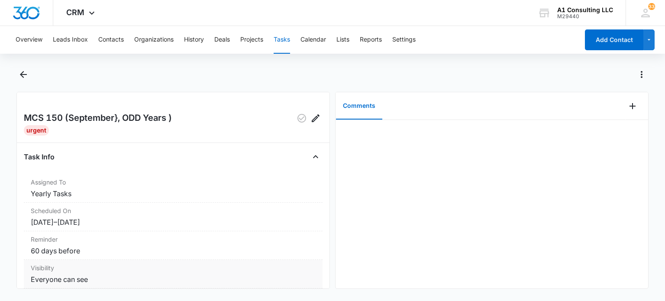
scroll to position [130, 0]
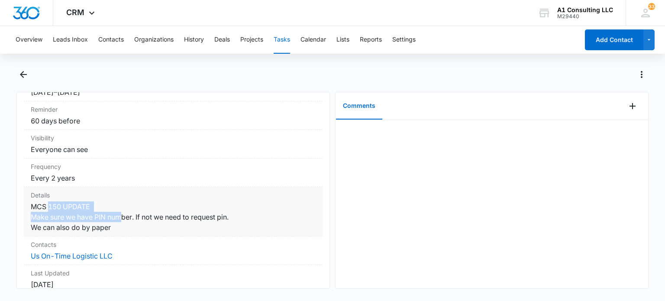
drag, startPoint x: 113, startPoint y: 222, endPoint x: 48, endPoint y: 208, distance: 66.0
click at [48, 208] on dd "MCS 150 UPDATE Make sure we have PIN number. If not we need to request pin. We …" at bounding box center [173, 216] width 285 height 31
drag, startPoint x: 114, startPoint y: 228, endPoint x: 39, endPoint y: 199, distance: 80.0
click at [33, 203] on dd "MCS 150 UPDATE Make sure we have PIN number. If not we need to request pin. We …" at bounding box center [173, 216] width 285 height 31
copy dd "MCS 150 UPDATE Make sure we have PIN number. If not we need to request pin. We …"
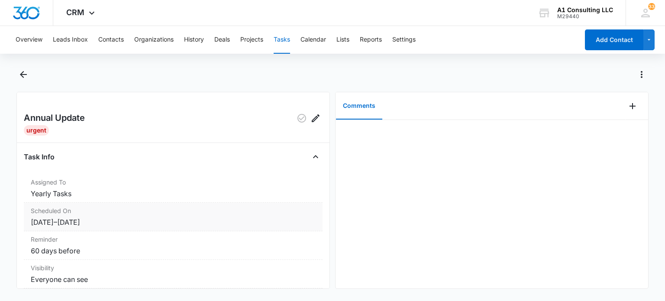
scroll to position [130, 0]
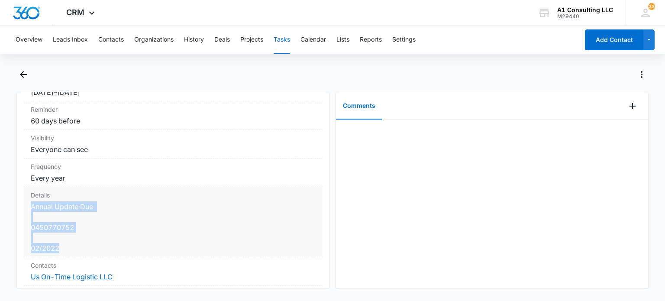
drag, startPoint x: 68, startPoint y: 248, endPoint x: 32, endPoint y: 206, distance: 55.8
click at [32, 206] on dd "Annual Update Due 0450770752 02/2022" at bounding box center [173, 227] width 285 height 52
copy dd "Annual Update Due 0450770752 02/2022"
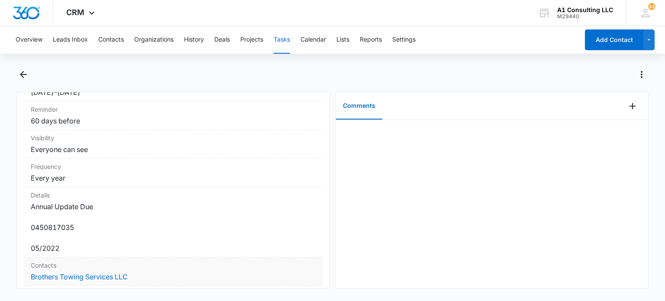
scroll to position [173, 0]
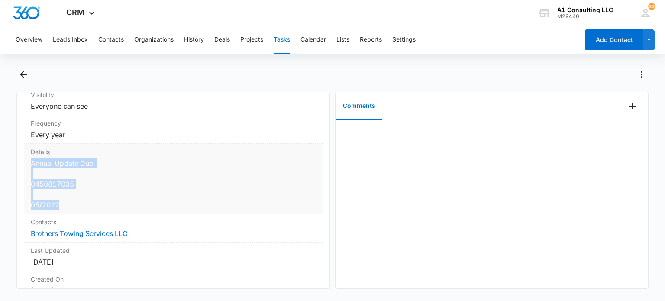
drag, startPoint x: 74, startPoint y: 199, endPoint x: 31, endPoint y: 163, distance: 56.5
click at [31, 163] on dd "Annual Update Due 0450817035 05/2022" at bounding box center [173, 184] width 285 height 52
copy dd "Annual Update Due 0450817035 05/2022"
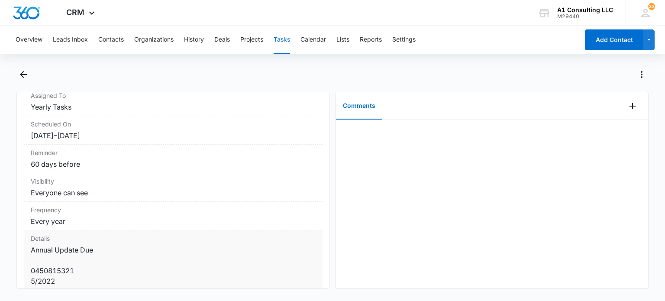
scroll to position [173, 0]
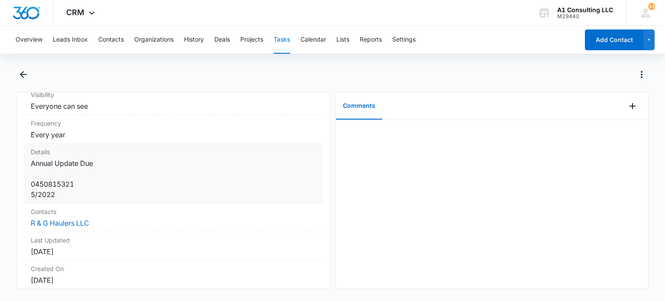
drag, startPoint x: 90, startPoint y: 188, endPoint x: 59, endPoint y: 186, distance: 31.2
click at [32, 174] on dd "Annual Update Due 0450815321 5/2022" at bounding box center [173, 179] width 285 height 42
drag, startPoint x: 39, startPoint y: 181, endPoint x: 25, endPoint y: 164, distance: 22.4
click at [25, 164] on div "Details Annual Update Due 0450815321 5/2022" at bounding box center [173, 174] width 299 height 60
copy dd "Annual Update Due 0450815321 5/2022"
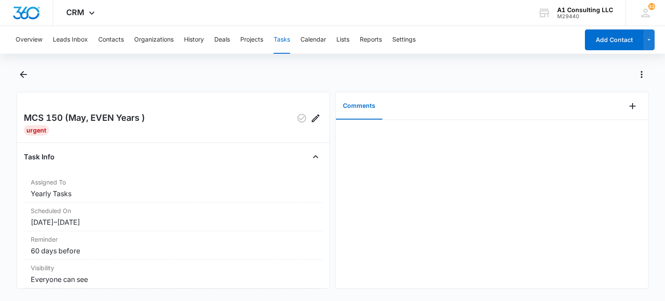
scroll to position [173, 0]
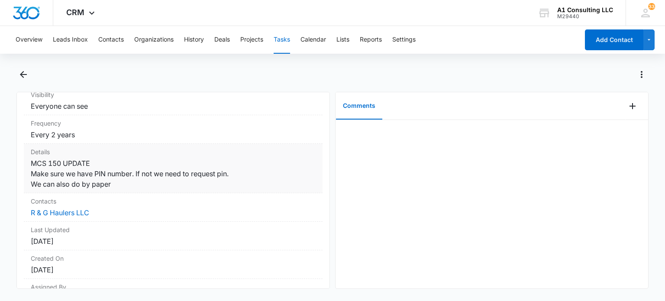
drag, startPoint x: 119, startPoint y: 183, endPoint x: 30, endPoint y: 161, distance: 91.8
click at [30, 161] on div "Details MCS 150 UPDATE Make sure we have PIN number. If not we need to request …" at bounding box center [173, 168] width 299 height 49
copy dd "MCS 150 UPDATE Make sure we have PIN number. If not we need to request pin. We …"
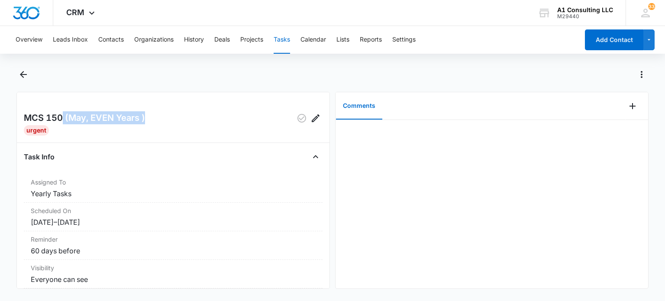
drag, startPoint x: 152, startPoint y: 121, endPoint x: 118, endPoint y: 100, distance: 39.4
click at [63, 122] on div "MCS 150 (May, EVEN Years )" at bounding box center [173, 118] width 299 height 14
copy h2 "(May, EVEN Years )"
drag, startPoint x: 79, startPoint y: 120, endPoint x: 0, endPoint y: 120, distance: 78.7
click at [0, 120] on main "MCS 150 (July), EVEN Years ) Urgent Task Info Assigned To Yearly Tasks Schedule…" at bounding box center [332, 182] width 665 height 231
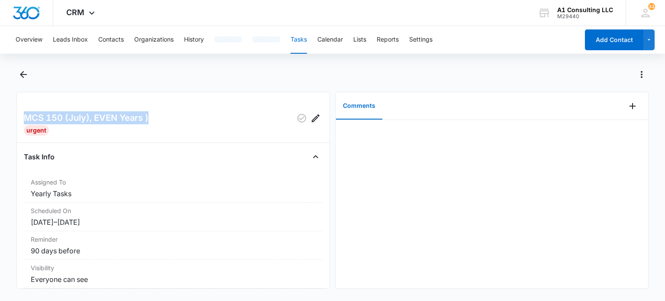
copy h2 "MCS 150 (July), EVEN Years )"
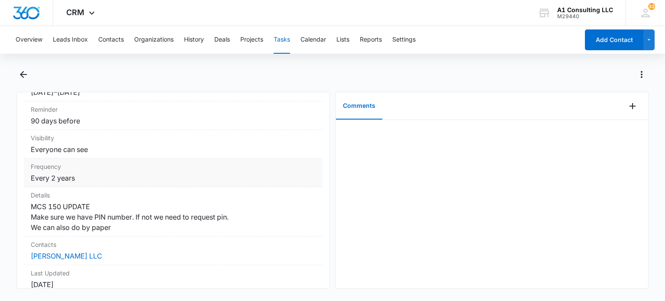
scroll to position [173, 0]
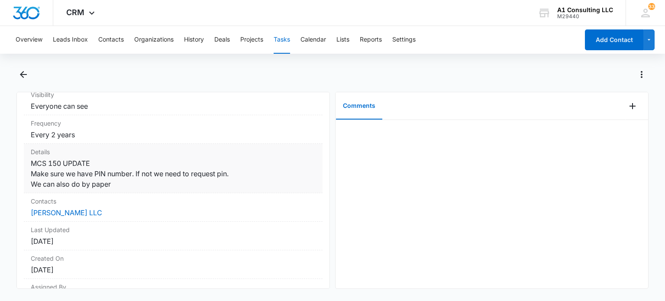
click at [111, 183] on dd "MCS 150 UPDATE Make sure we have PIN number. If not we need to request pin. We …" at bounding box center [173, 173] width 285 height 31
drag, startPoint x: 116, startPoint y: 184, endPoint x: 32, endPoint y: 163, distance: 86.0
click at [32, 163] on dd "MCS 150 UPDATE Make sure we have PIN number. If not we need to request pin. We …" at bounding box center [173, 173] width 285 height 31
copy dd "MCS 150 UPDATE Make sure we have PIN number. If not we need to request pin. We …"
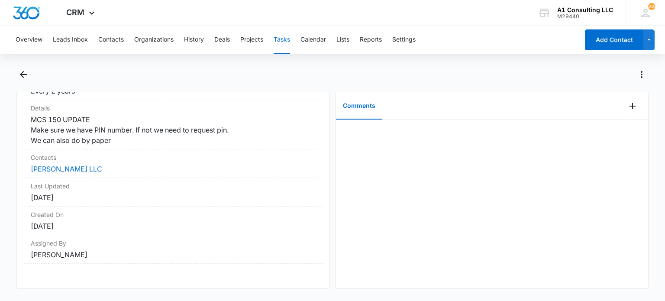
scroll to position [135, 0]
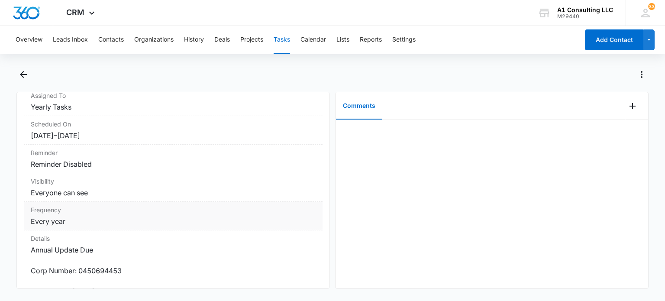
scroll to position [130, 0]
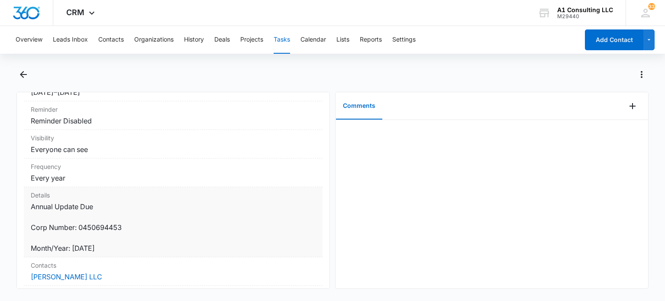
drag, startPoint x: 109, startPoint y: 247, endPoint x: 115, endPoint y: 152, distance: 94.5
click at [28, 206] on div "Details Annual Update Due Corp Number: 0450694453 Month/Year: August 2021" at bounding box center [173, 222] width 299 height 70
copy dd "Annual Update Due Corp Number: 0450694453 Month/Year: August 2021"
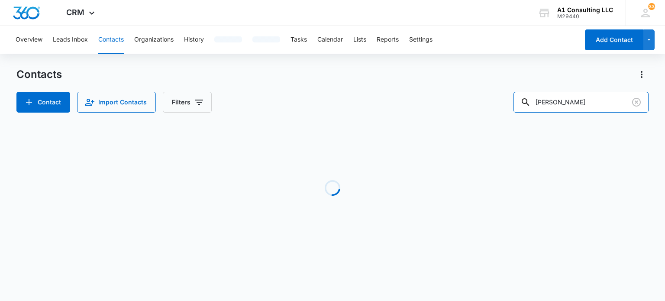
drag, startPoint x: 589, startPoint y: 105, endPoint x: 492, endPoint y: 109, distance: 97.4
click at [492, 109] on div "Contact Import Contacts Filters [PERSON_NAME]" at bounding box center [331, 102] width 631 height 21
type input "rodricon"
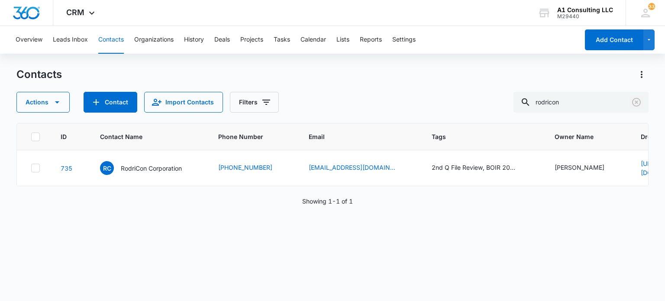
click at [639, 104] on icon "Clear" at bounding box center [636, 102] width 9 height 9
